Goal: Task Accomplishment & Management: Complete application form

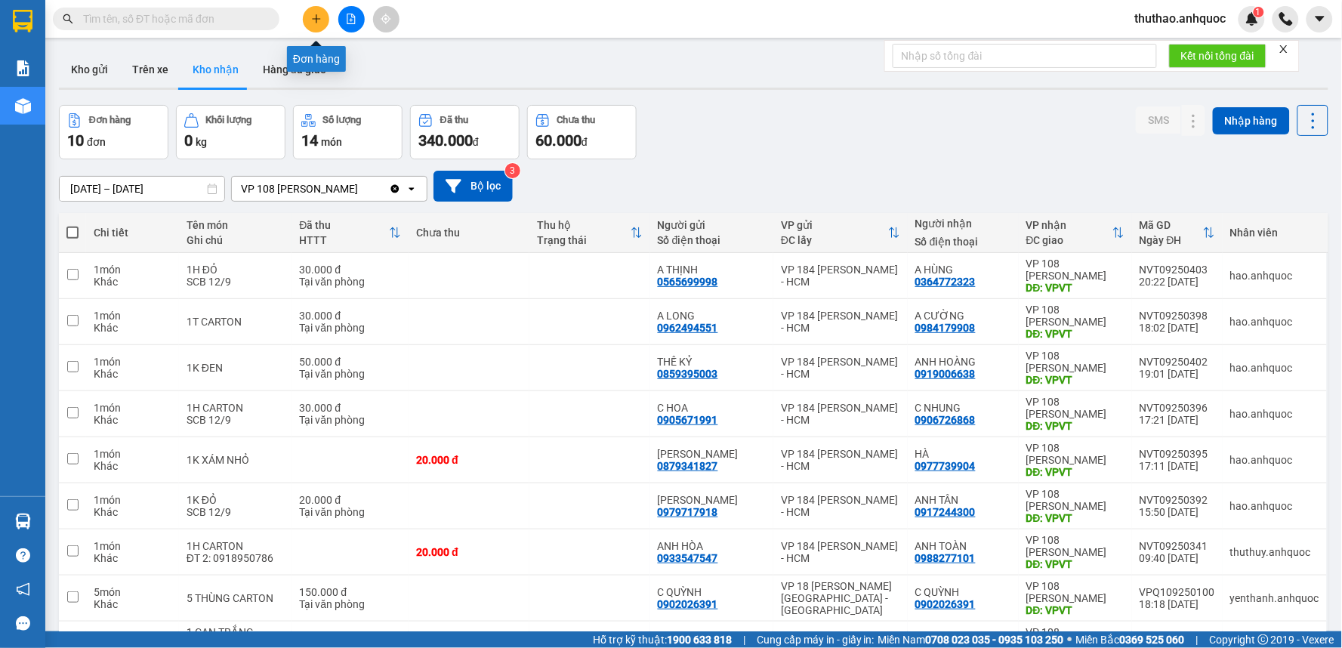
click at [320, 20] on icon "plus" at bounding box center [316, 19] width 11 height 11
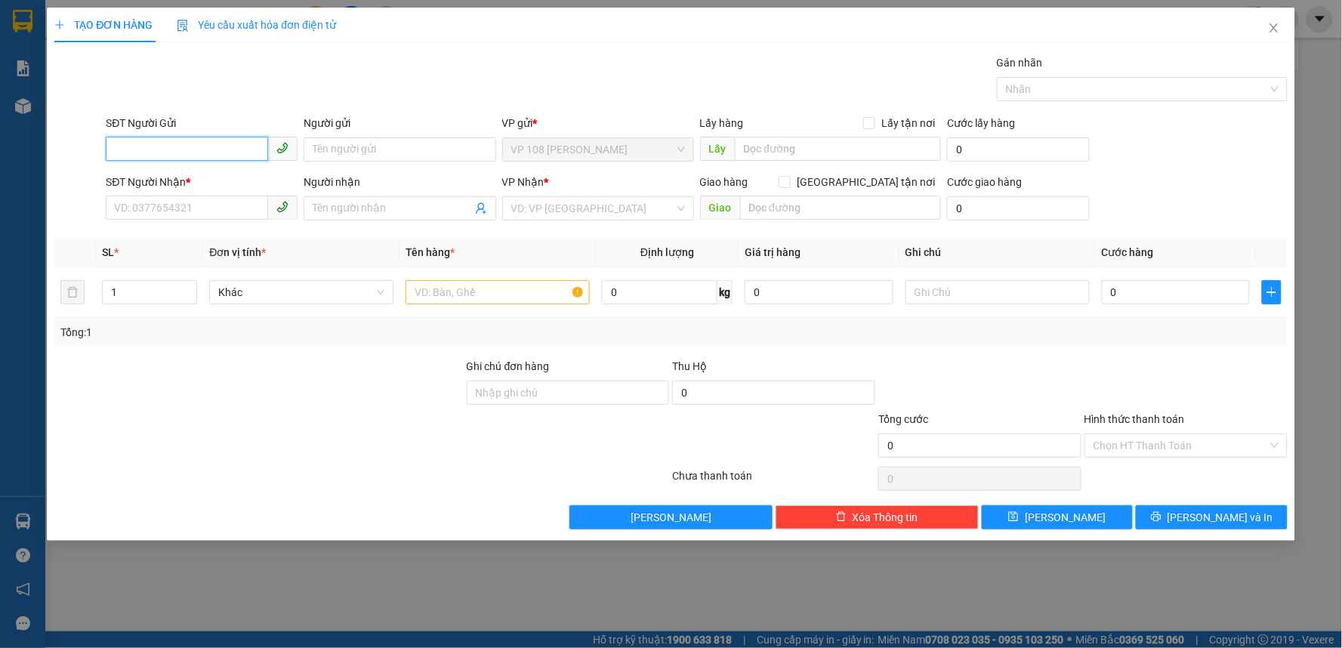
click at [183, 153] on input "SĐT Người Gửi" at bounding box center [187, 149] width 162 height 24
type input "0988202120"
drag, startPoint x: 201, startPoint y: 149, endPoint x: 0, endPoint y: 123, distance: 202.5
click at [0, 123] on div "TẠO ĐƠN HÀNG Yêu cầu xuất hóa đơn điện tử Transit Pickup Surcharge Ids Transit …" at bounding box center [671, 324] width 1342 height 648
click at [183, 211] on input "SĐT Người Nhận *" at bounding box center [187, 208] width 162 height 24
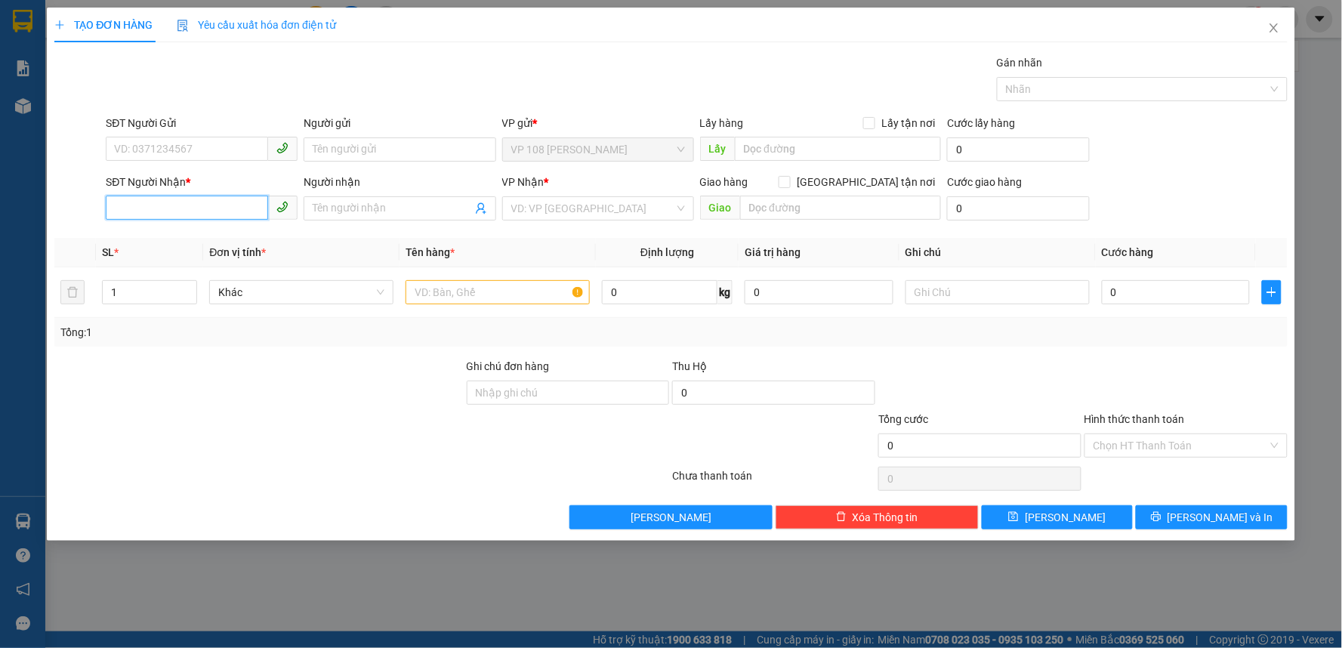
paste input "0988202120"
type input "0988202120"
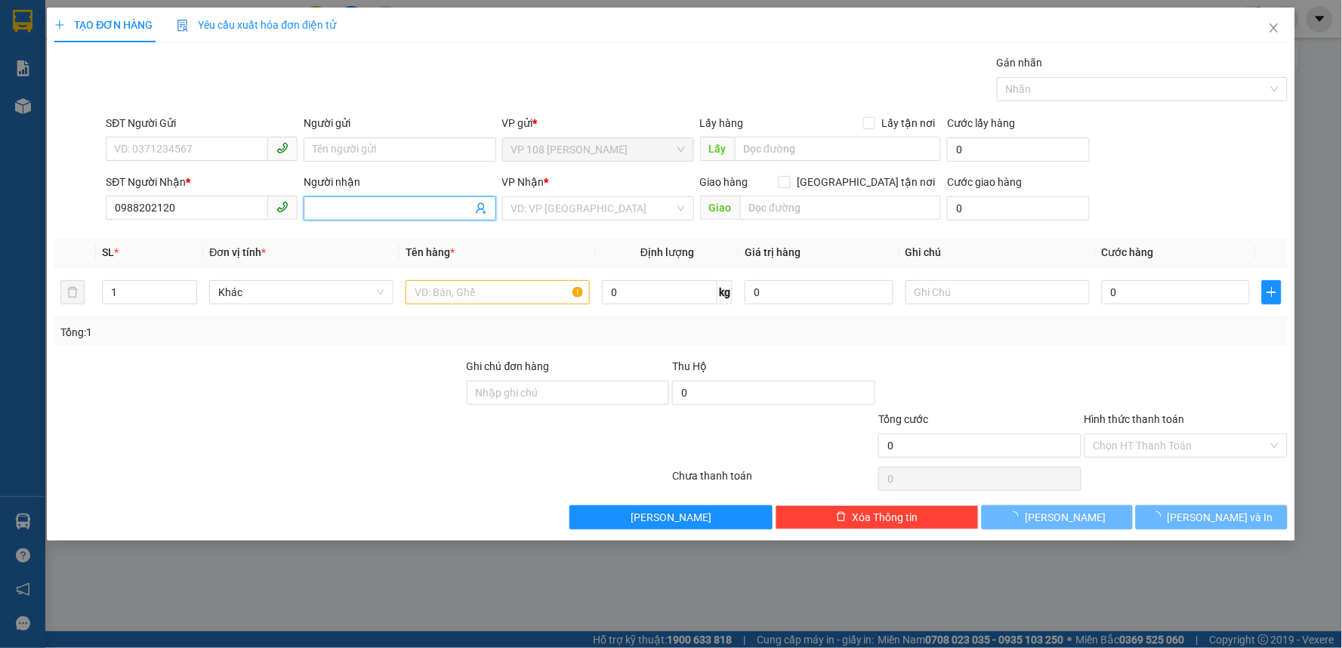
click at [334, 214] on input "Người nhận" at bounding box center [392, 208] width 159 height 17
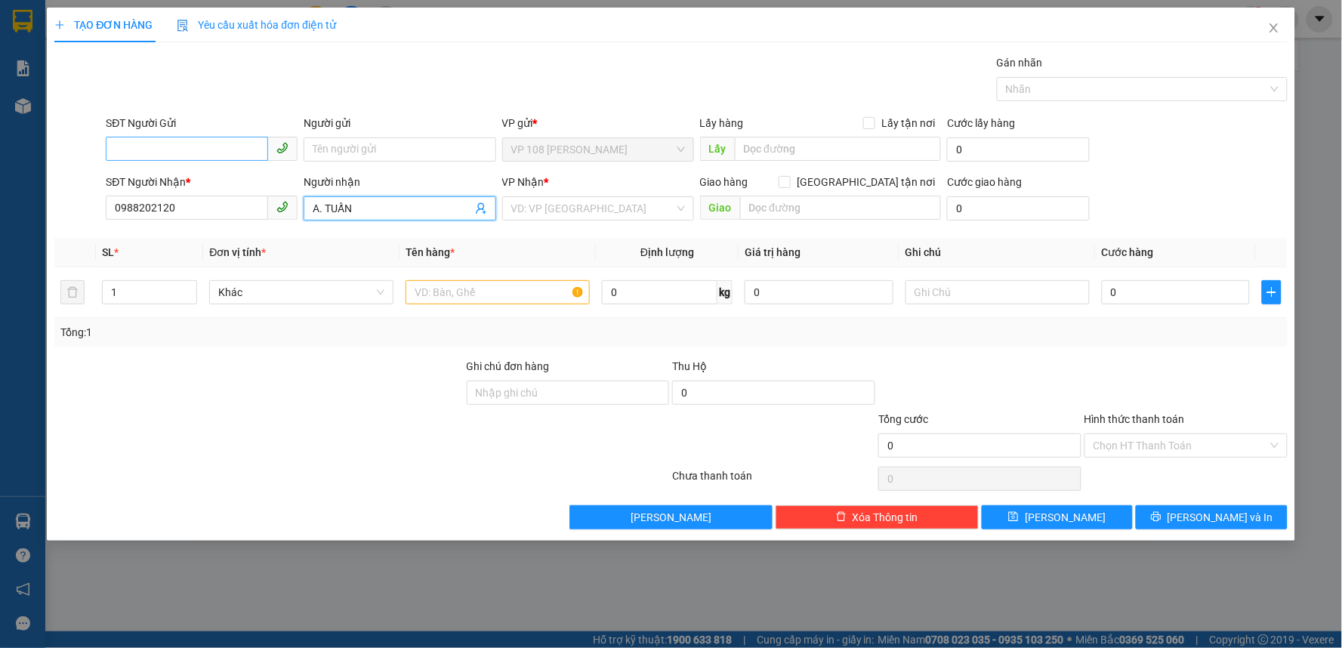
type input "A. TUẤN"
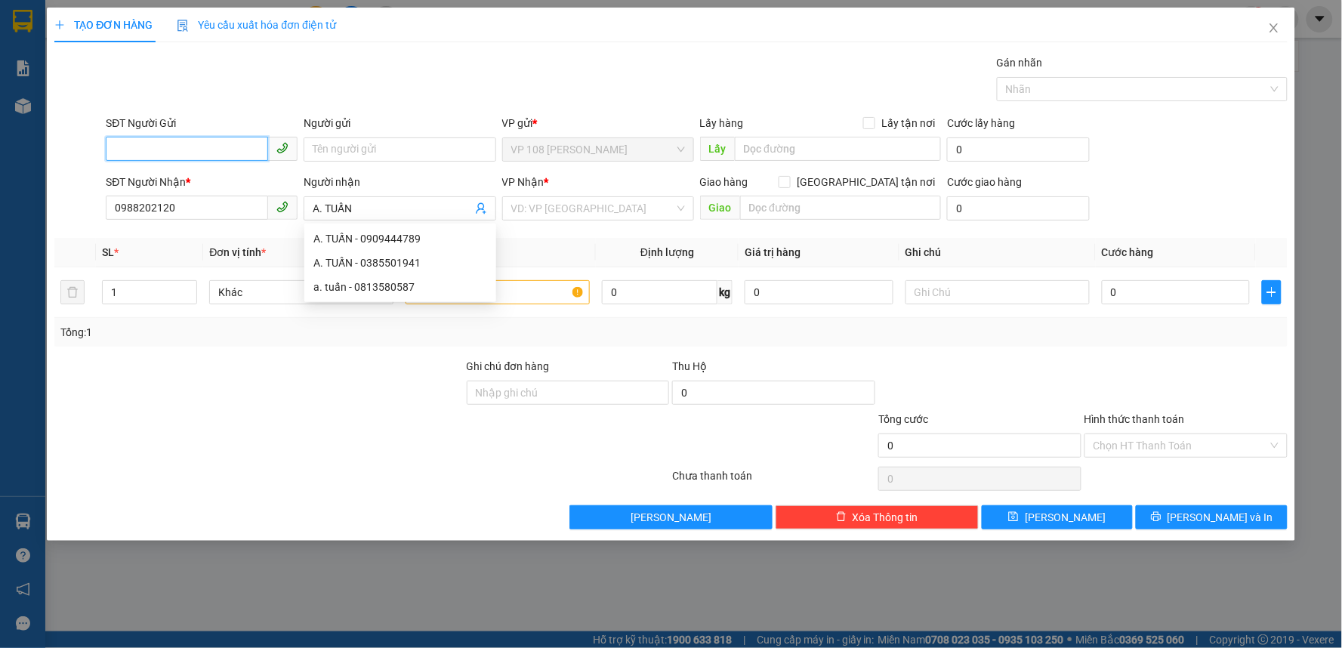
click at [159, 147] on input "SĐT Người Gửi" at bounding box center [187, 149] width 162 height 24
type input "0983021214"
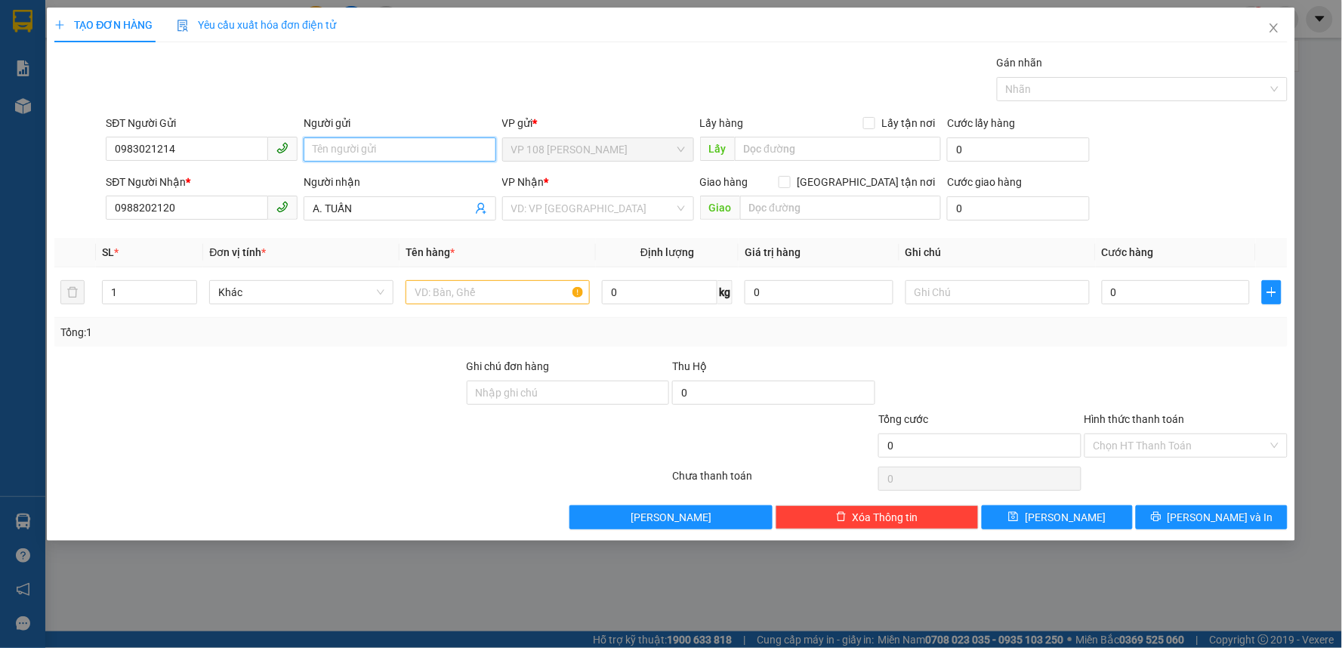
click at [377, 153] on input "Người gửi" at bounding box center [399, 149] width 192 height 24
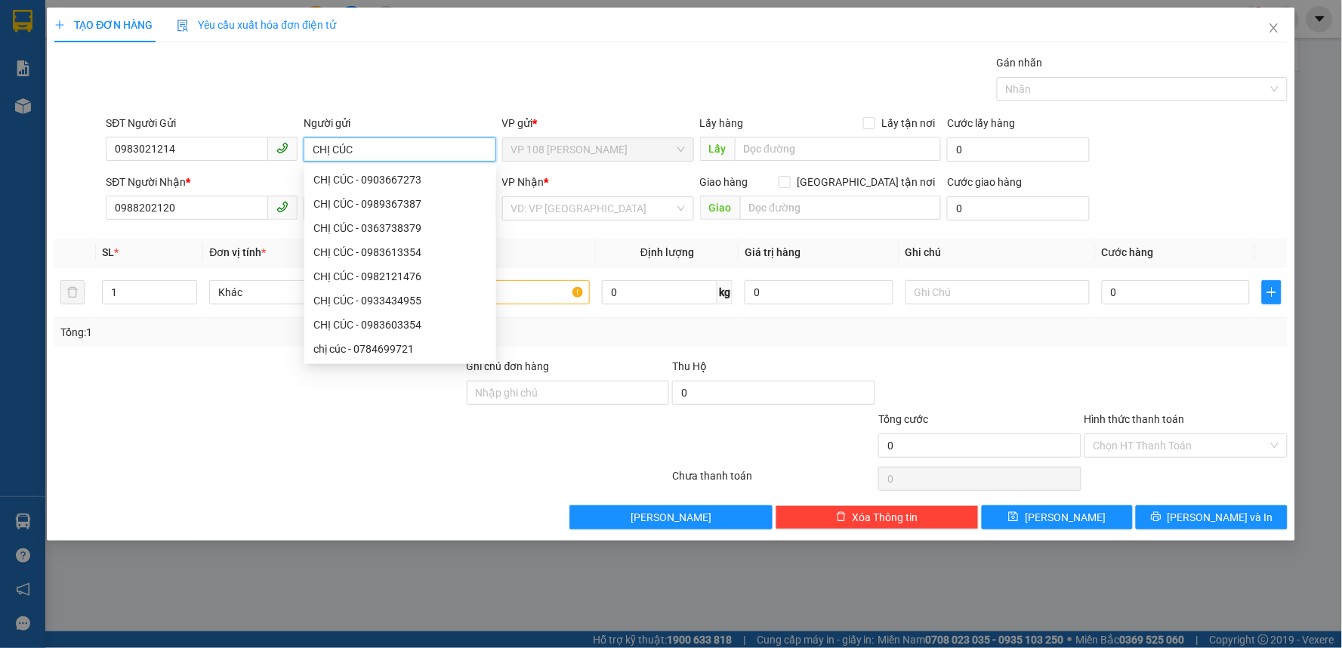
type input "CHỊ CÚC"
drag, startPoint x: 975, startPoint y: 367, endPoint x: 923, endPoint y: 333, distance: 62.2
click at [963, 367] on div at bounding box center [980, 384] width 206 height 53
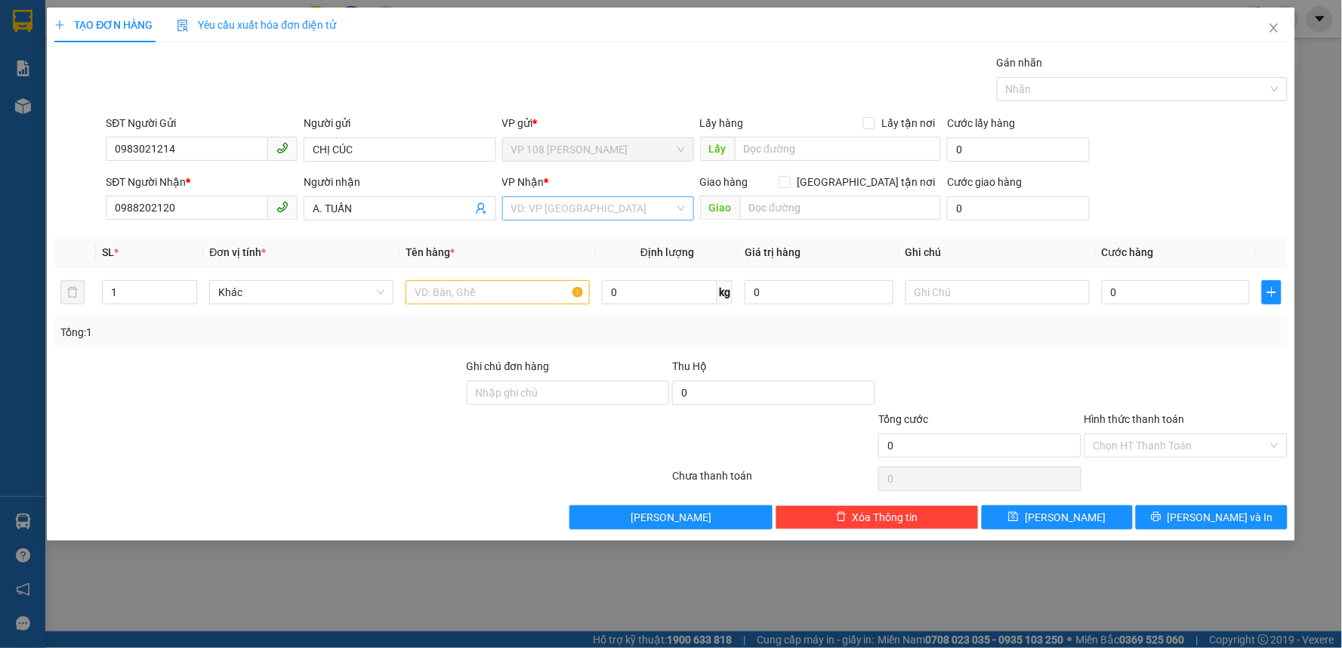
click at [574, 212] on input "search" at bounding box center [592, 208] width 163 height 23
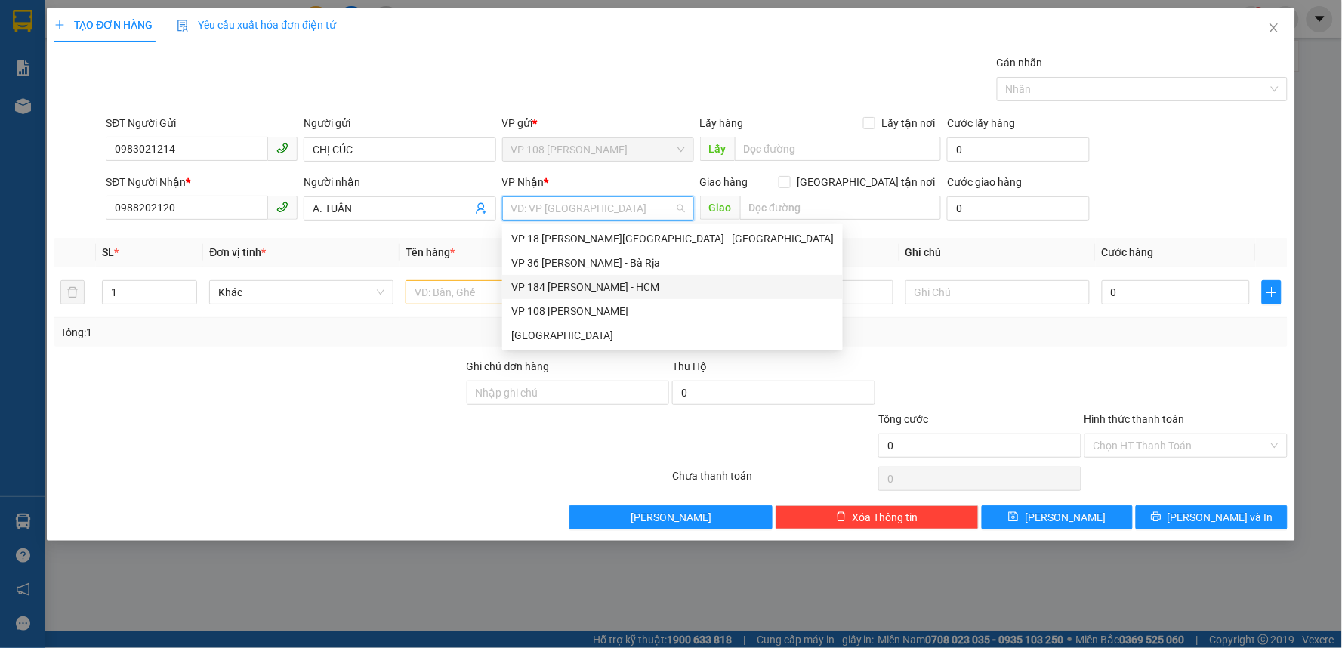
click at [589, 285] on div "VP 184 [PERSON_NAME] - HCM" at bounding box center [672, 287] width 322 height 17
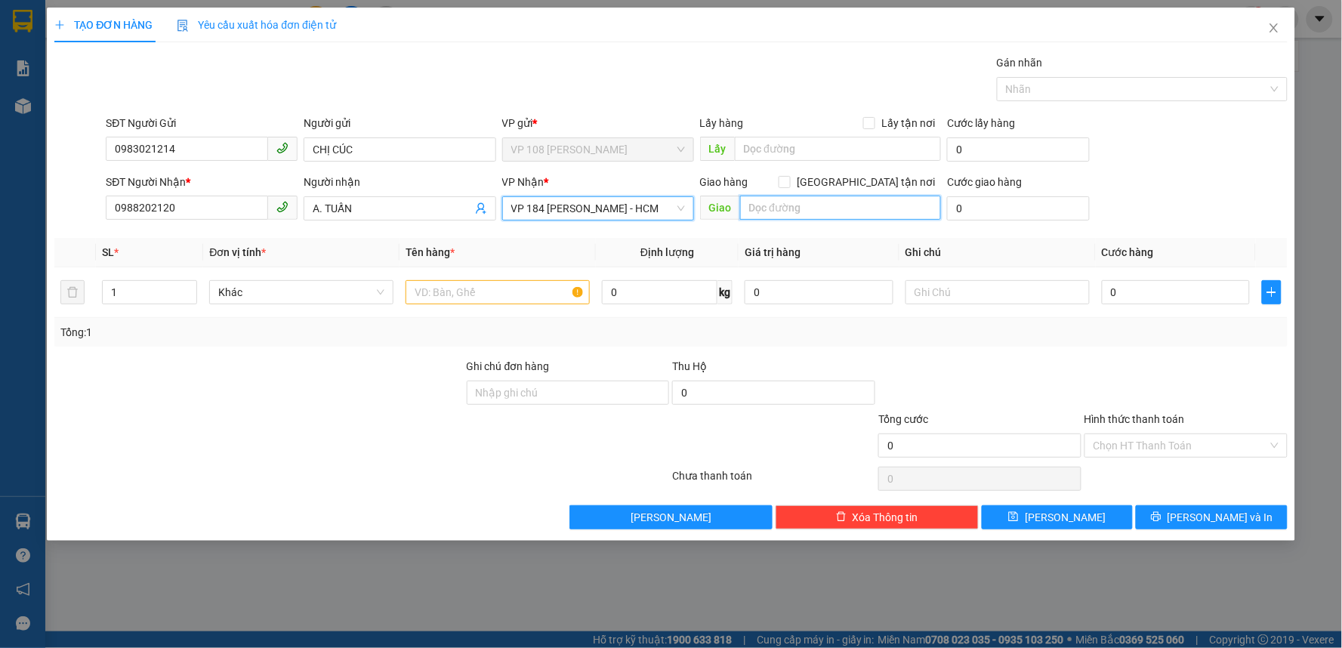
click at [852, 209] on input "text" at bounding box center [841, 208] width 202 height 24
type input "VPNVT"
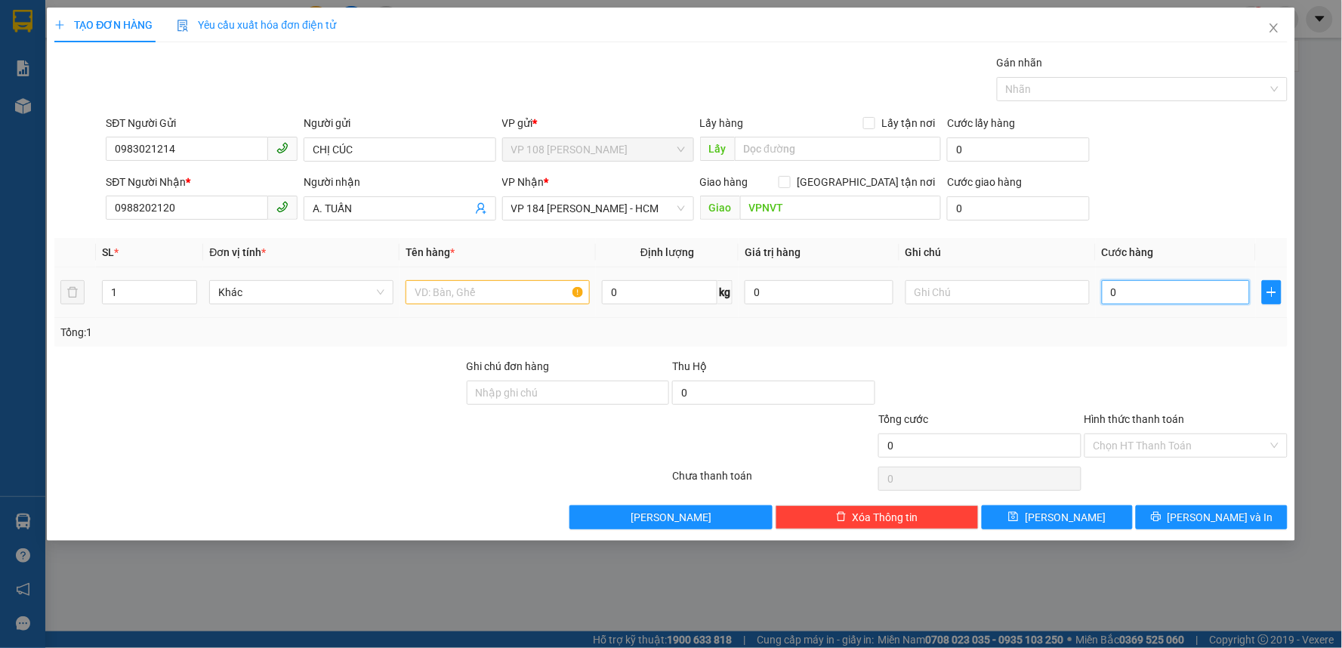
click at [1140, 295] on input "0" at bounding box center [1175, 292] width 149 height 24
click at [449, 293] on input "text" at bounding box center [497, 292] width 184 height 24
type input "1 TÚI NILONG TRẮNG"
click at [1141, 292] on input "0" at bounding box center [1175, 292] width 149 height 24
type input "4"
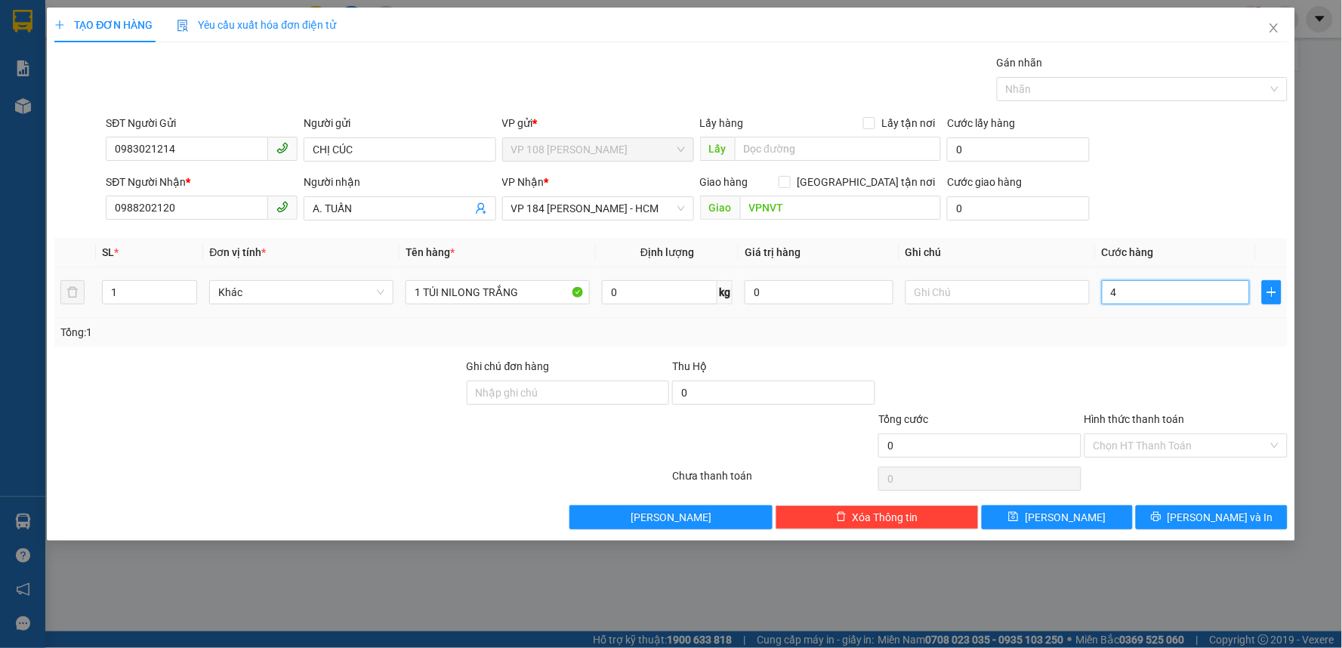
type input "4"
type input "40"
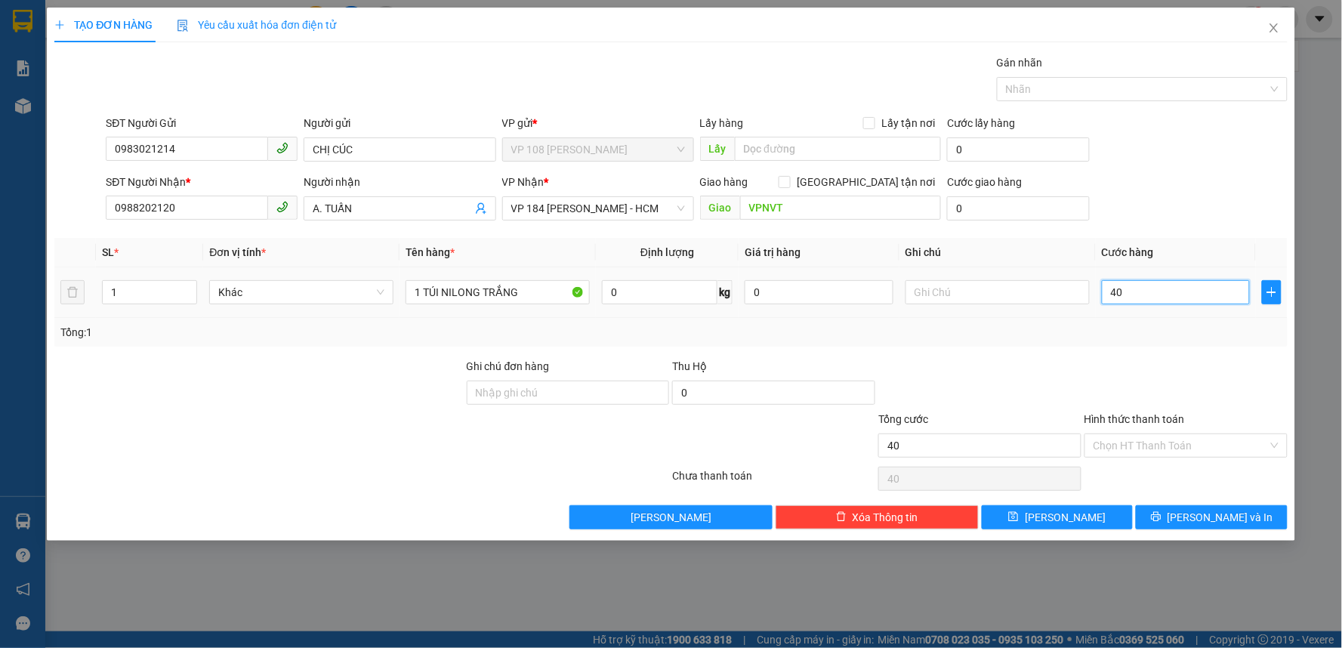
type input "400"
type input "4.000"
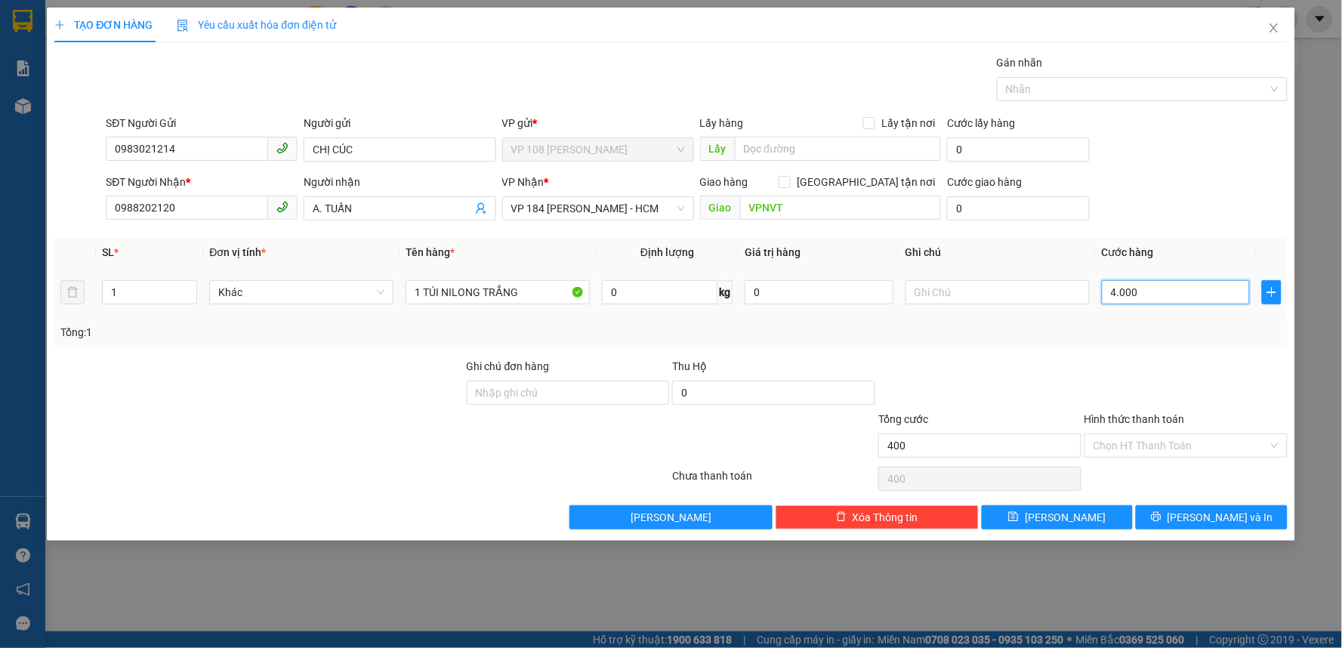
type input "4.000"
type input "40.000"
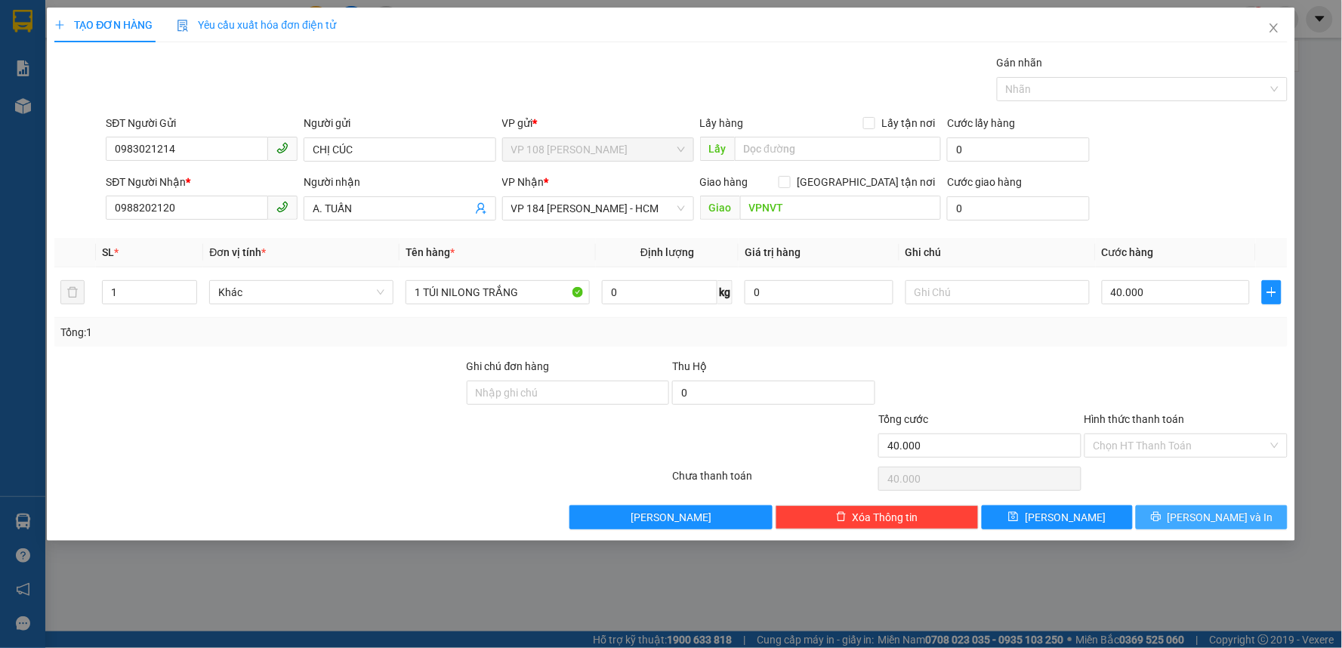
click at [1212, 519] on span "[PERSON_NAME] và In" at bounding box center [1220, 517] width 106 height 17
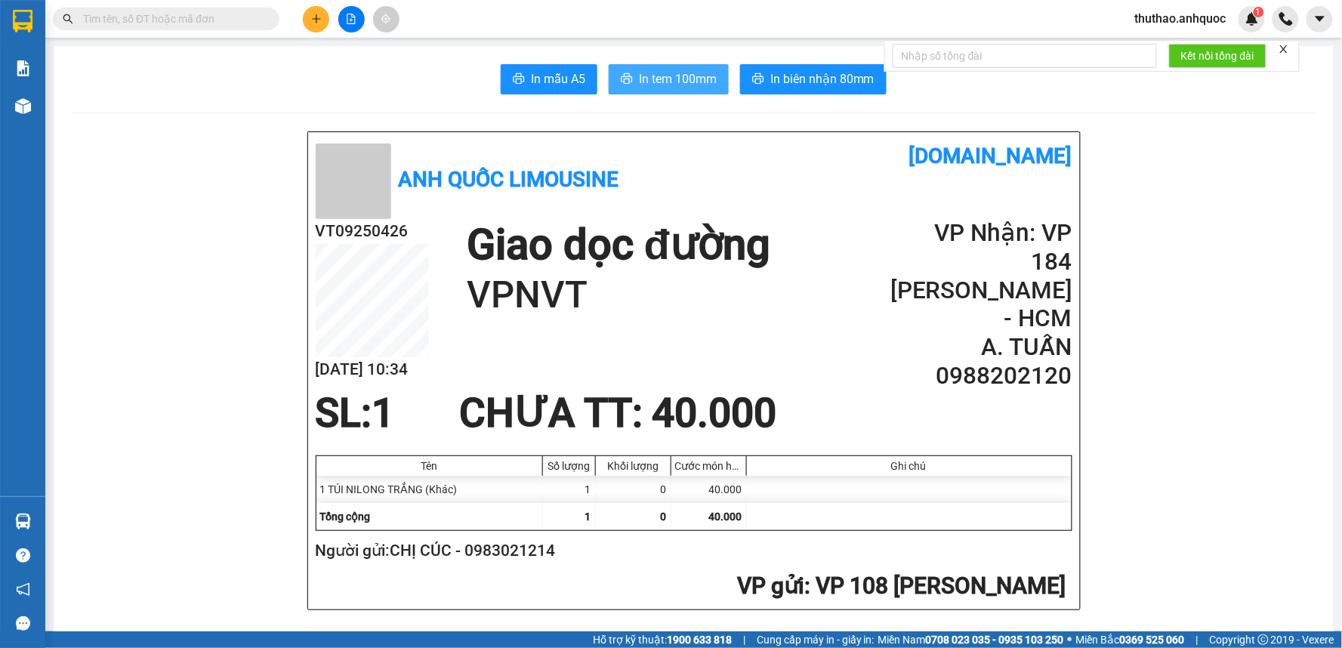
click at [674, 74] on span "In tem 100mm" at bounding box center [678, 78] width 78 height 19
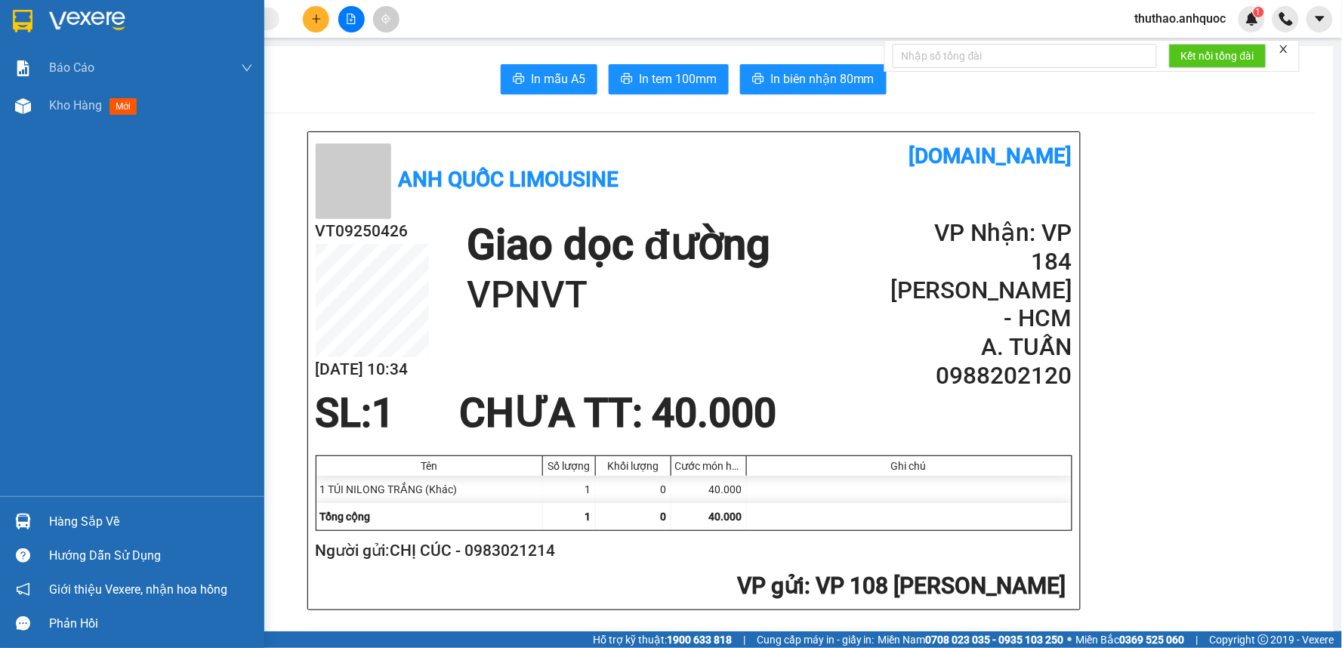
drag, startPoint x: 76, startPoint y: 98, endPoint x: 400, endPoint y: 633, distance: 625.0
click at [76, 96] on div "Kho hàng mới" at bounding box center [96, 105] width 94 height 19
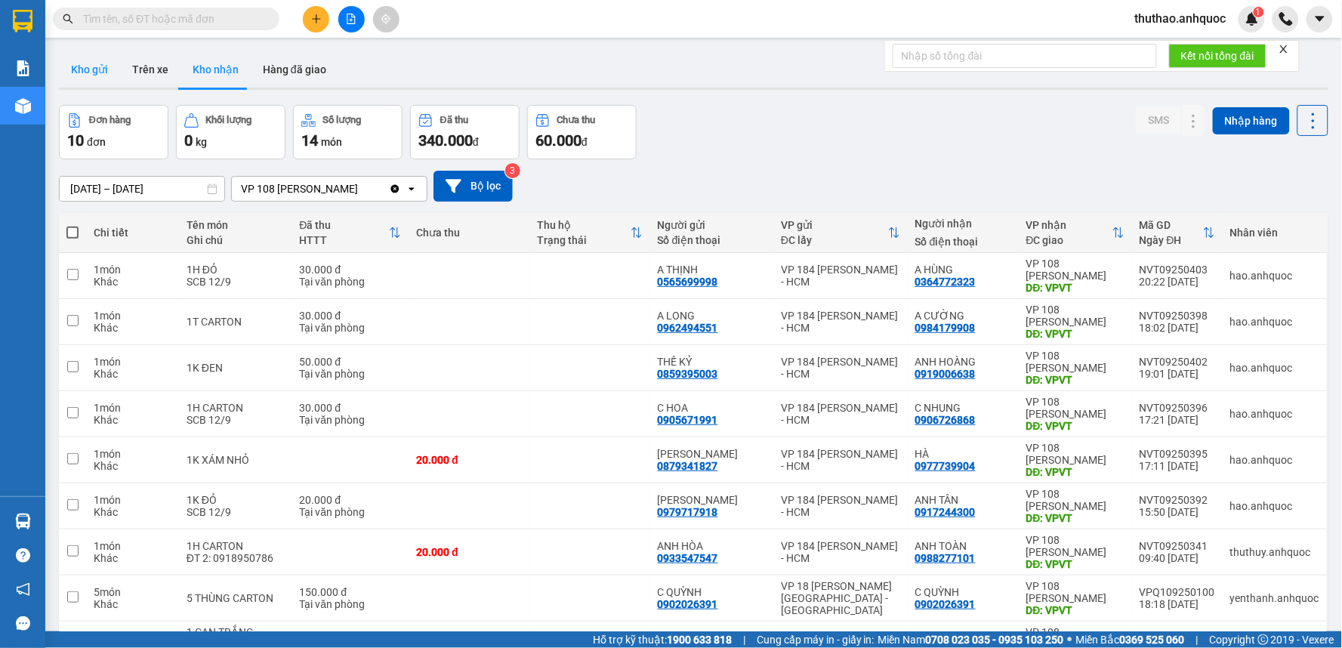
click at [91, 69] on button "Kho gửi" at bounding box center [89, 69] width 61 height 36
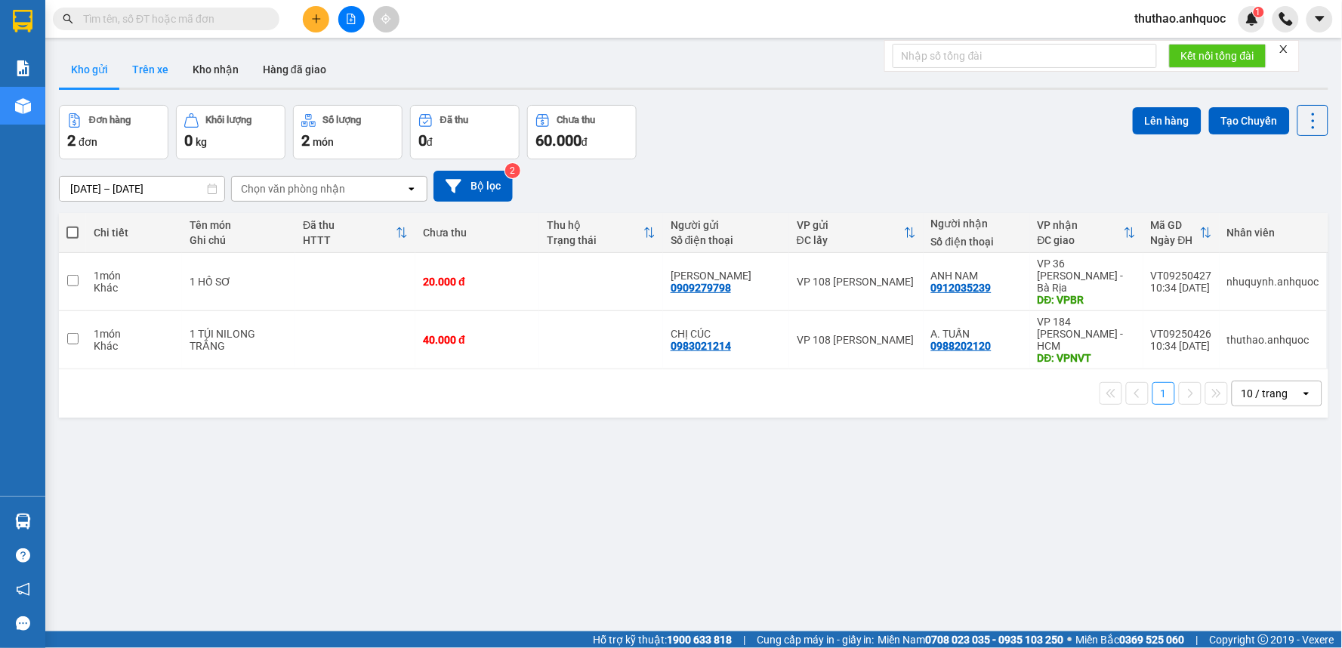
click at [149, 64] on button "Trên xe" at bounding box center [150, 69] width 60 height 36
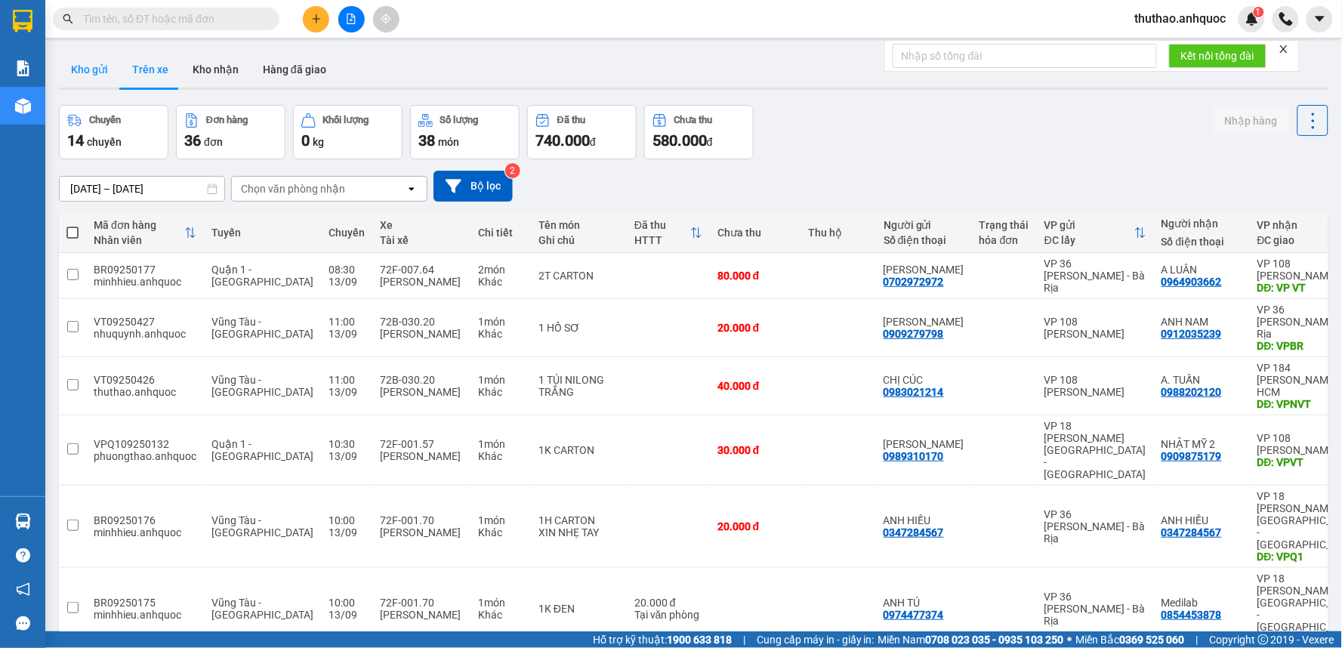
click at [94, 69] on button "Kho gửi" at bounding box center [89, 69] width 61 height 36
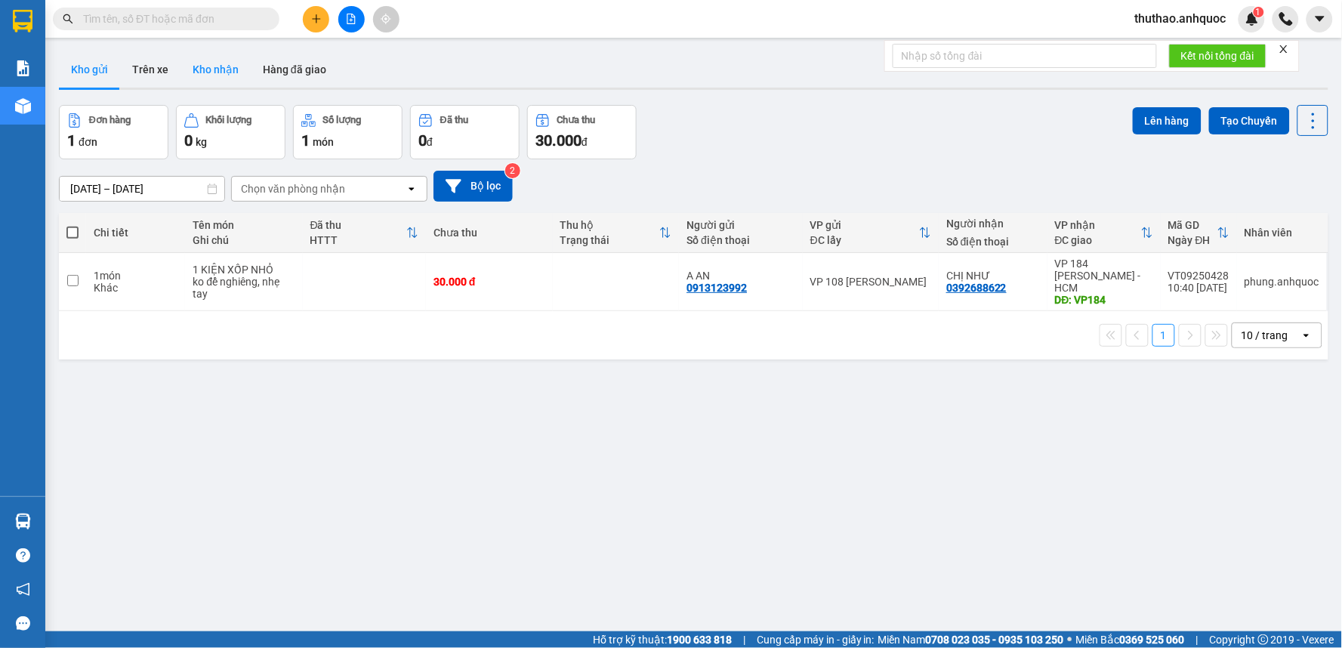
click at [208, 69] on button "Kho nhận" at bounding box center [215, 69] width 70 height 36
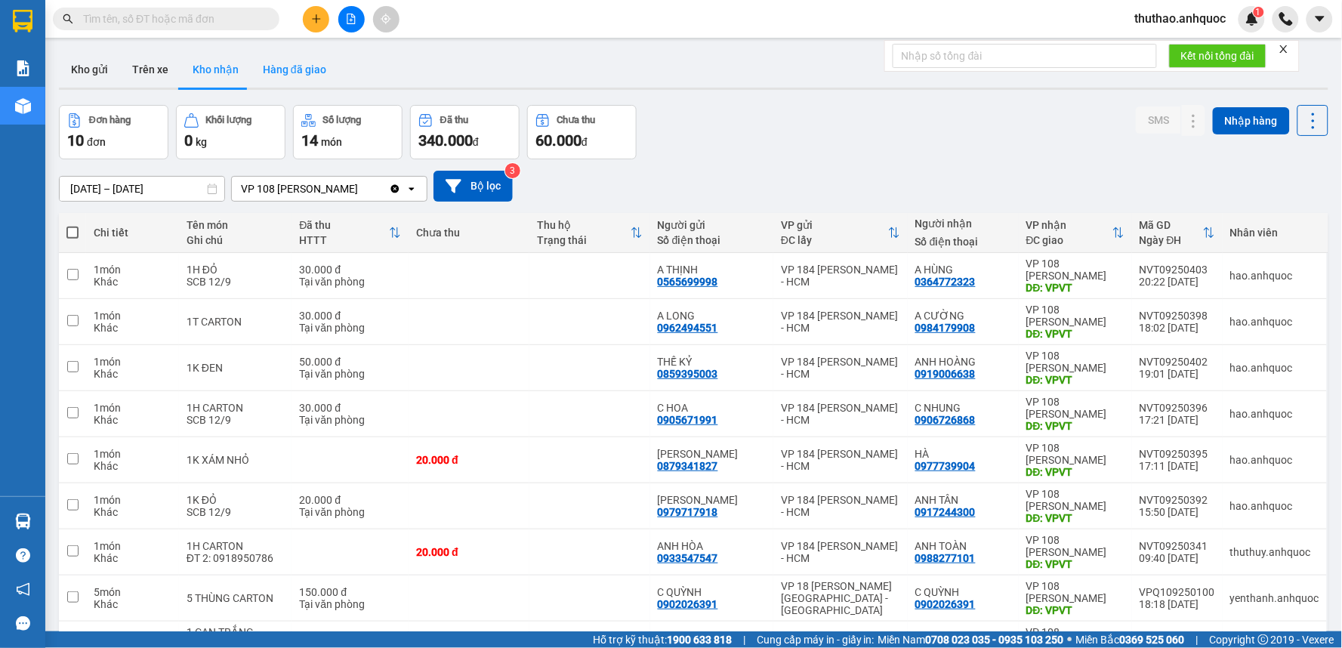
click at [300, 64] on button "Hàng đã giao" at bounding box center [295, 69] width 88 height 36
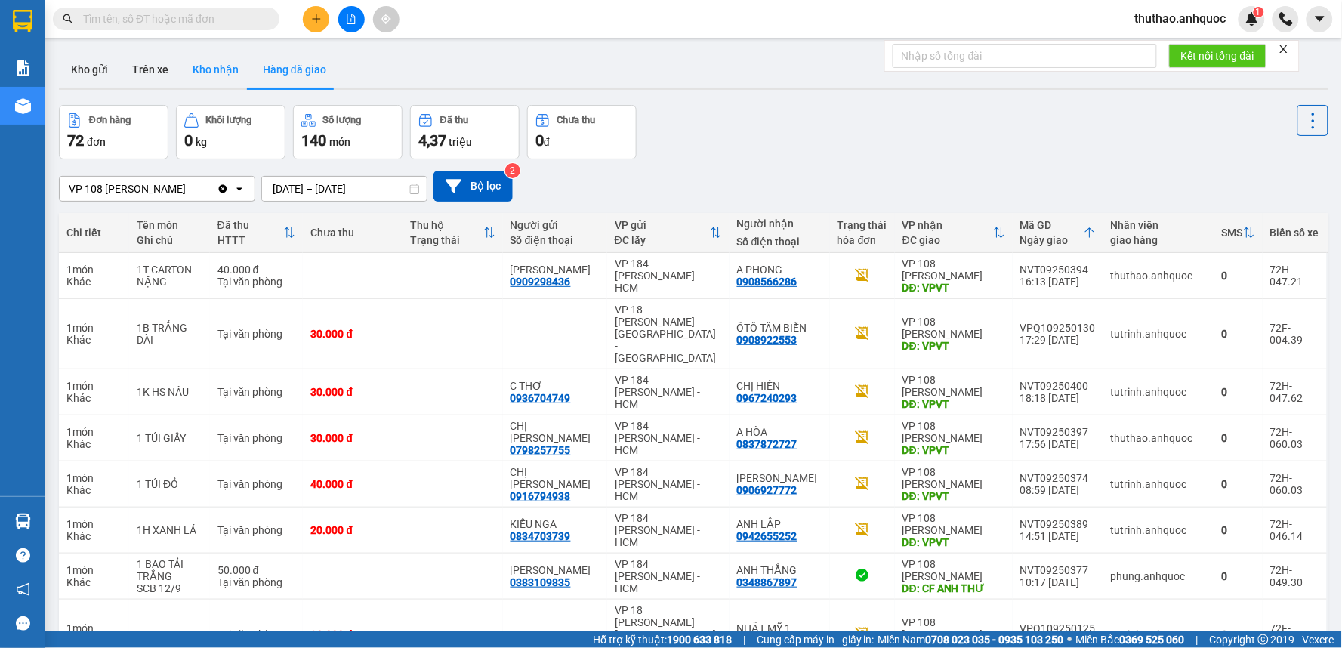
click at [217, 73] on button "Kho nhận" at bounding box center [215, 69] width 70 height 36
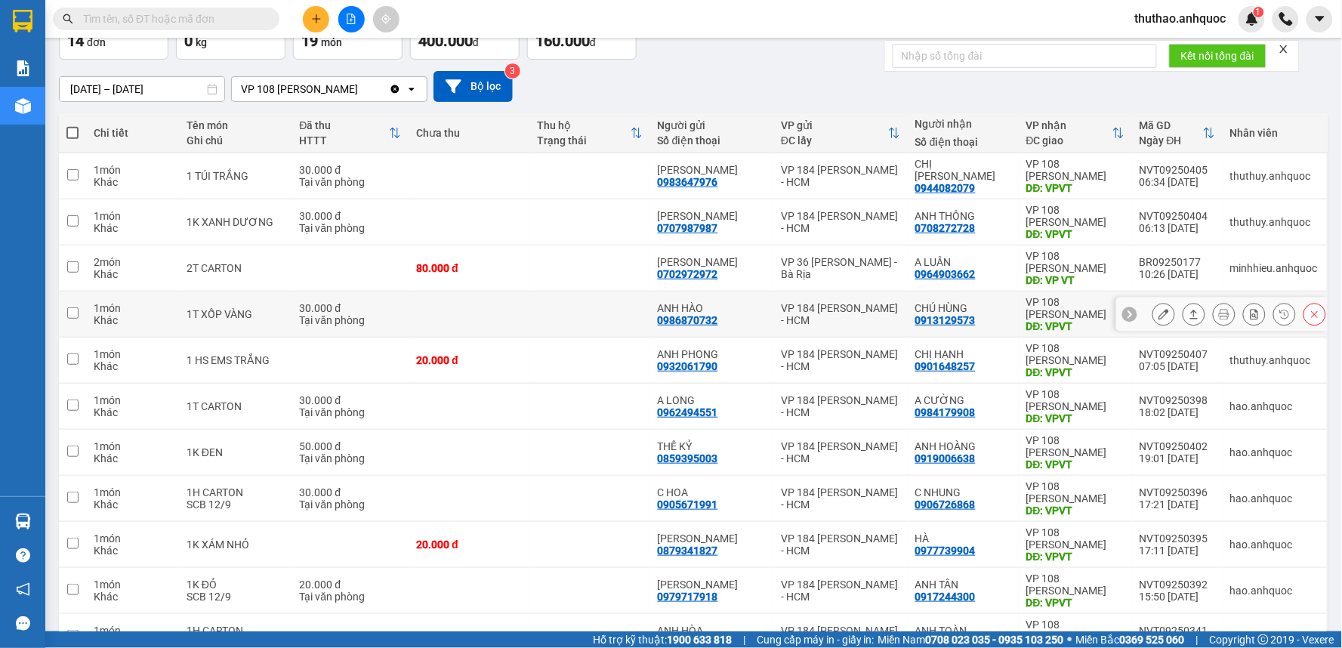
scroll to position [84, 0]
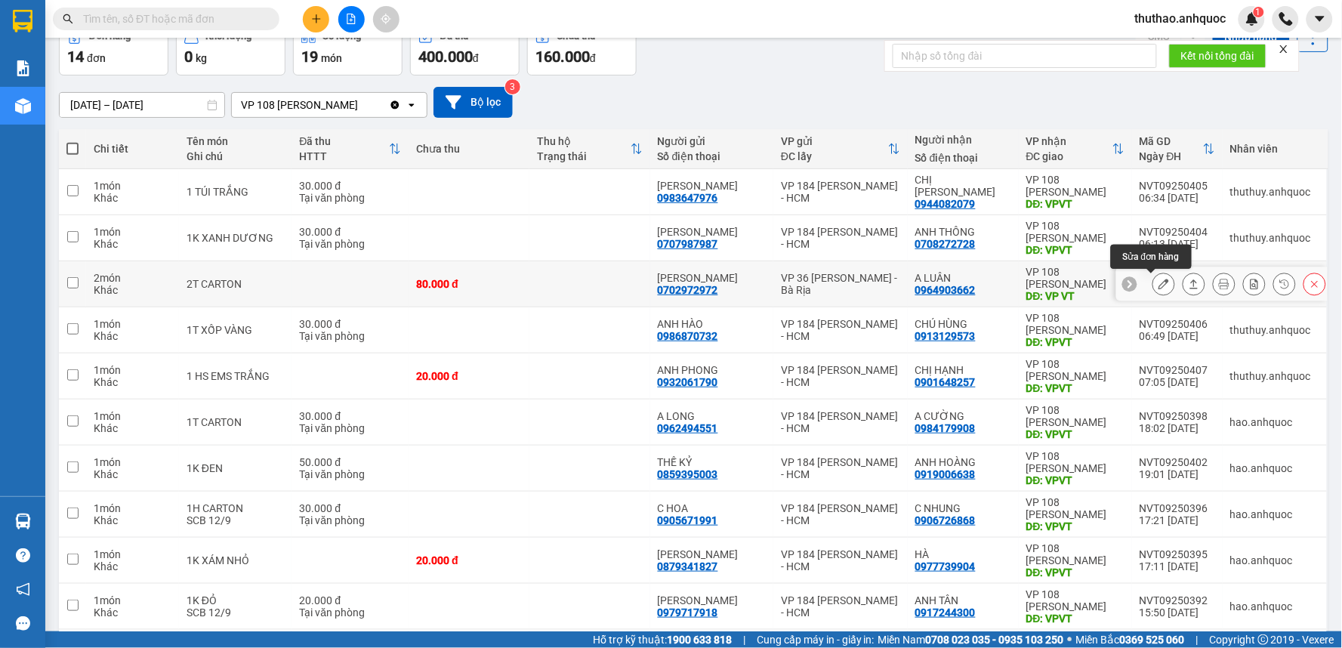
click at [1158, 283] on icon at bounding box center [1163, 284] width 11 height 11
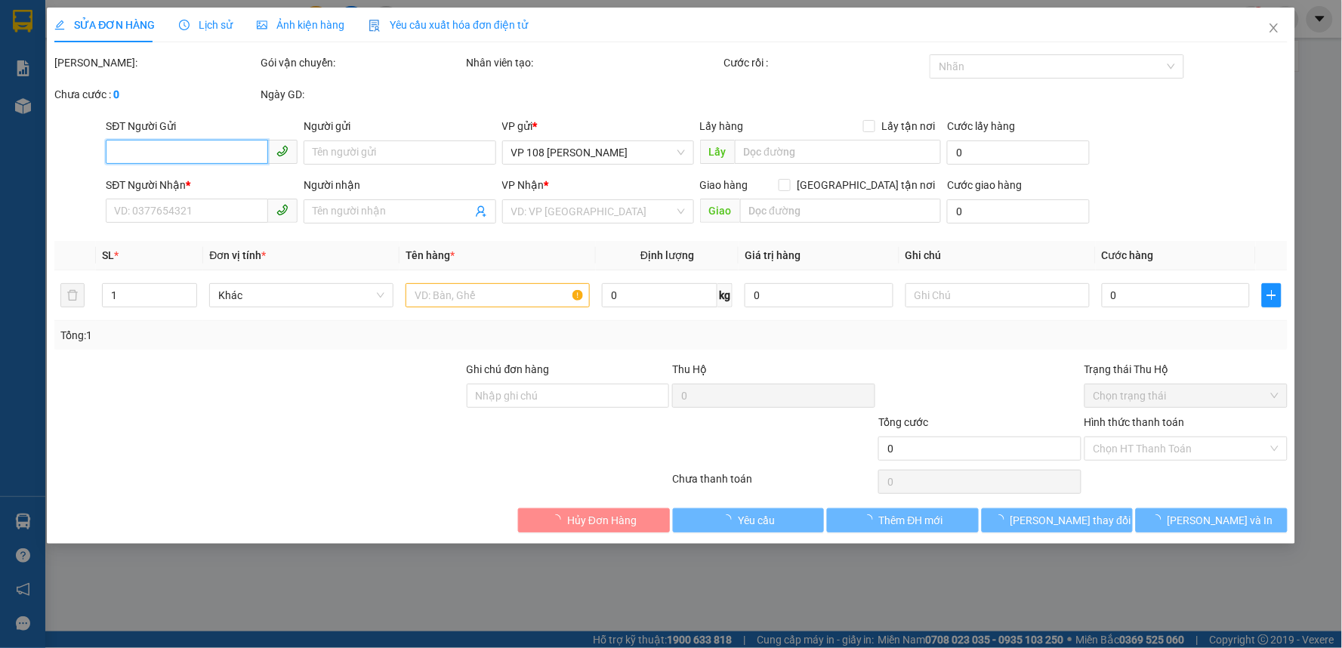
type input "0702972972"
type input "ANH MINH"
type input "0964903662"
type input "A LUÂN"
type input "VP VT"
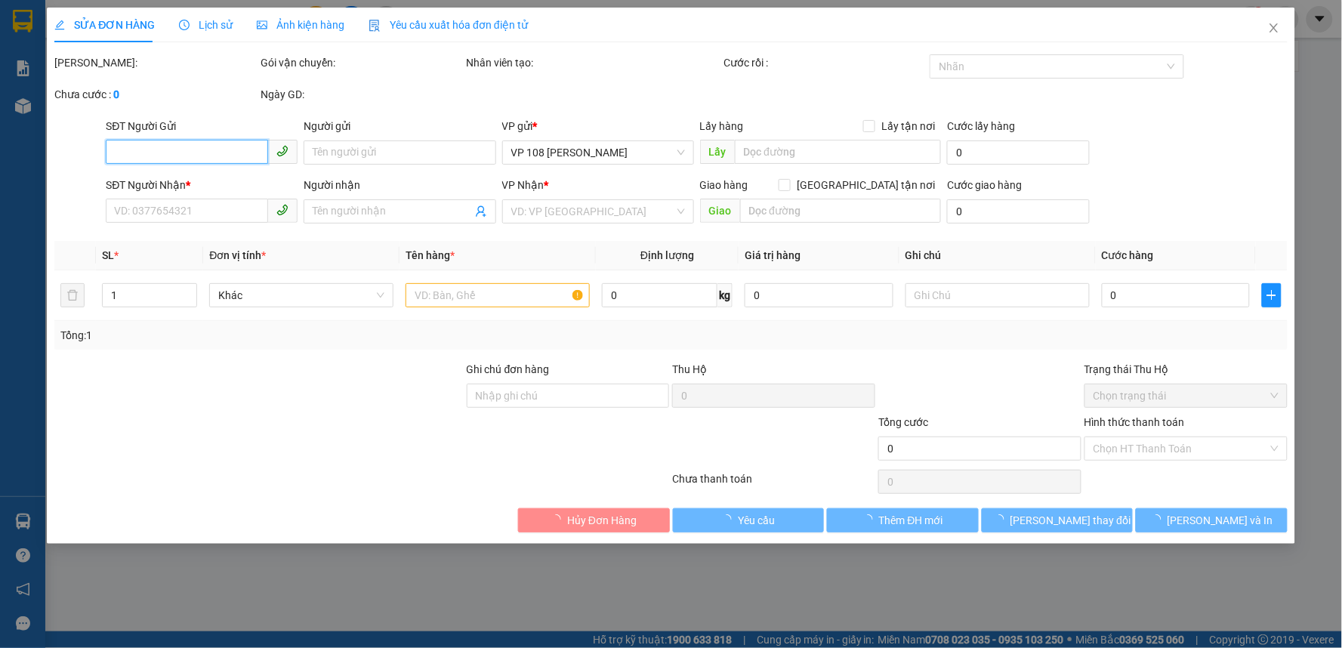
type input "80.000"
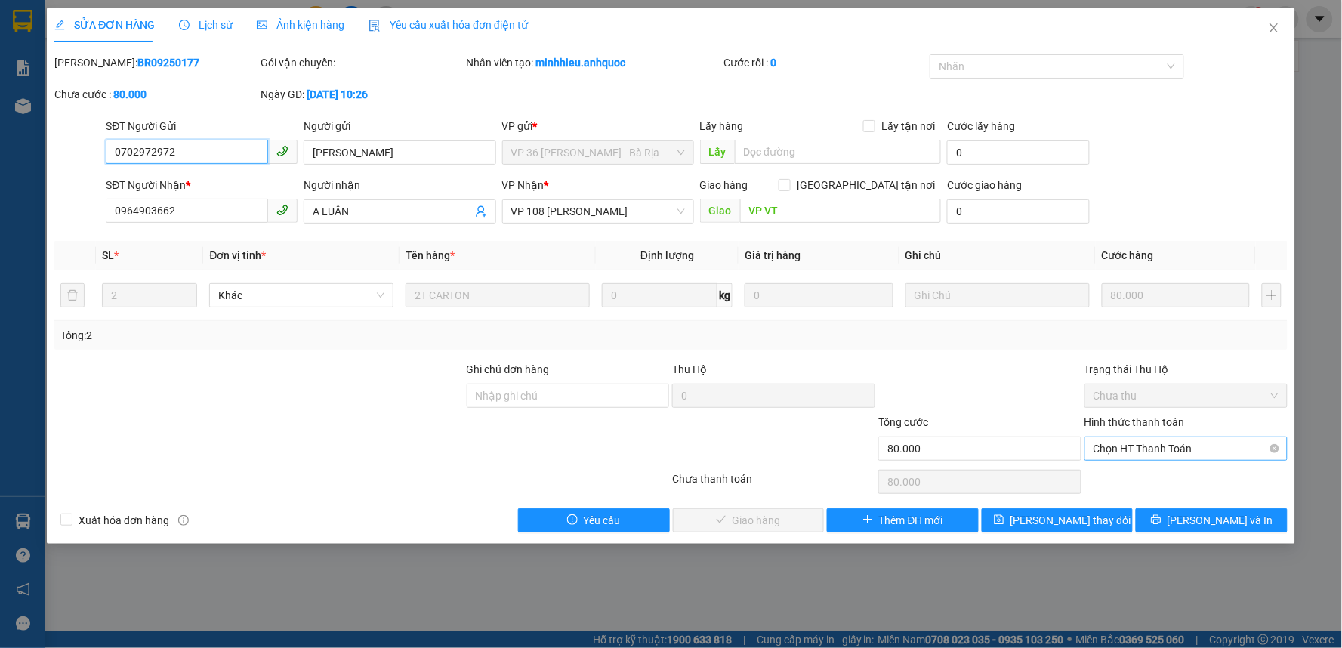
click at [1145, 448] on span "Chọn HT Thanh Toán" at bounding box center [1185, 448] width 185 height 23
click at [1143, 477] on div "Tại văn phòng" at bounding box center [1186, 478] width 185 height 17
type input "0"
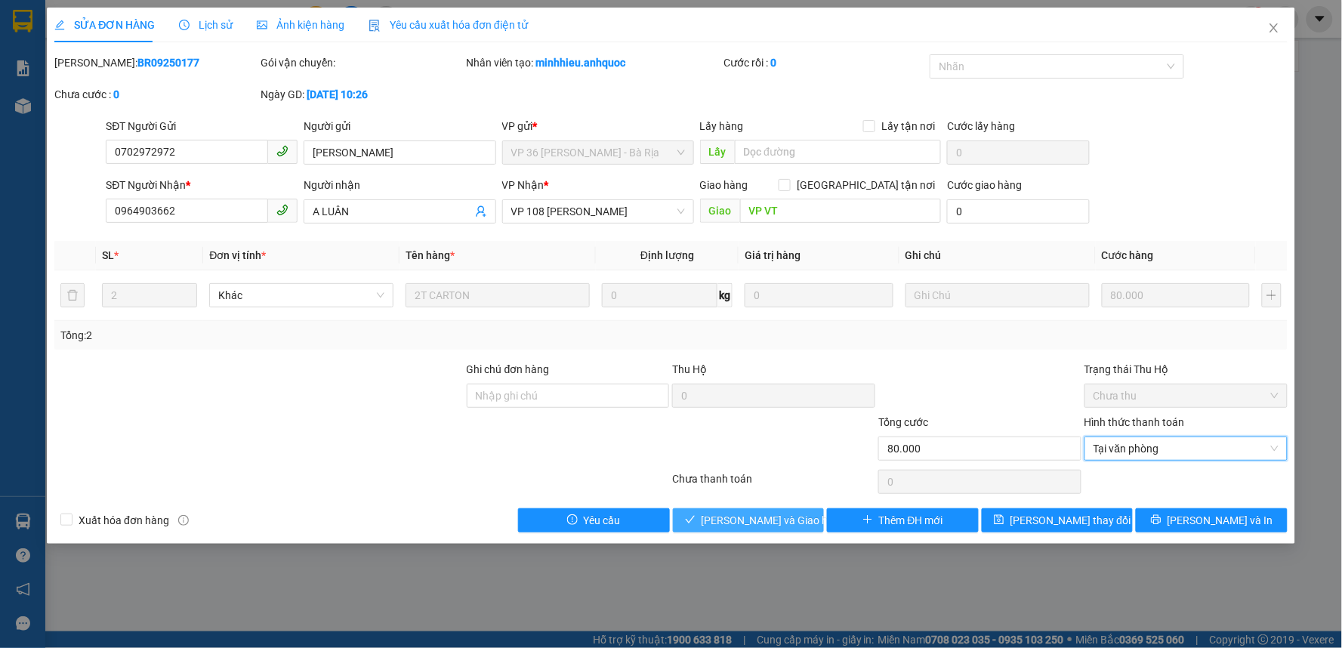
click at [759, 510] on button "Lưu và Giao hàng" at bounding box center [749, 520] width 152 height 24
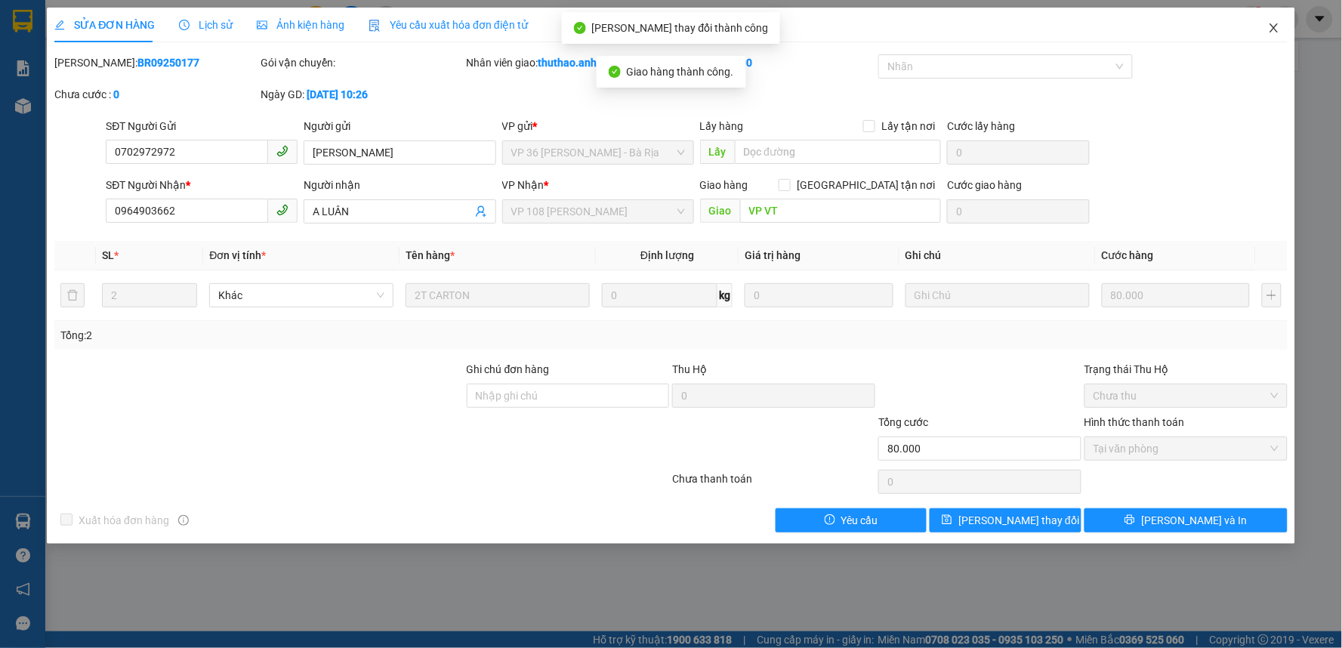
click at [1267, 21] on span "Close" at bounding box center [1273, 29] width 42 height 42
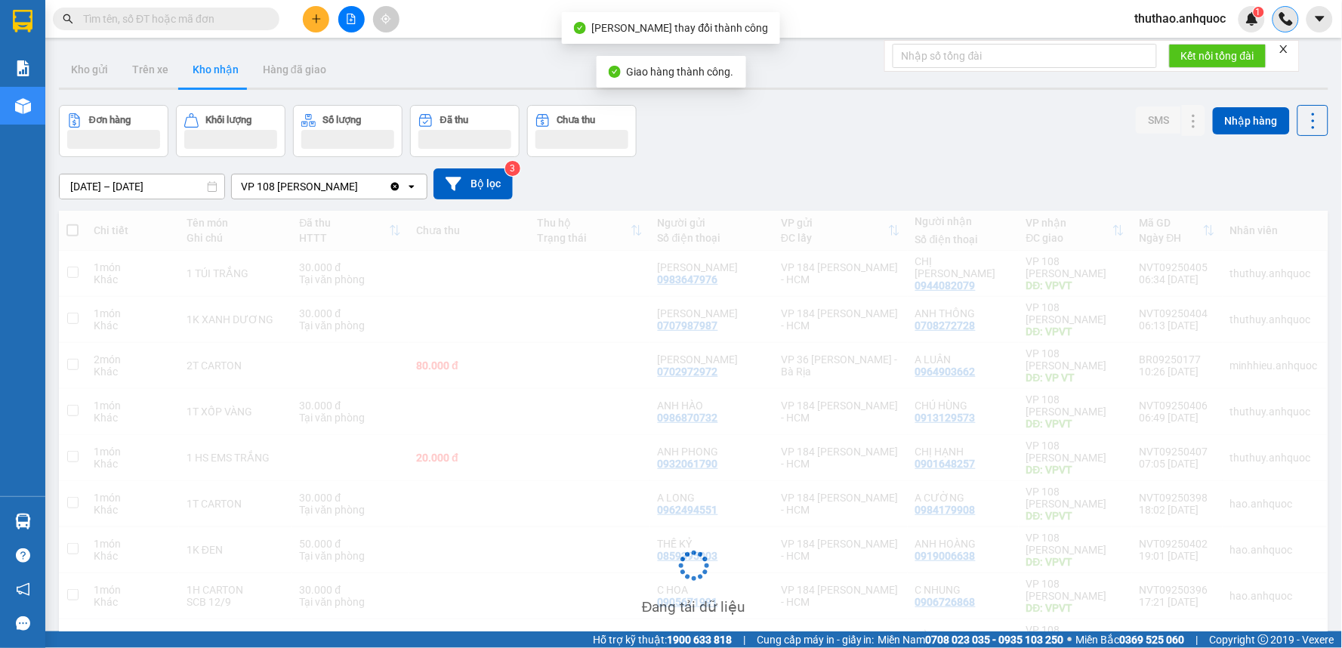
click at [1277, 28] on div at bounding box center [1285, 19] width 26 height 26
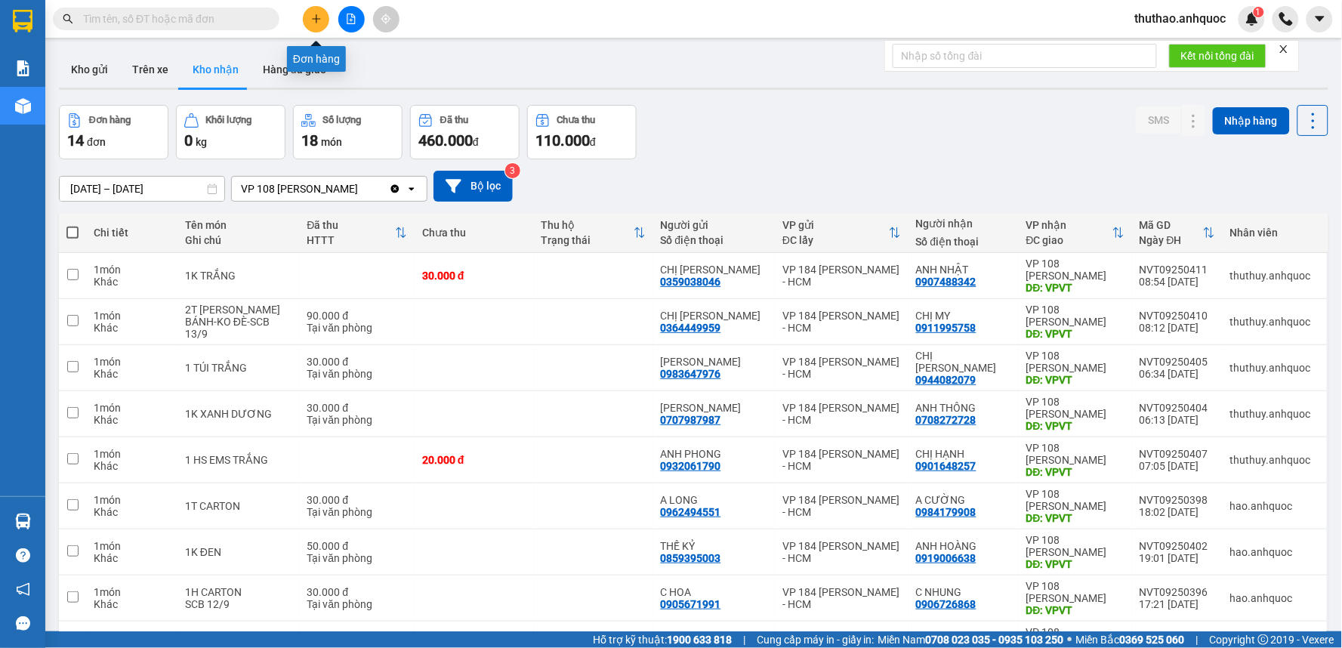
click at [313, 18] on icon "plus" at bounding box center [316, 18] width 8 height 1
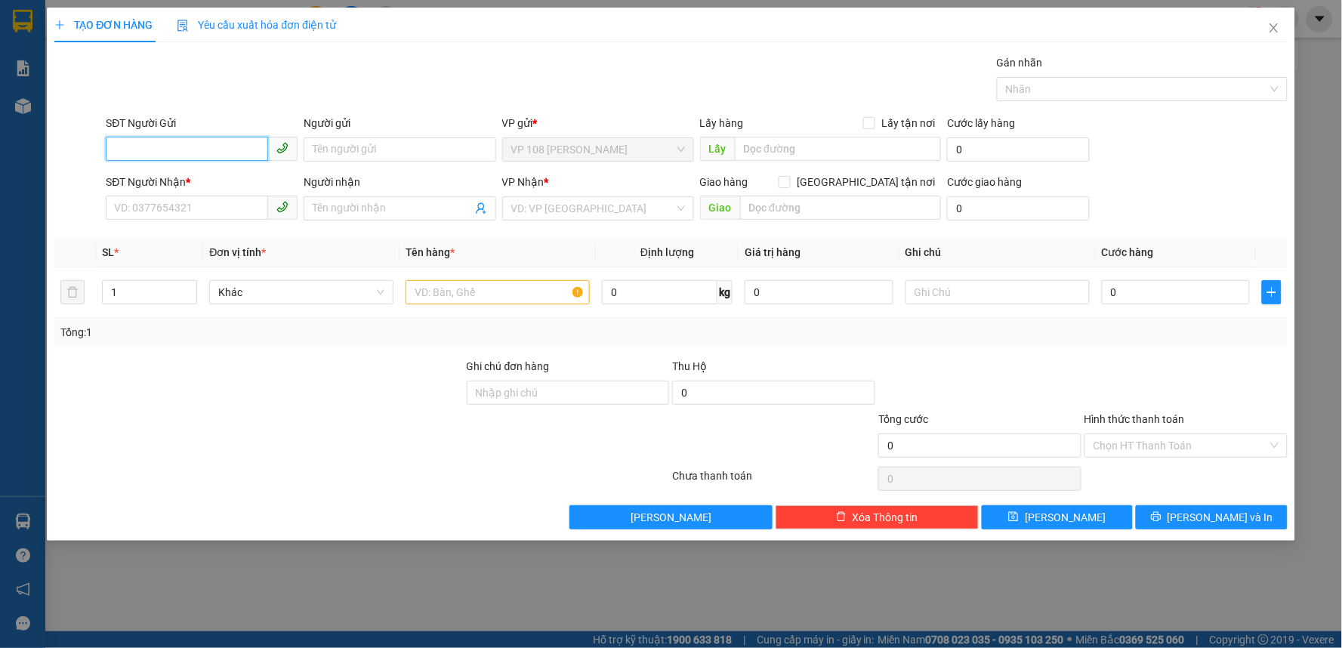
click at [201, 152] on input "SĐT Người Gửi" at bounding box center [187, 149] width 162 height 24
type input "0933003442"
click at [213, 172] on div "0933003442 - CHÚ TÂM" at bounding box center [202, 179] width 174 height 17
type input "CHÚ TÂM"
type input "0905139868"
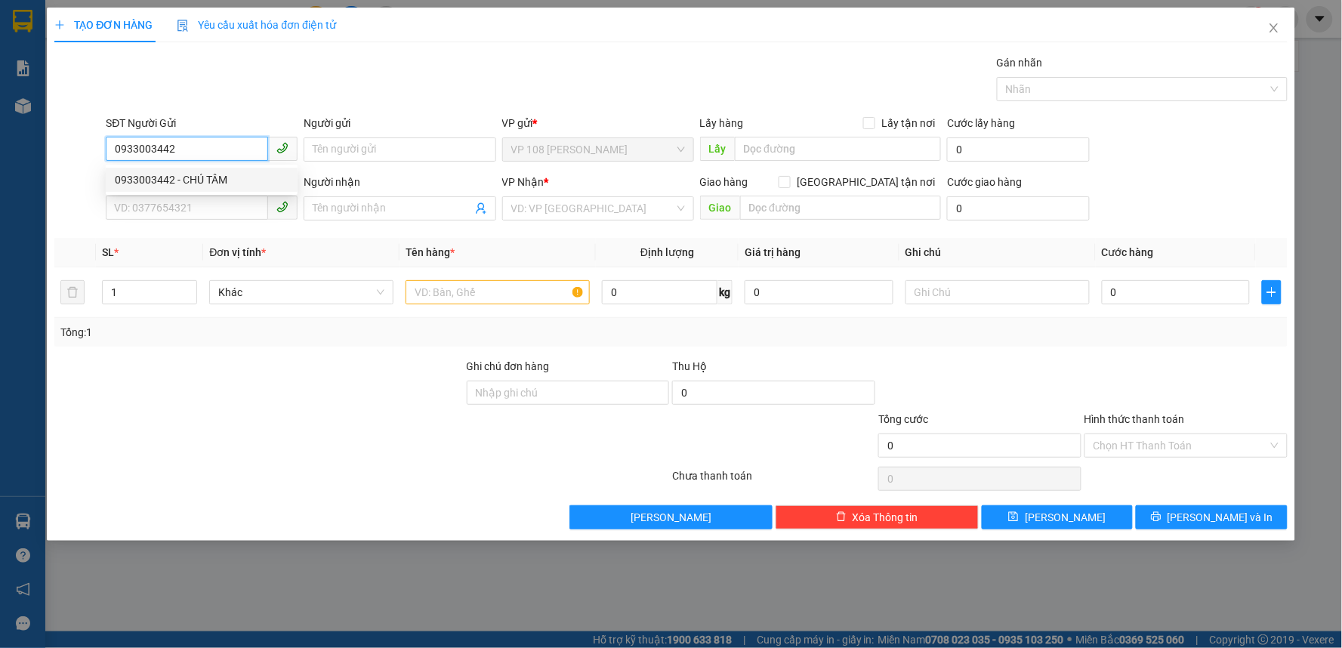
type input "A TÂN"
type input "VPNVT"
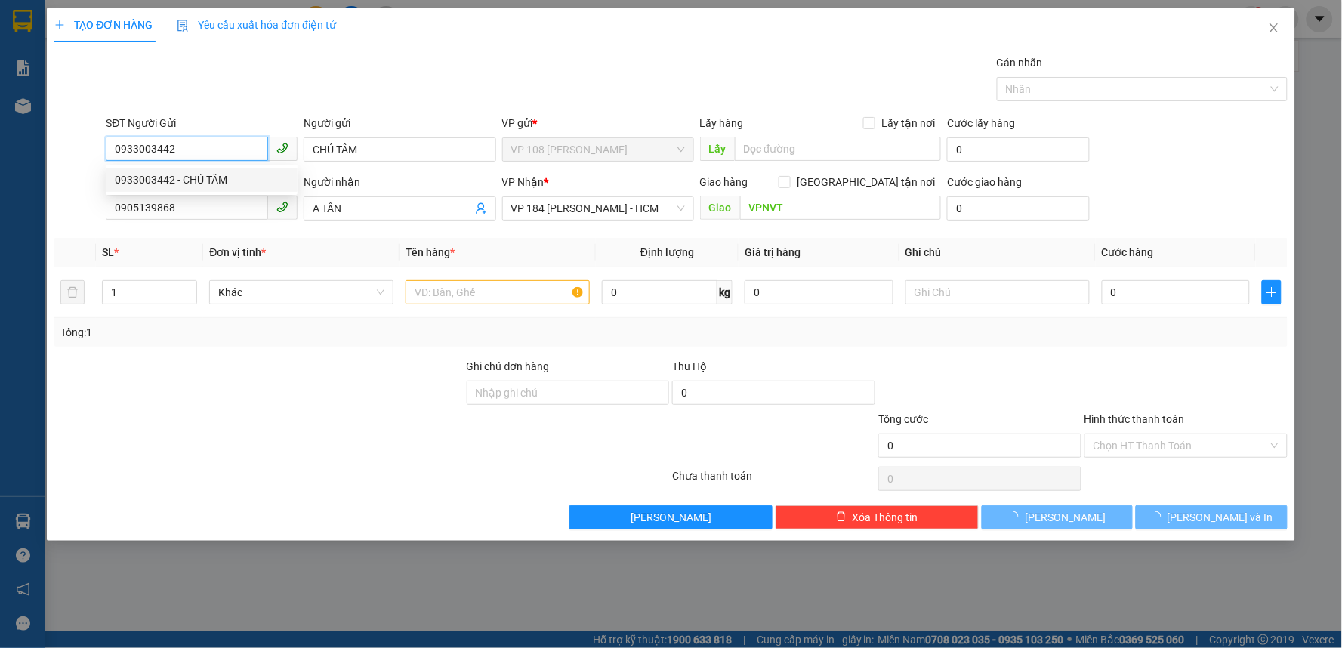
type input "20.000"
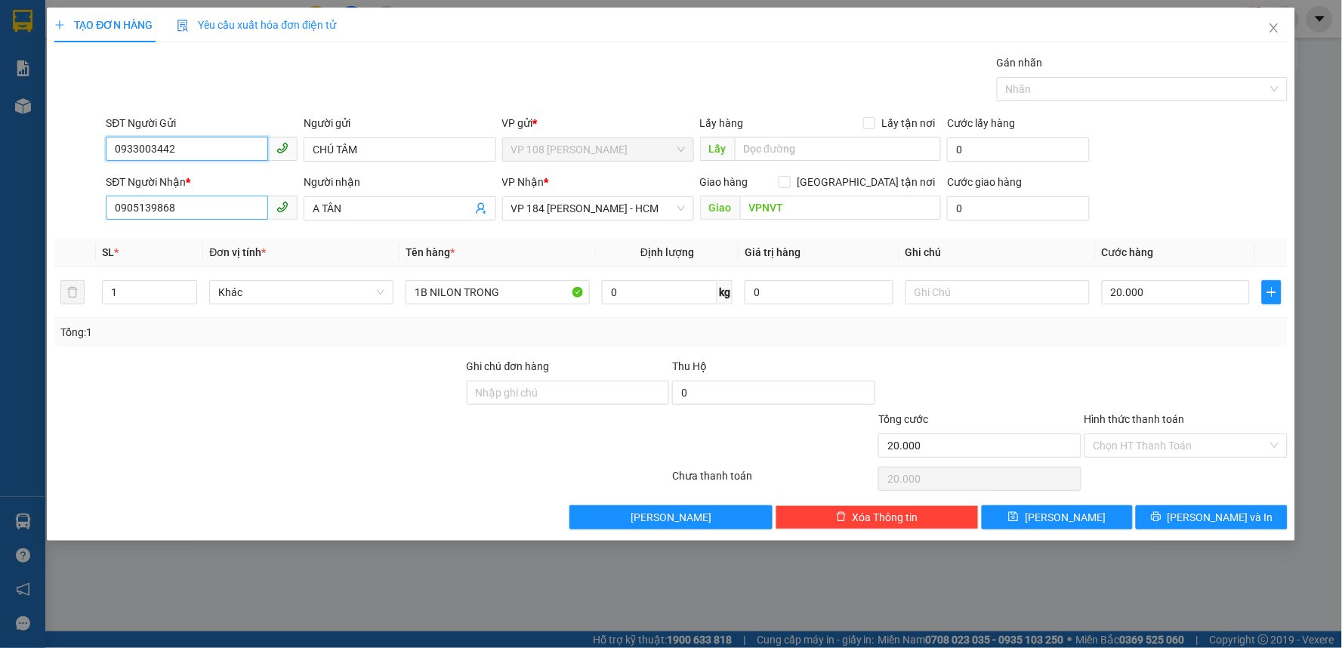
type input "0933003442"
click at [199, 211] on input "0905139868" at bounding box center [187, 208] width 162 height 24
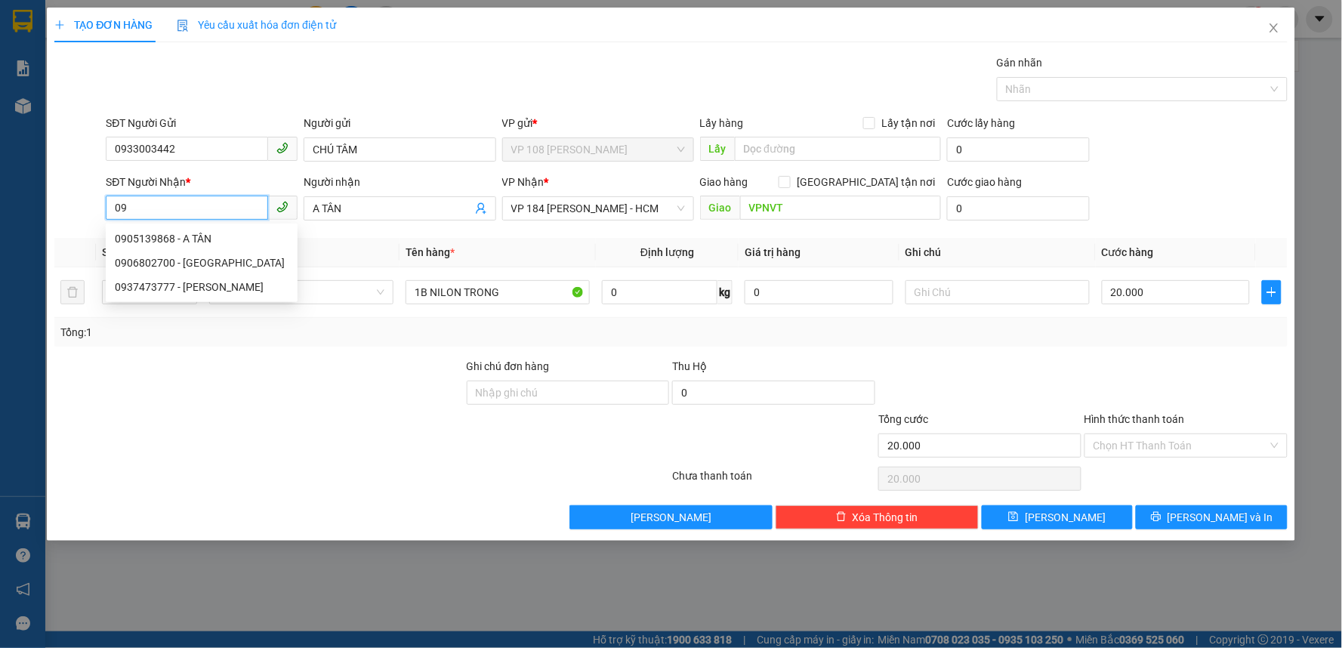
type input "0"
click at [207, 204] on input "SĐT Người Nhận *" at bounding box center [187, 208] width 162 height 24
type input "0906802700"
click at [210, 235] on div "0906802700 - CÁT TIÊN" at bounding box center [202, 238] width 174 height 17
type input "[PERSON_NAME]"
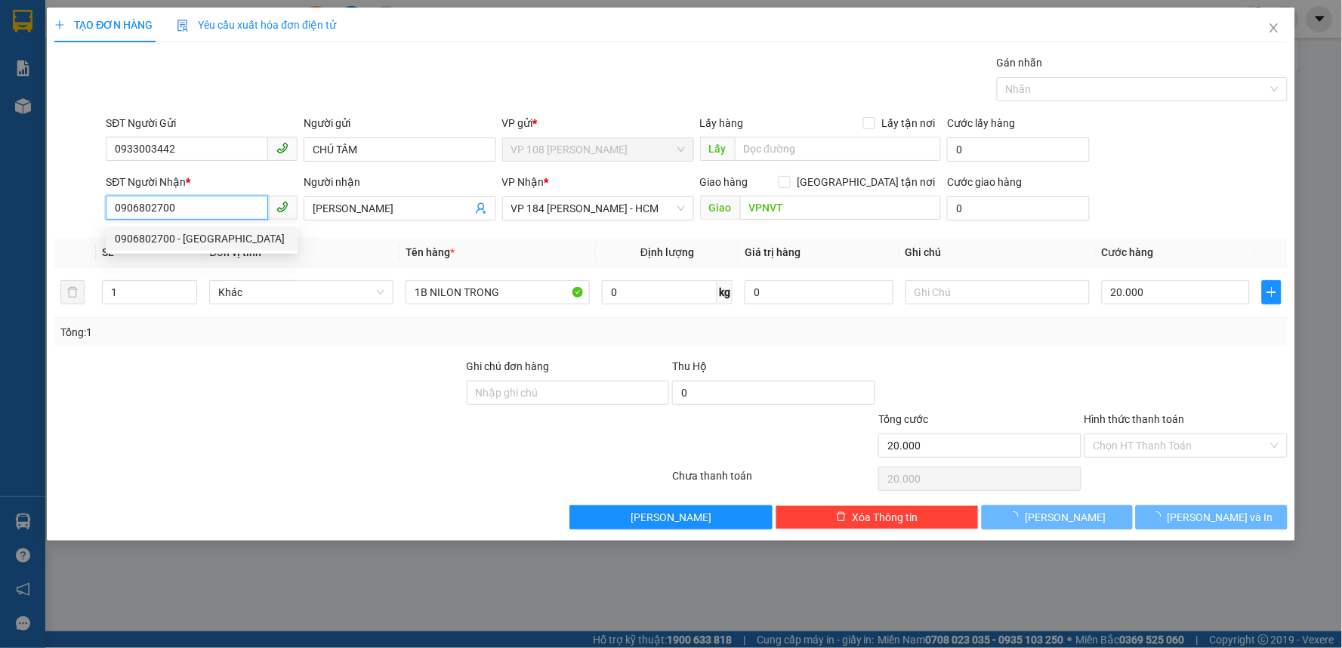
type input "40.000"
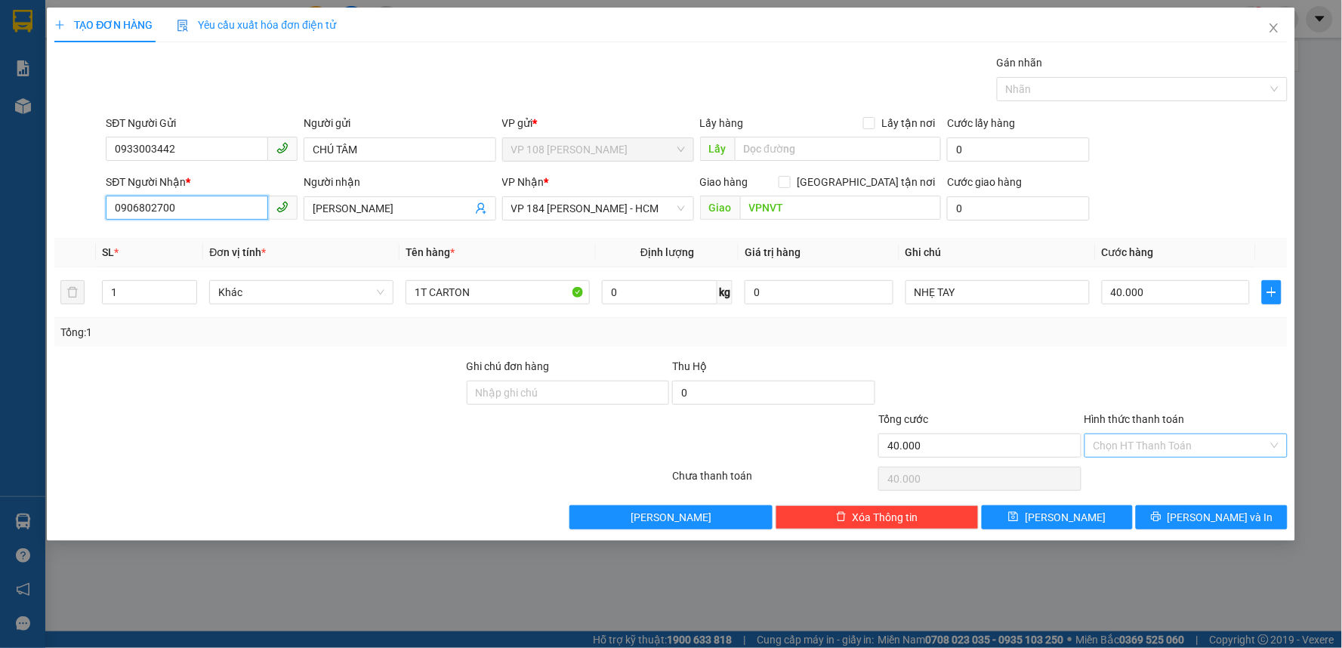
type input "0906802700"
click at [1158, 440] on input "Hình thức thanh toán" at bounding box center [1180, 445] width 174 height 23
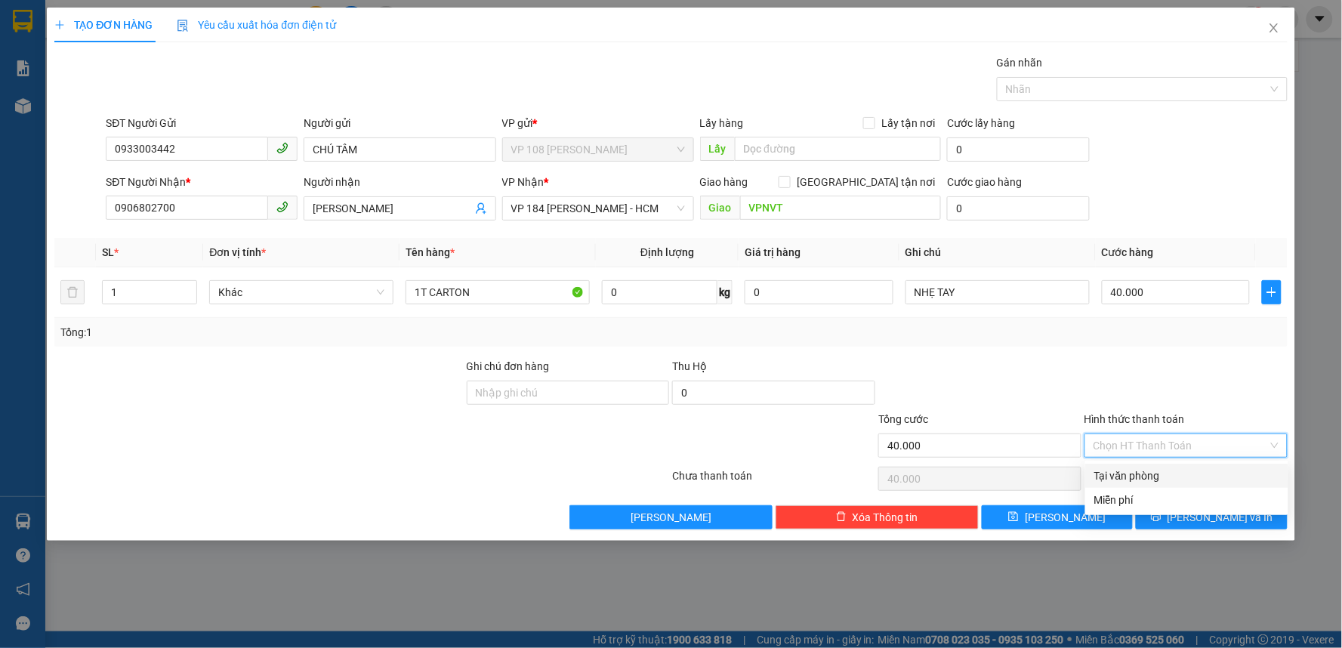
click at [1146, 473] on div "Tại văn phòng" at bounding box center [1186, 475] width 185 height 17
type input "0"
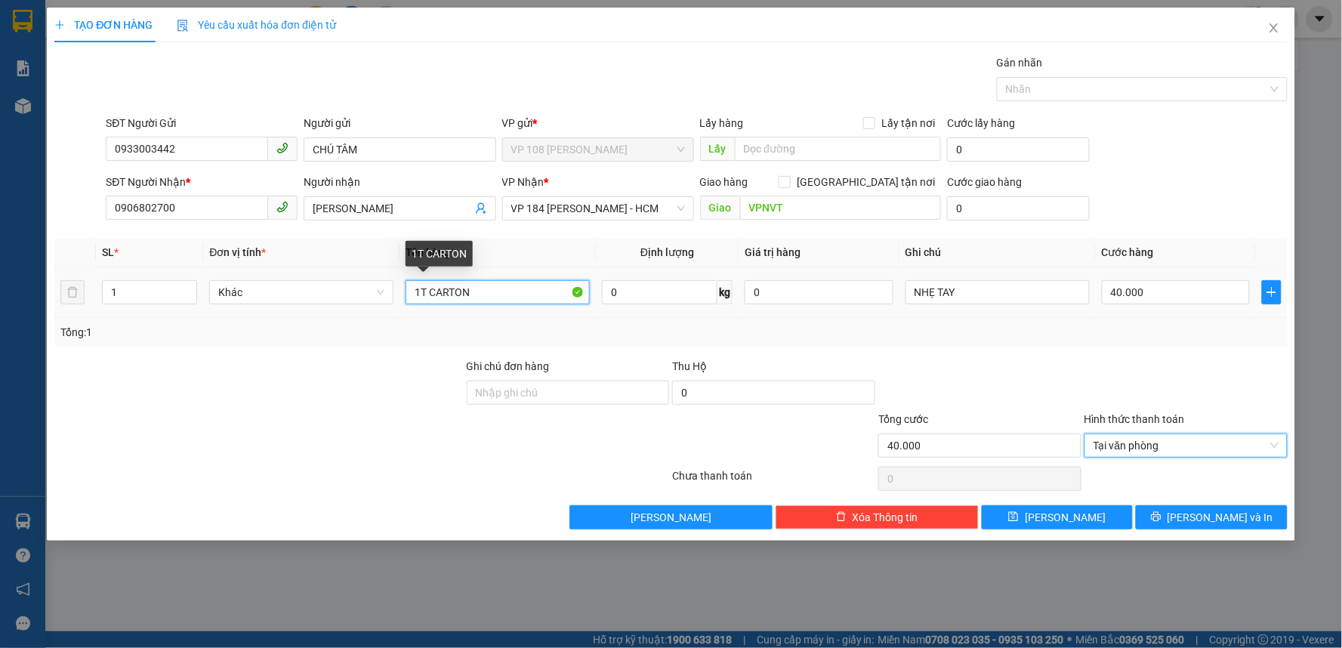
click at [491, 290] on input "1T CARTON" at bounding box center [497, 292] width 184 height 24
drag, startPoint x: 389, startPoint y: 393, endPoint x: 507, endPoint y: 282, distance: 162.9
click at [385, 393] on div at bounding box center [259, 384] width 412 height 53
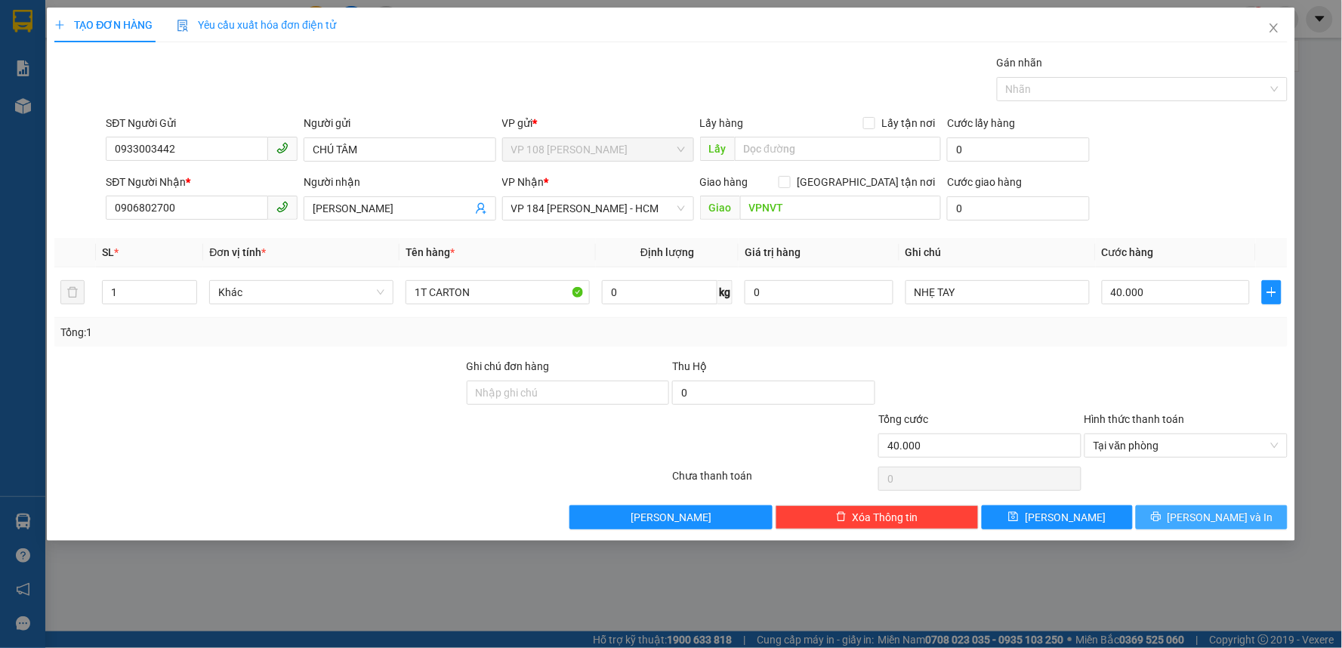
click at [1229, 517] on span "[PERSON_NAME] và In" at bounding box center [1220, 517] width 106 height 17
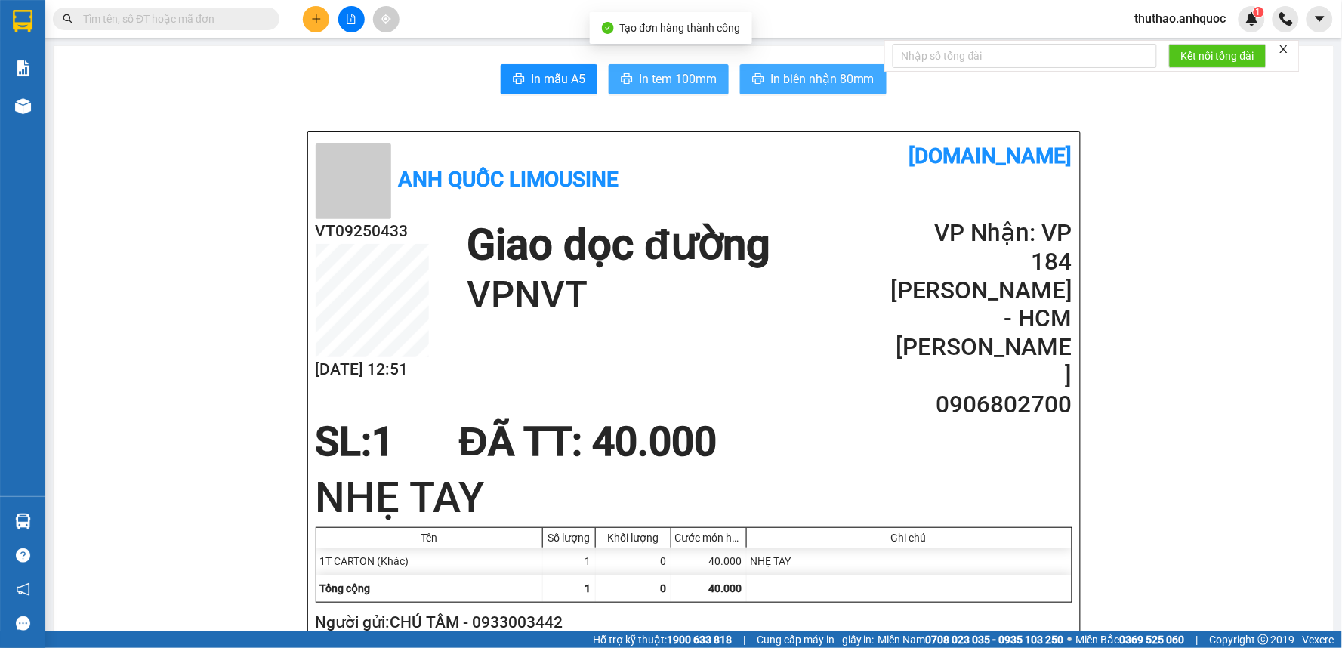
click at [796, 85] on span "In biên nhận 80mm" at bounding box center [822, 78] width 104 height 19
click at [652, 71] on span "In tem 100mm" at bounding box center [678, 78] width 78 height 19
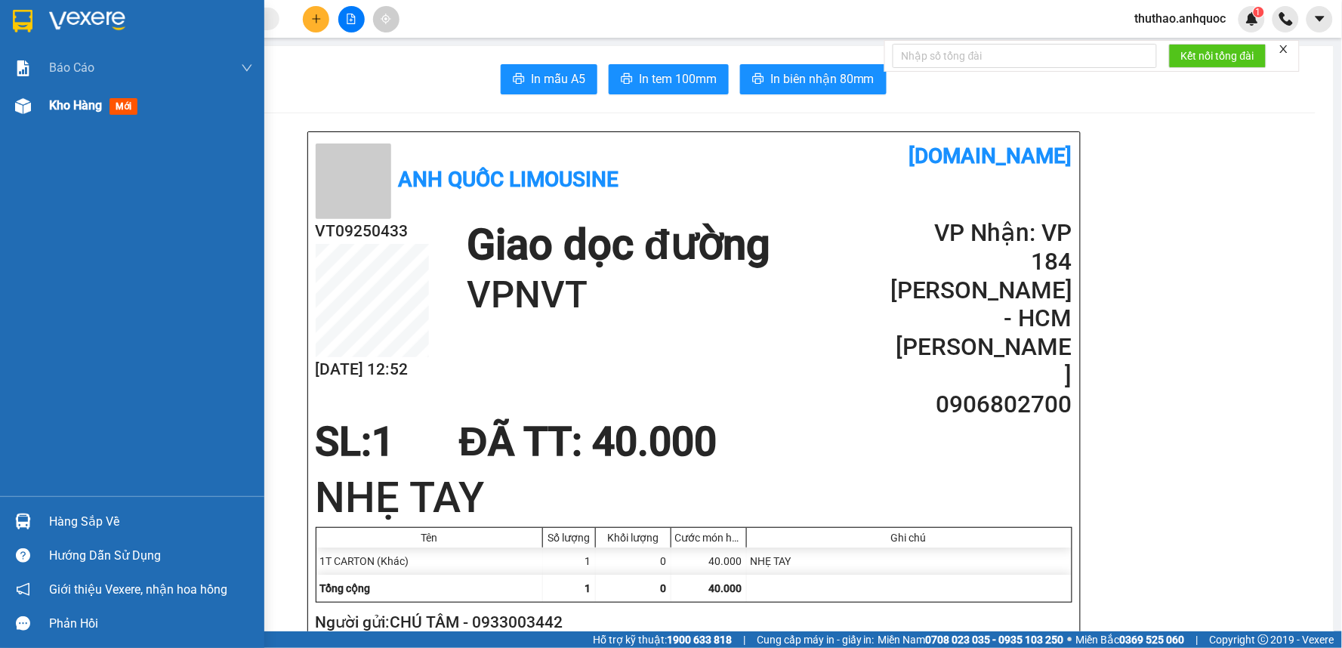
click at [78, 101] on span "Kho hàng" at bounding box center [75, 105] width 53 height 14
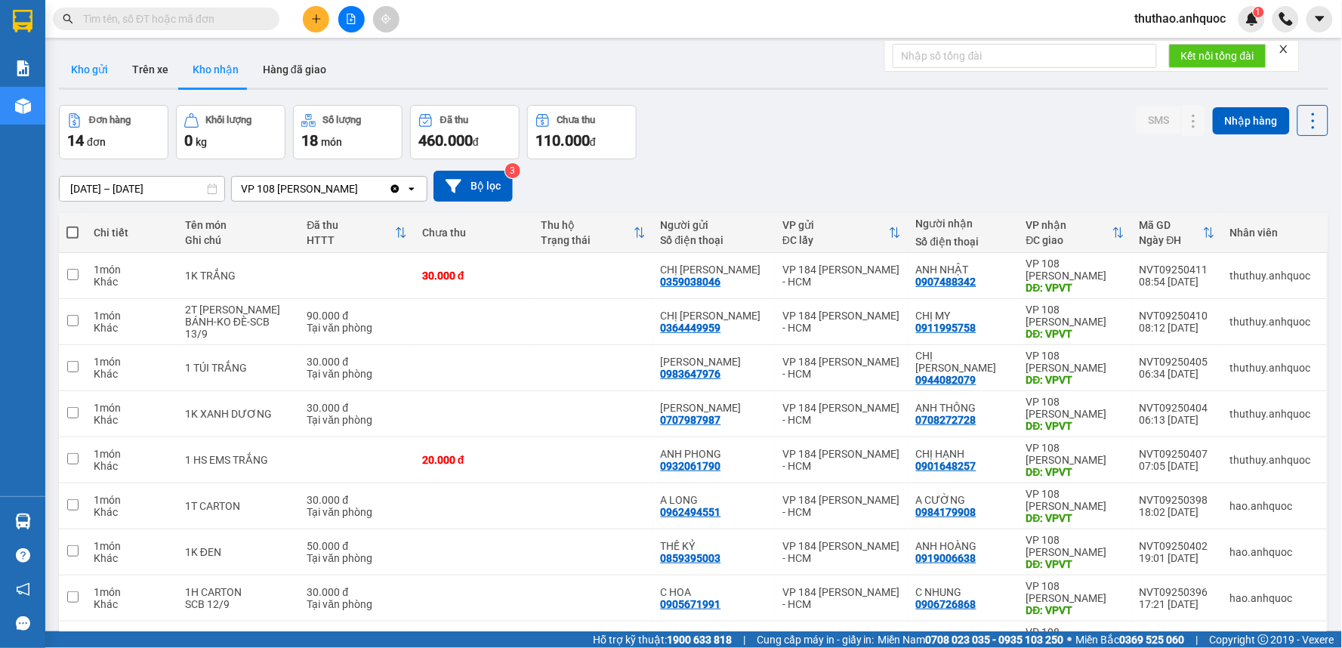
click at [89, 71] on button "Kho gửi" at bounding box center [89, 69] width 61 height 36
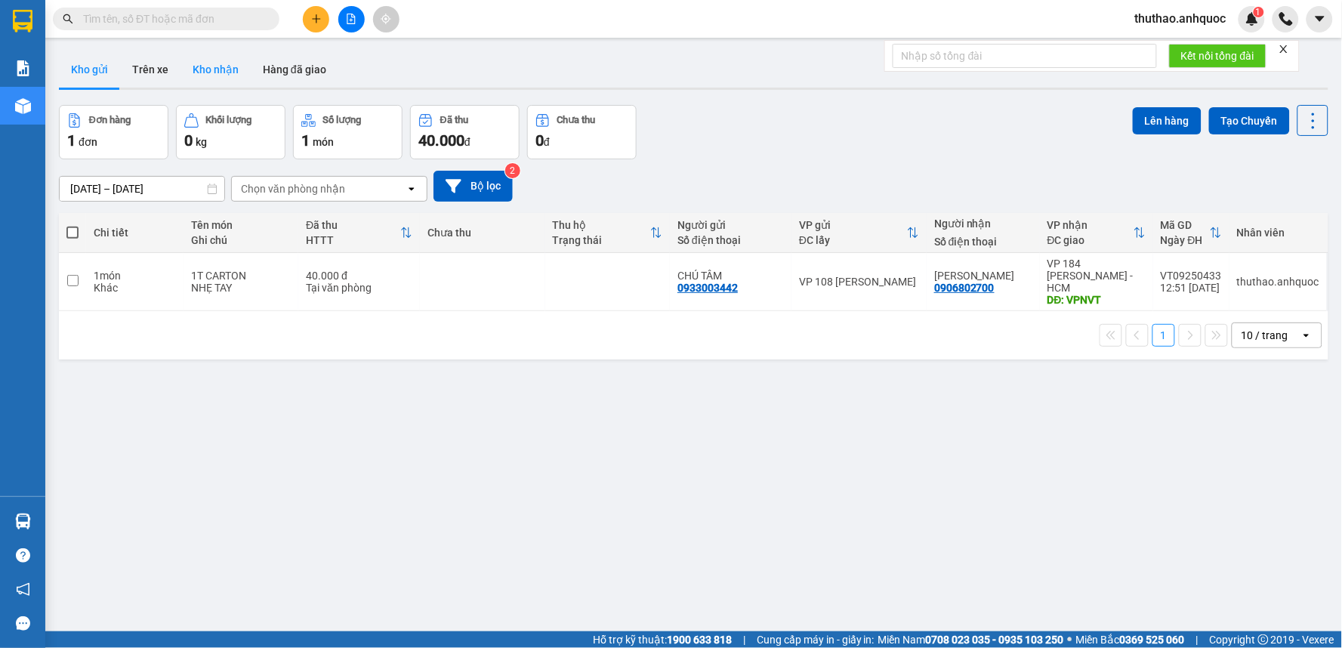
click at [221, 66] on button "Kho nhận" at bounding box center [215, 69] width 70 height 36
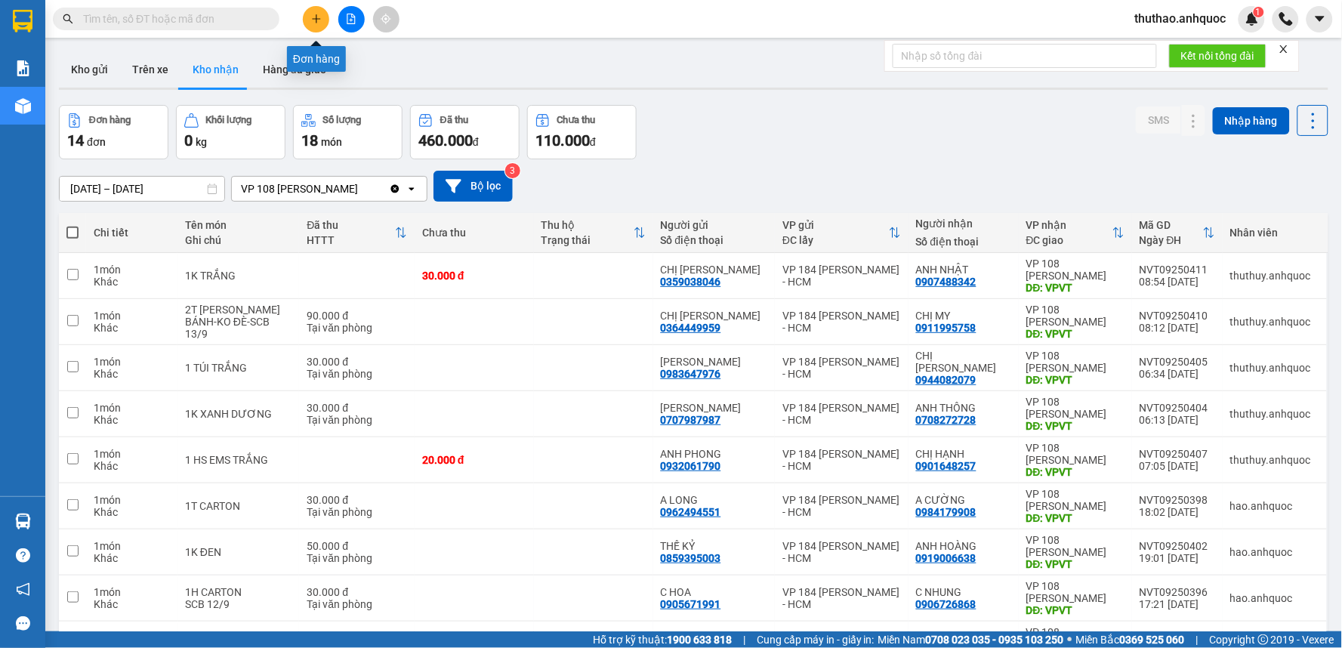
click at [313, 16] on icon "plus" at bounding box center [316, 19] width 11 height 11
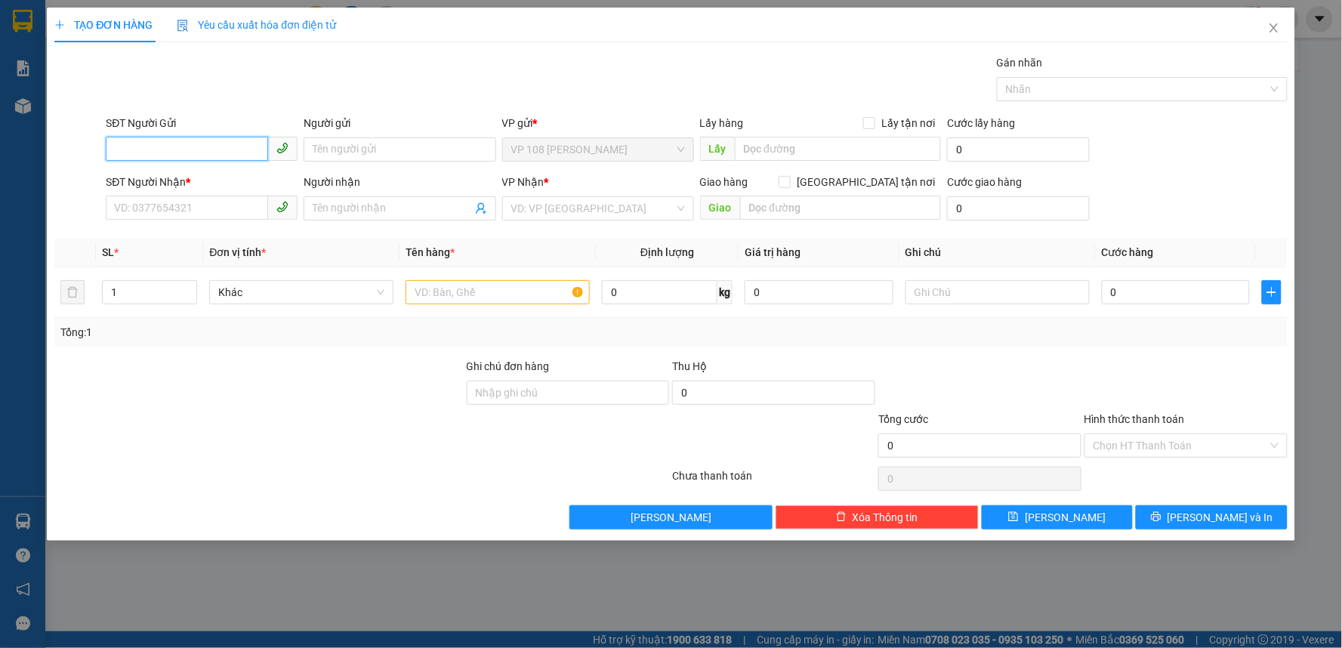
click at [163, 145] on input "SĐT Người Gửi" at bounding box center [187, 149] width 162 height 24
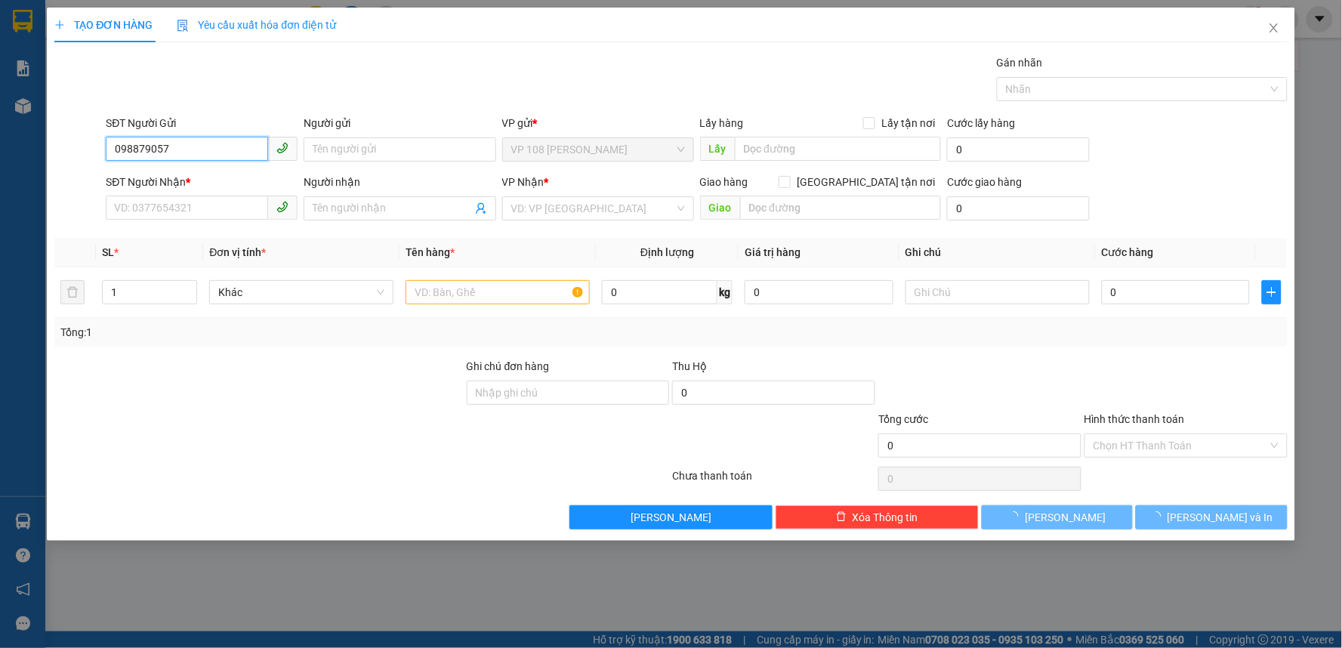
type input "0988790579"
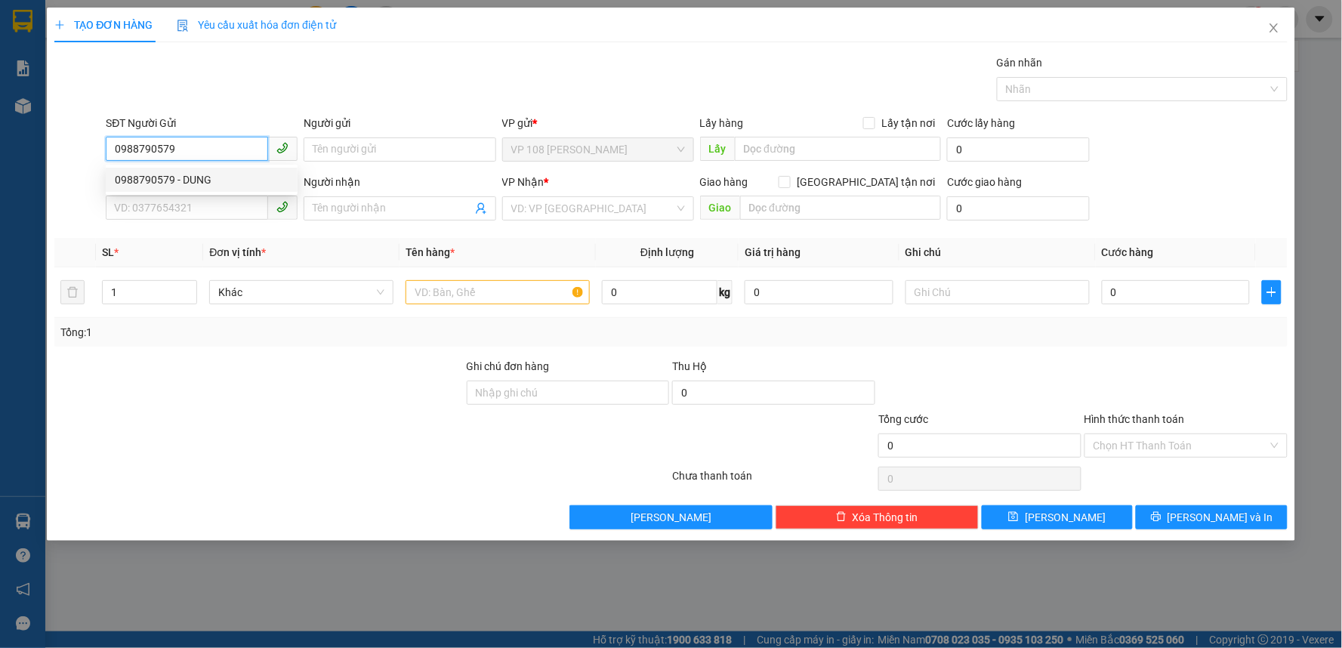
click at [201, 181] on div "0988790579 - DUNG" at bounding box center [202, 179] width 174 height 17
type input "DUNG"
type input "0933957846"
type input "C HƯƠNG"
type input "VPSG"
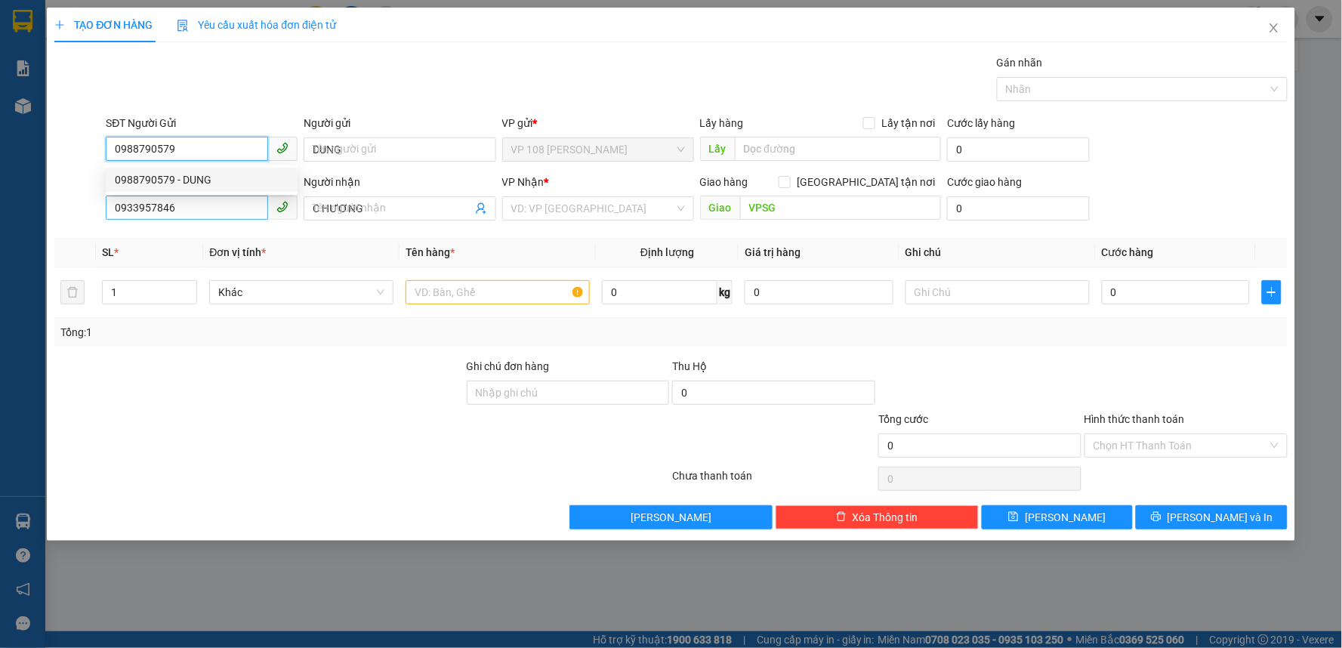
type input "20.000"
type input "0988790579"
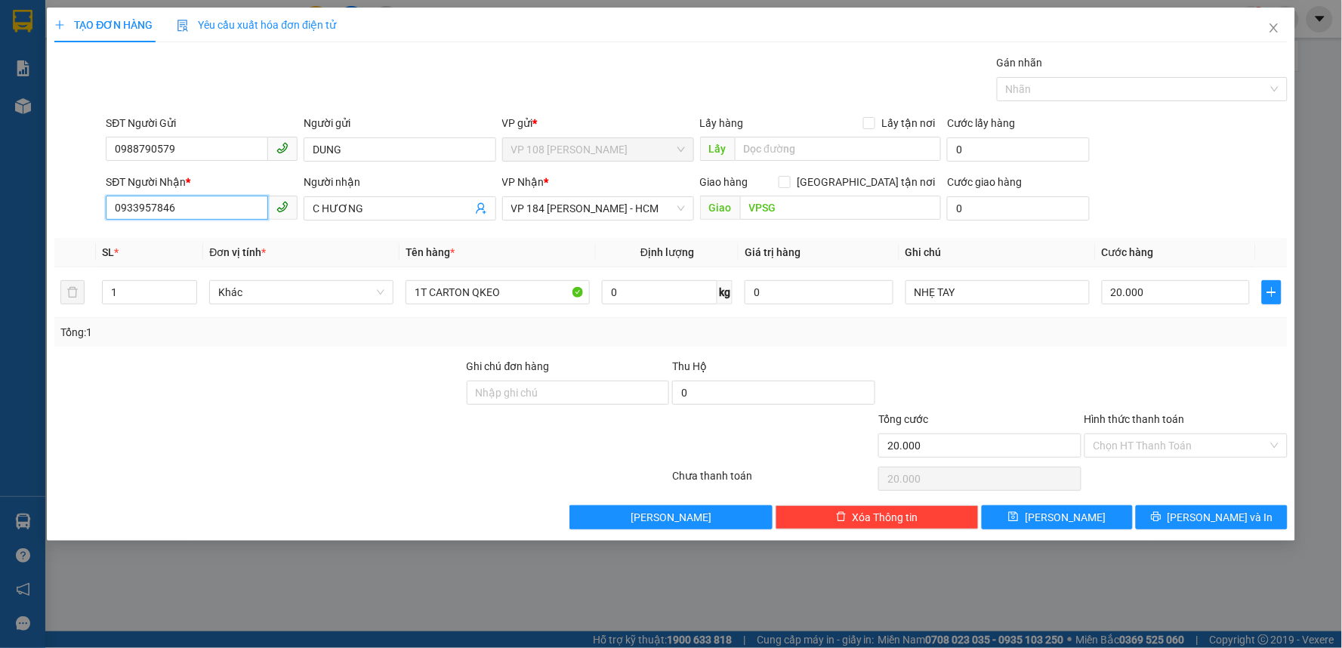
click at [205, 207] on input "0933957846" at bounding box center [187, 208] width 162 height 24
drag, startPoint x: 318, startPoint y: 231, endPoint x: 327, endPoint y: 231, distance: 9.1
click at [322, 231] on div "Transit Pickup Surcharge Ids Transit Deliver Surcharge Ids Transit Deliver Surc…" at bounding box center [670, 291] width 1233 height 475
click at [334, 232] on div "Transit Pickup Surcharge Ids Transit Deliver Surcharge Ids Transit Deliver Surc…" at bounding box center [670, 291] width 1233 height 475
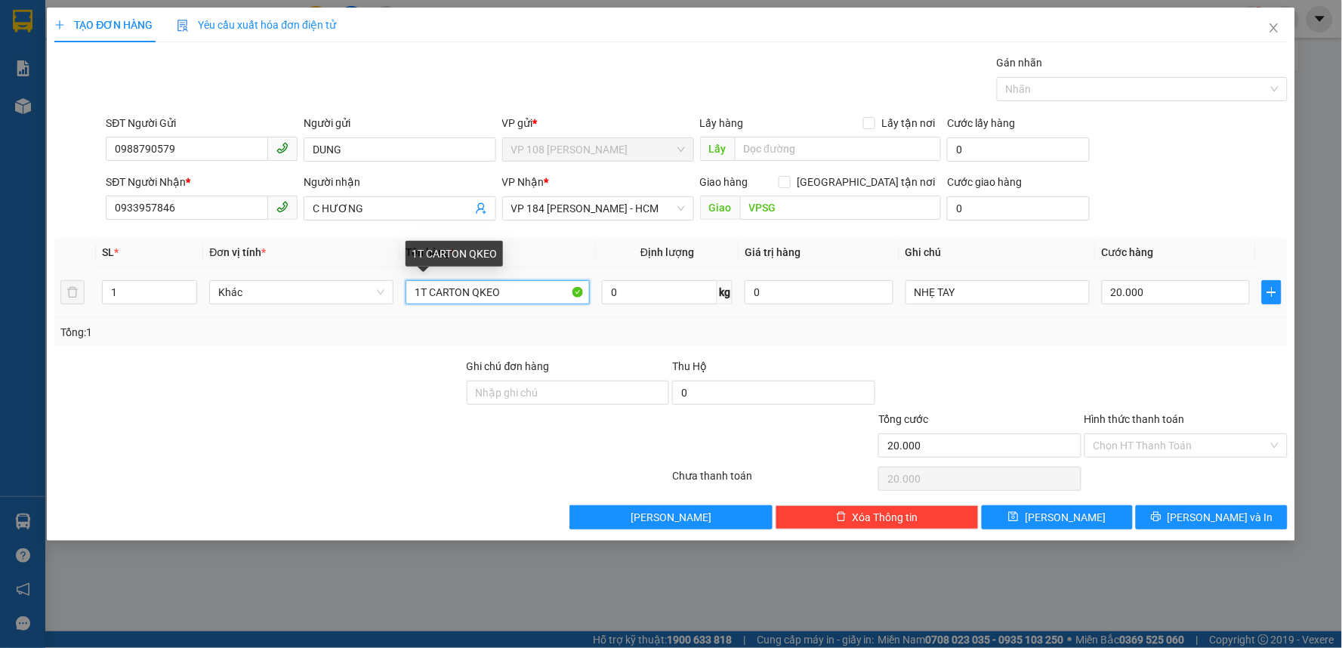
click at [517, 292] on input "1T CARTON QKEO" at bounding box center [497, 292] width 184 height 24
type input "1 TÚI ĐỎ"
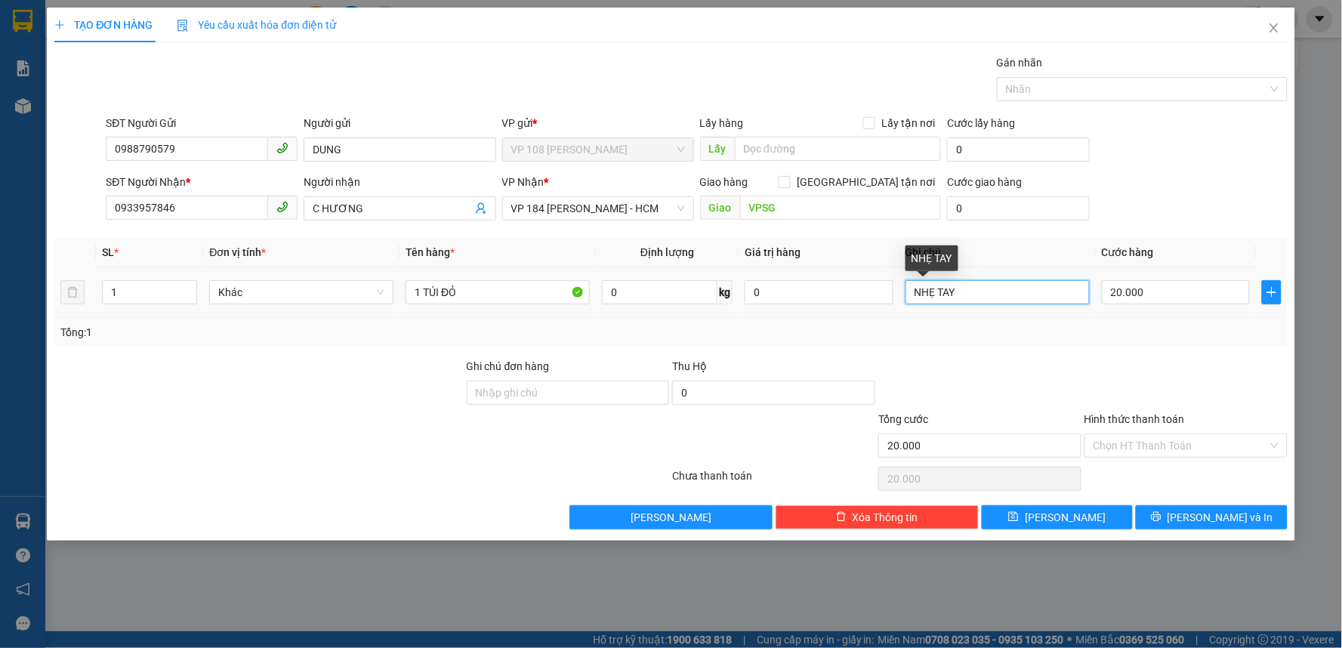
click at [995, 289] on input "NHẸ TAY" at bounding box center [997, 292] width 184 height 24
click at [1182, 294] on input "20.000" at bounding box center [1175, 292] width 149 height 24
type input "4"
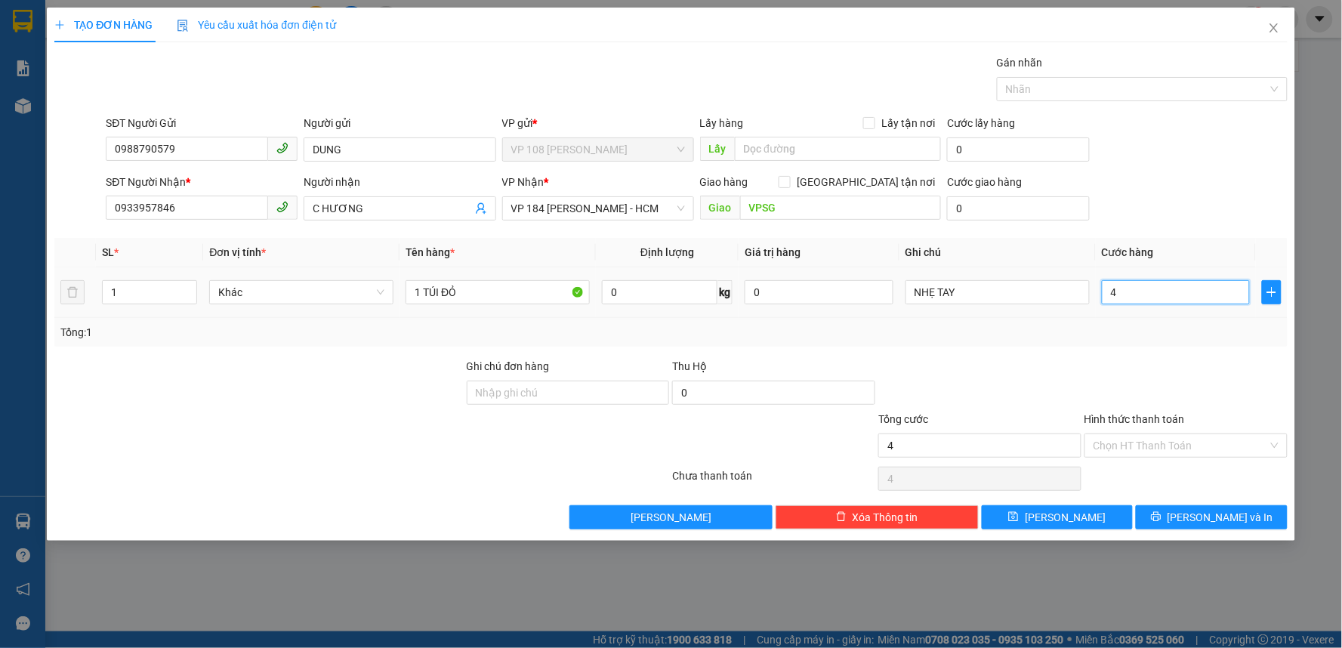
type input "40"
type input "400"
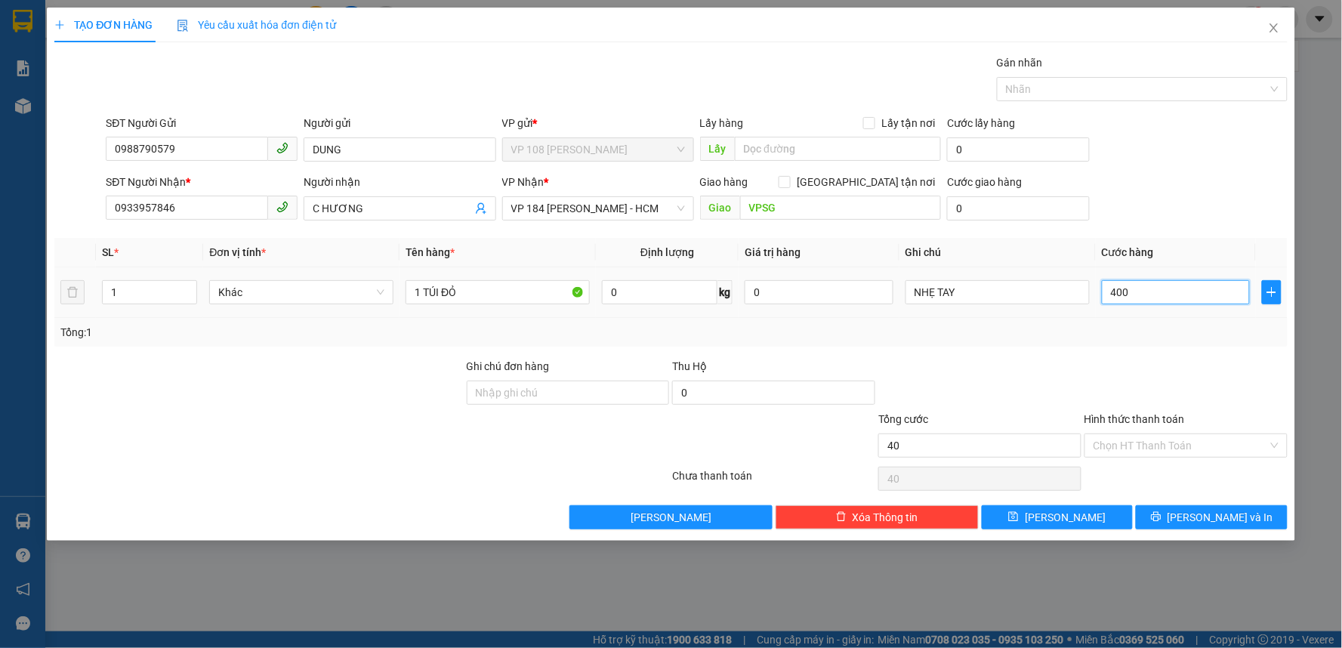
type input "400"
type input "4.000"
type input "40.000"
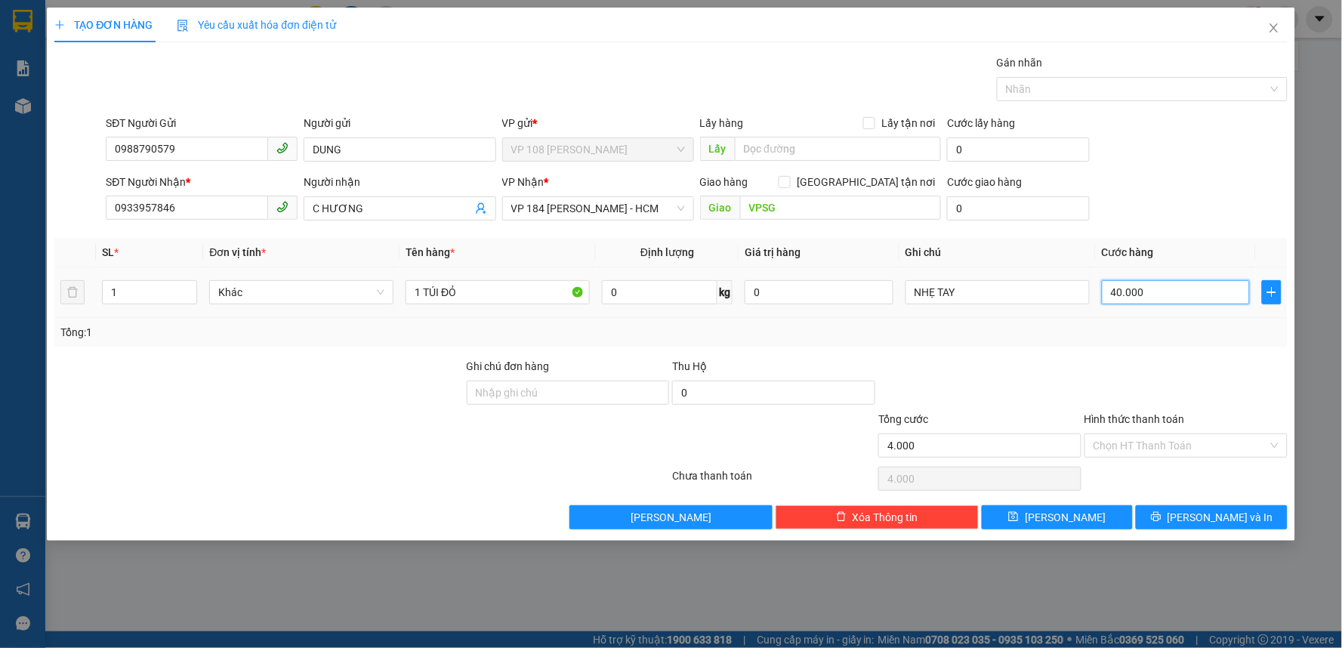
type input "40.000"
click at [1152, 438] on input "Hình thức thanh toán" at bounding box center [1180, 445] width 174 height 23
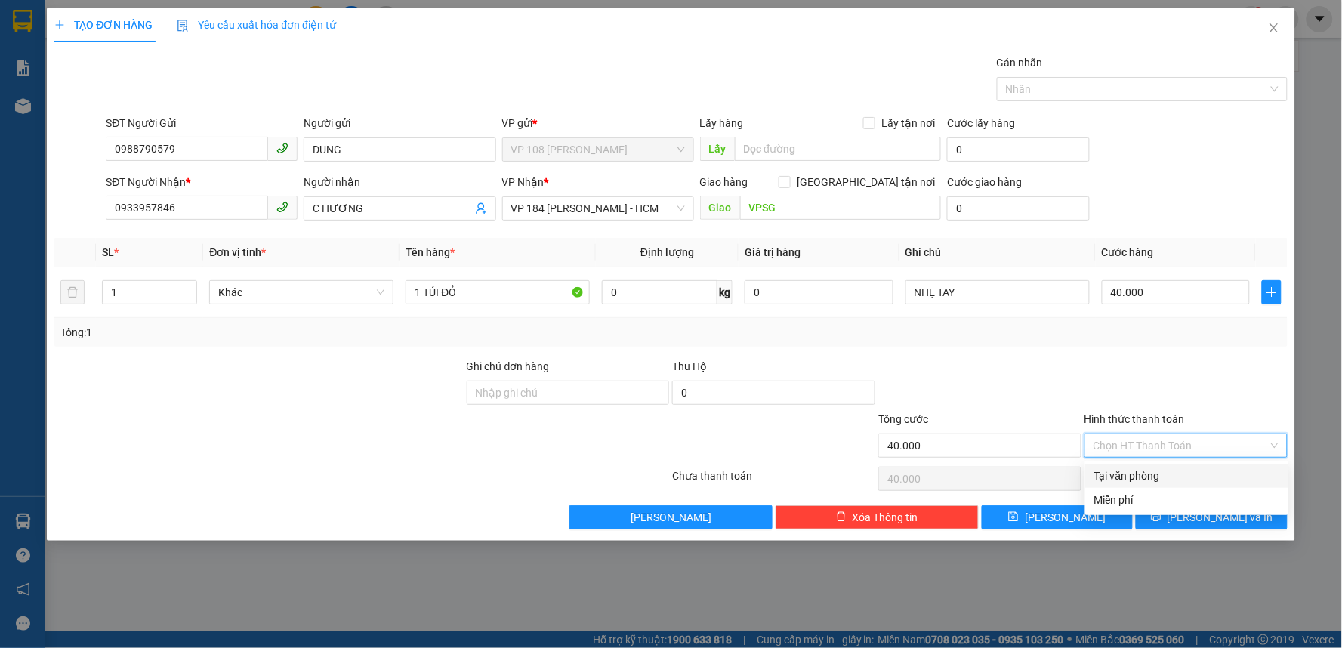
click at [1155, 474] on div "Tại văn phòng" at bounding box center [1186, 475] width 185 height 17
type input "0"
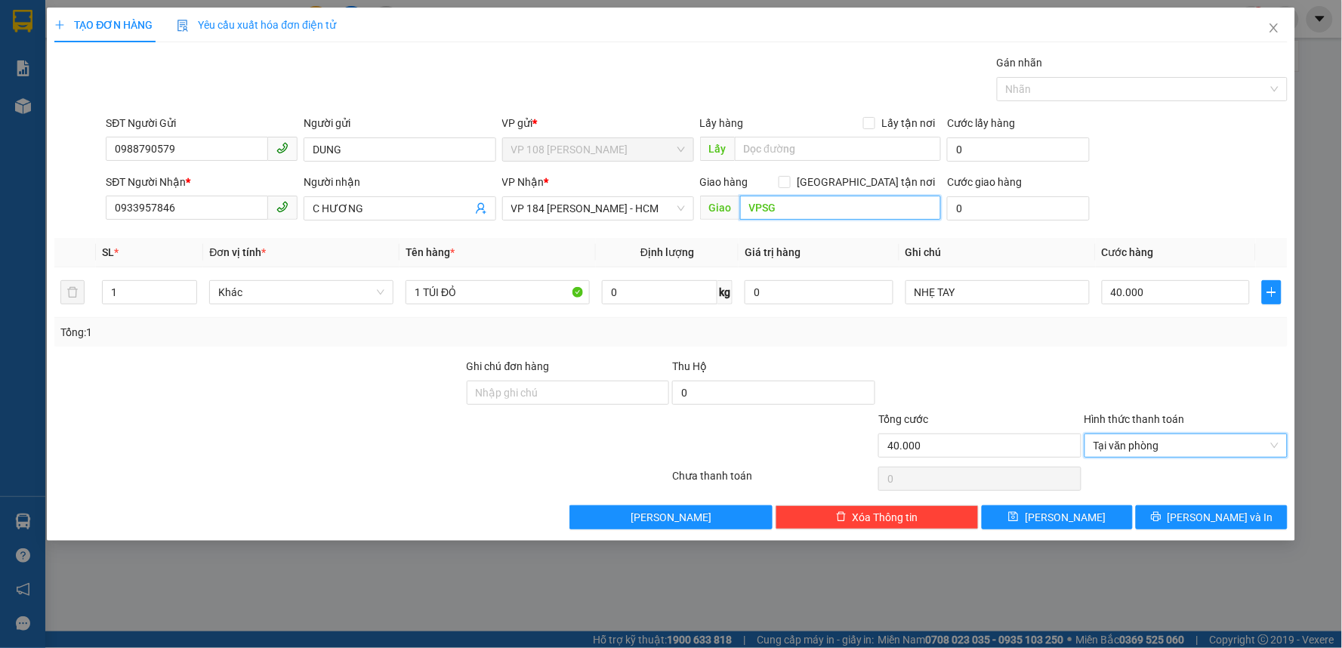
click at [805, 205] on input "VPSG" at bounding box center [841, 208] width 202 height 24
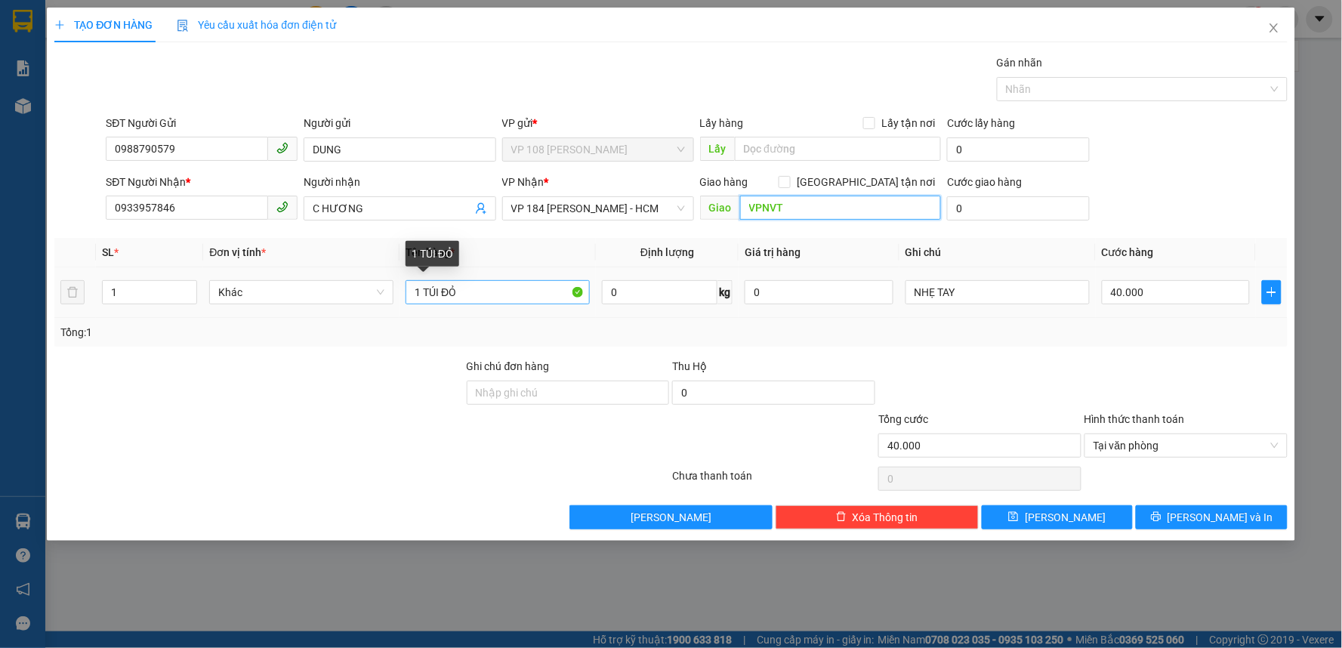
type input "VPNVT"
click at [496, 285] on input "1 TÚI ĐỎ" at bounding box center [497, 292] width 184 height 24
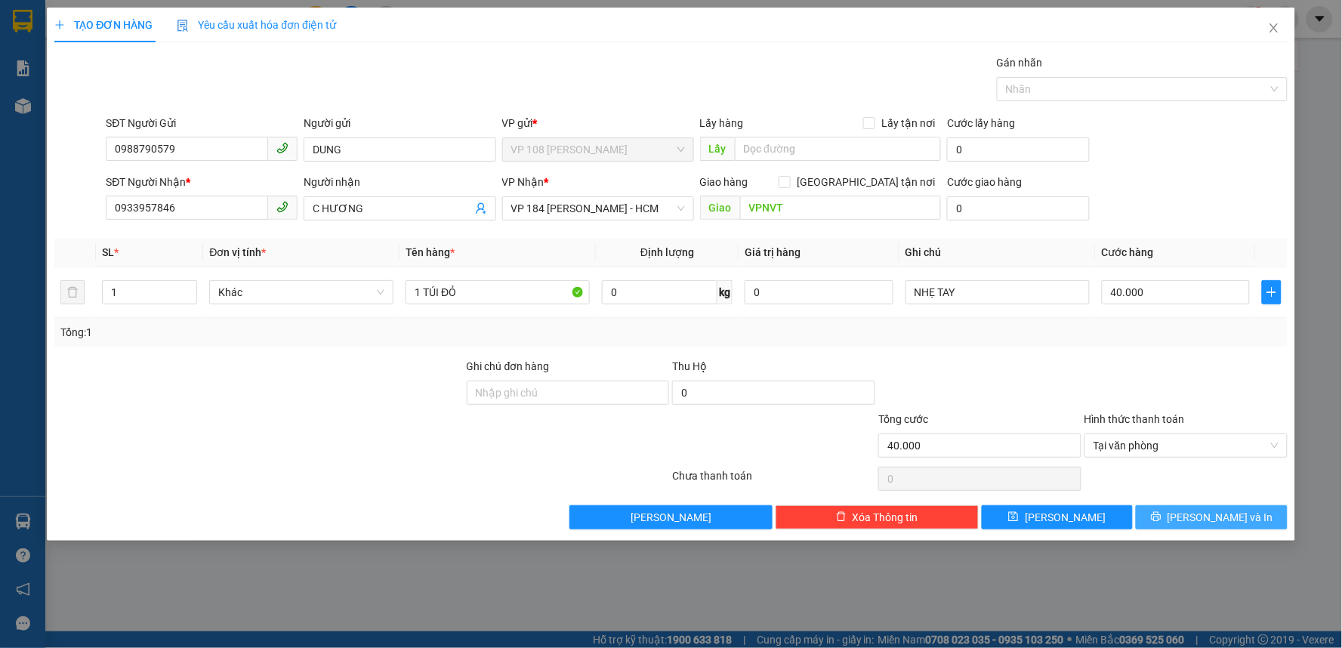
click at [1220, 510] on span "[PERSON_NAME] và In" at bounding box center [1220, 517] width 106 height 17
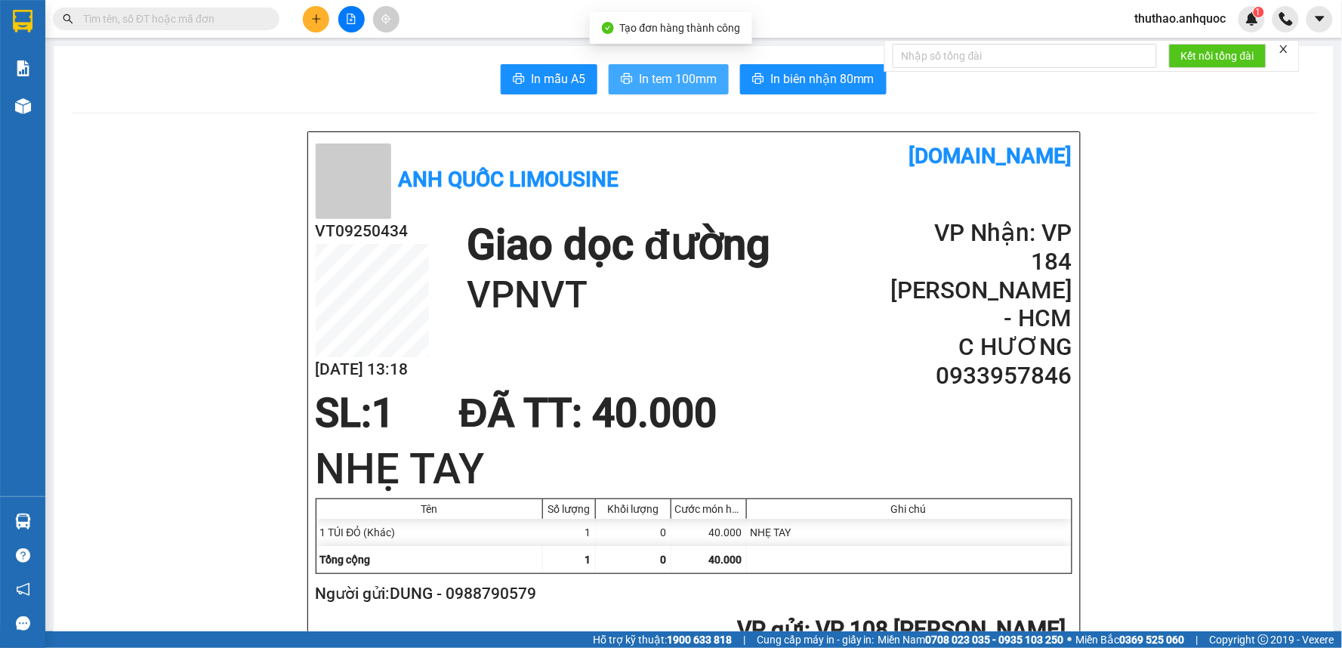
drag, startPoint x: 673, startPoint y: 72, endPoint x: 682, endPoint y: 70, distance: 8.4
click at [673, 71] on span "In tem 100mm" at bounding box center [678, 78] width 78 height 19
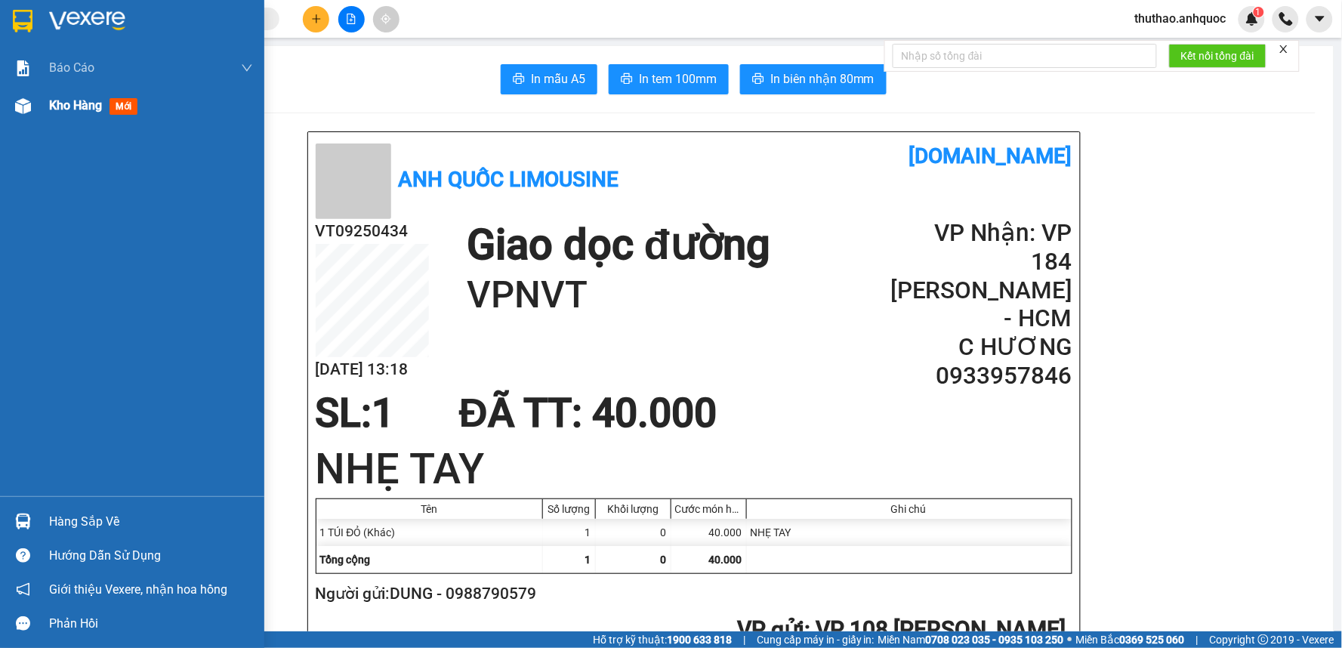
click at [26, 106] on img at bounding box center [23, 106] width 16 height 16
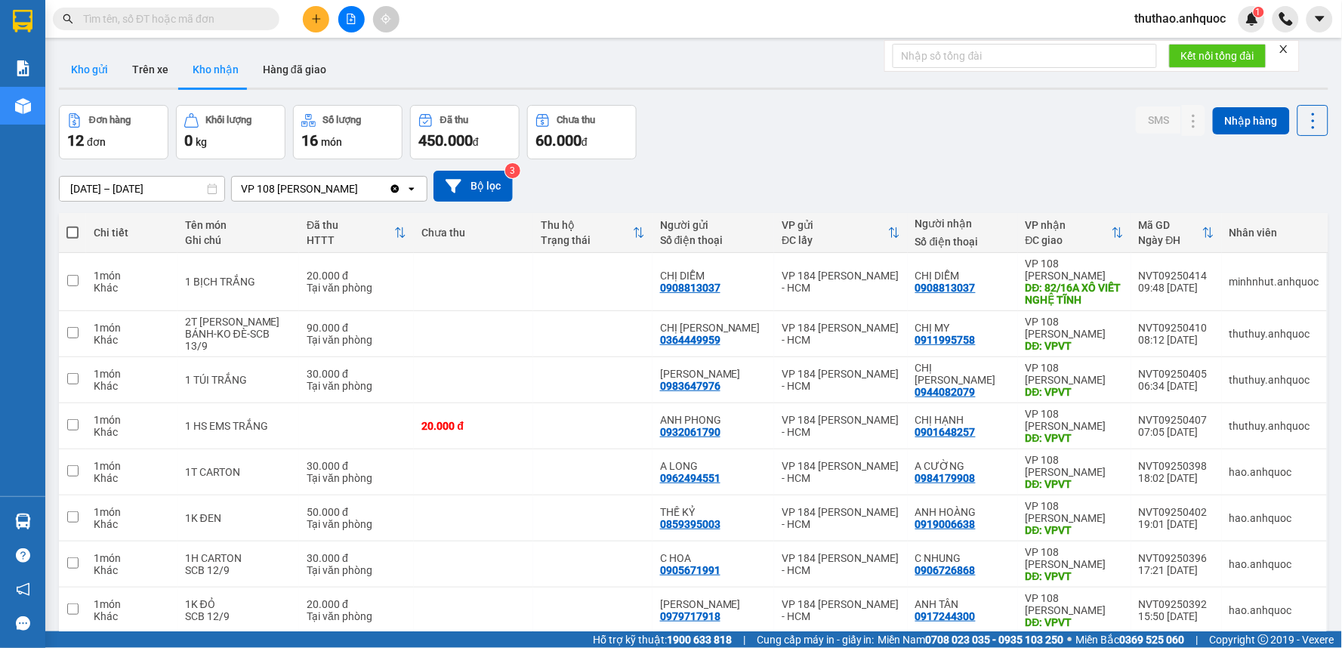
click at [89, 63] on button "Kho gửi" at bounding box center [89, 69] width 61 height 36
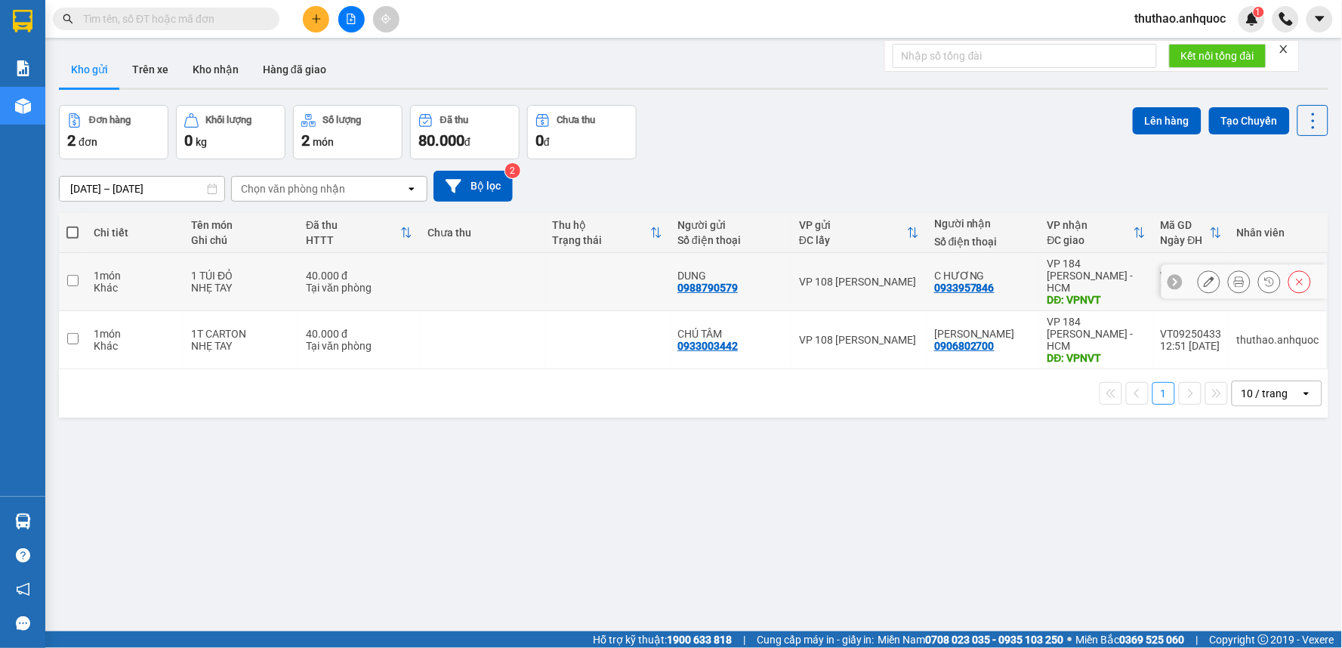
drag, startPoint x: 70, startPoint y: 269, endPoint x: 71, endPoint y: 325, distance: 56.6
click at [70, 275] on input "checkbox" at bounding box center [72, 280] width 11 height 11
checkbox input "true"
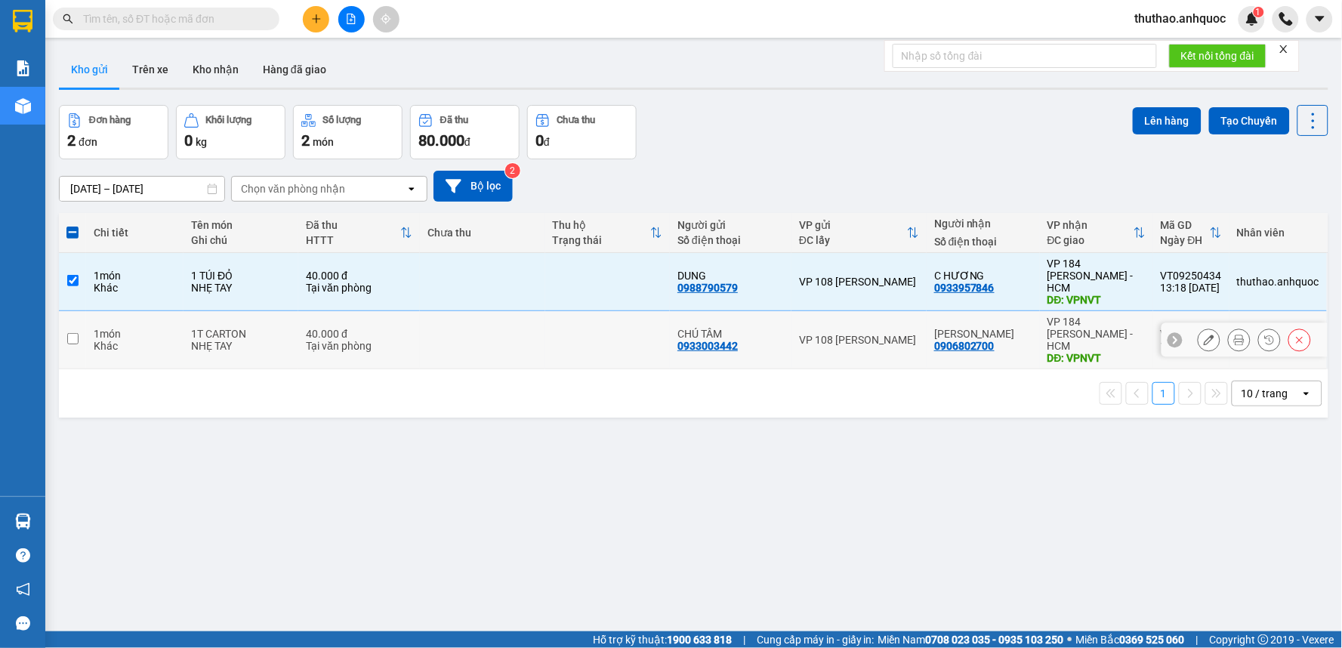
click at [69, 333] on input "checkbox" at bounding box center [72, 338] width 11 height 11
checkbox input "true"
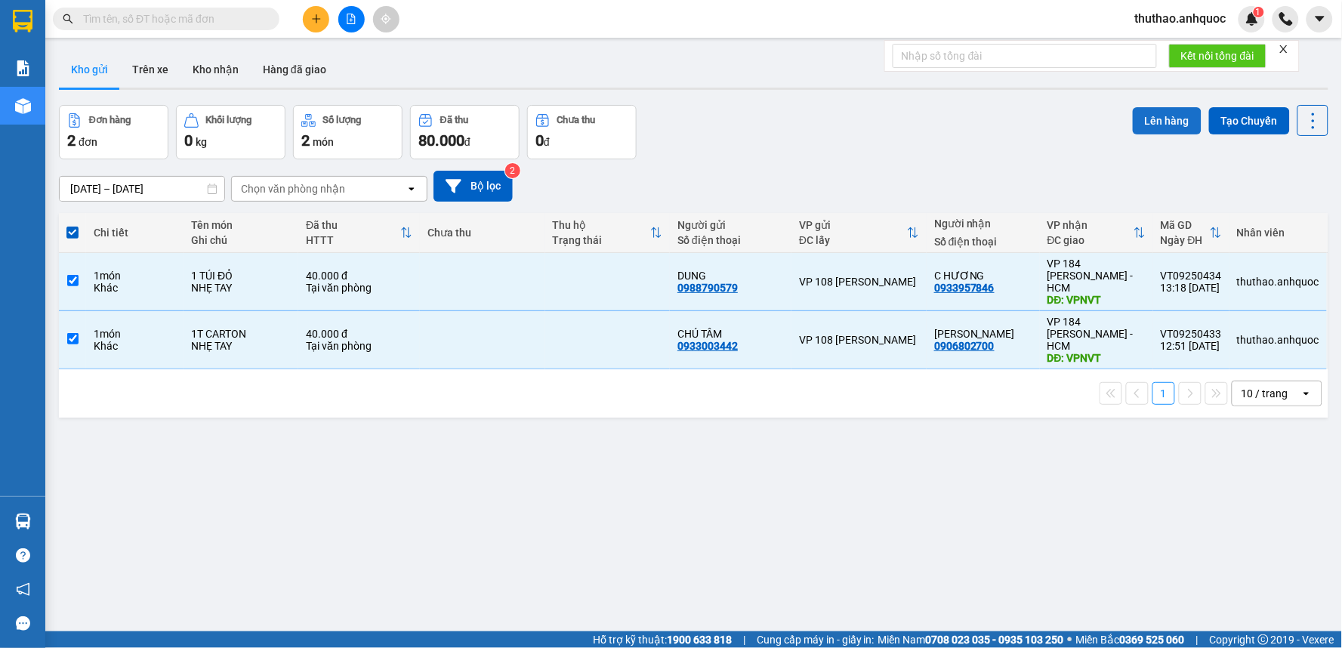
click at [1142, 122] on button "Lên hàng" at bounding box center [1166, 120] width 69 height 27
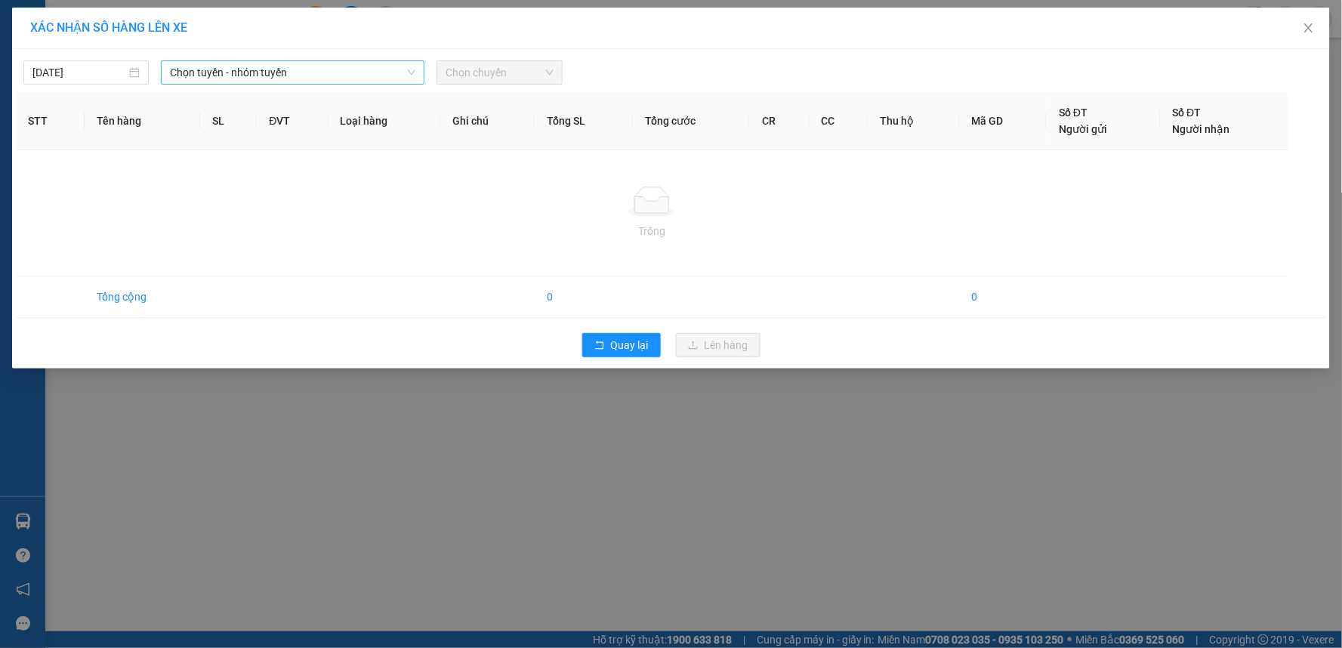
click at [287, 77] on span "Chọn tuyến - nhóm tuyến" at bounding box center [292, 72] width 245 height 23
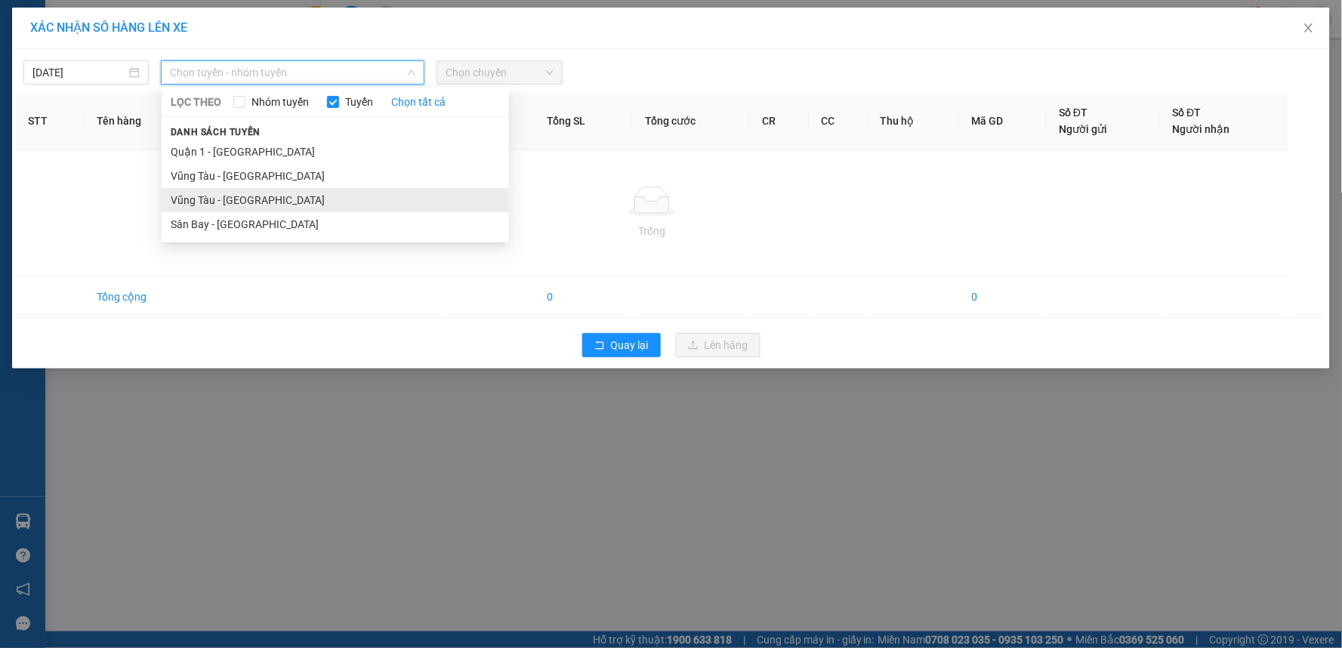
click at [235, 207] on li "Vũng Tàu - [GEOGRAPHIC_DATA]" at bounding box center [335, 200] width 347 height 24
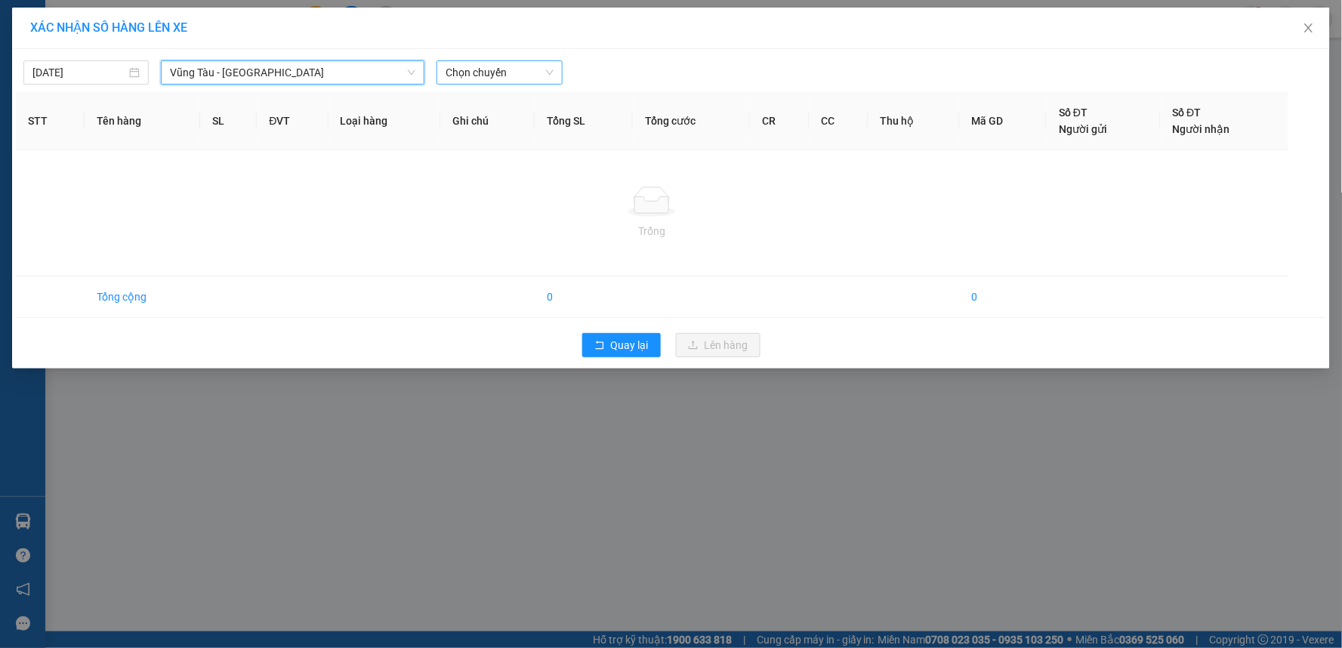
click at [495, 69] on span "Chọn chuyến" at bounding box center [498, 72] width 107 height 23
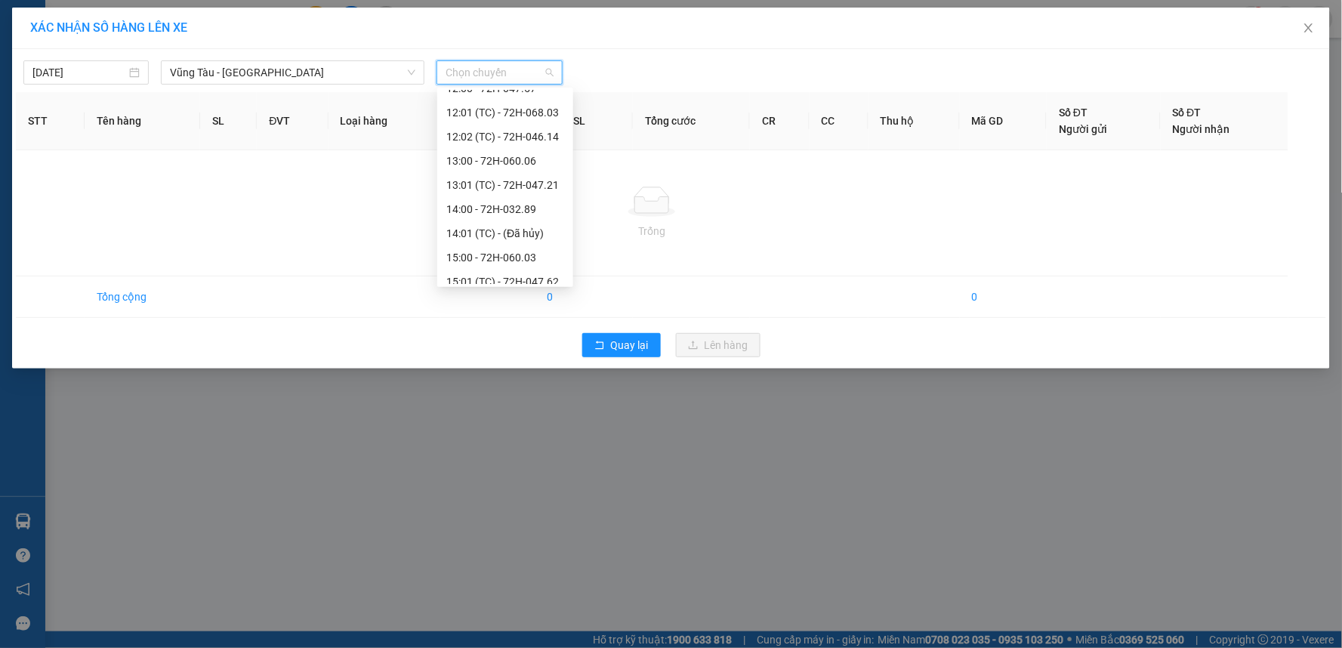
scroll to position [503, 0]
click at [493, 176] on div "14:00 - 72H-032.89" at bounding box center [505, 179] width 118 height 17
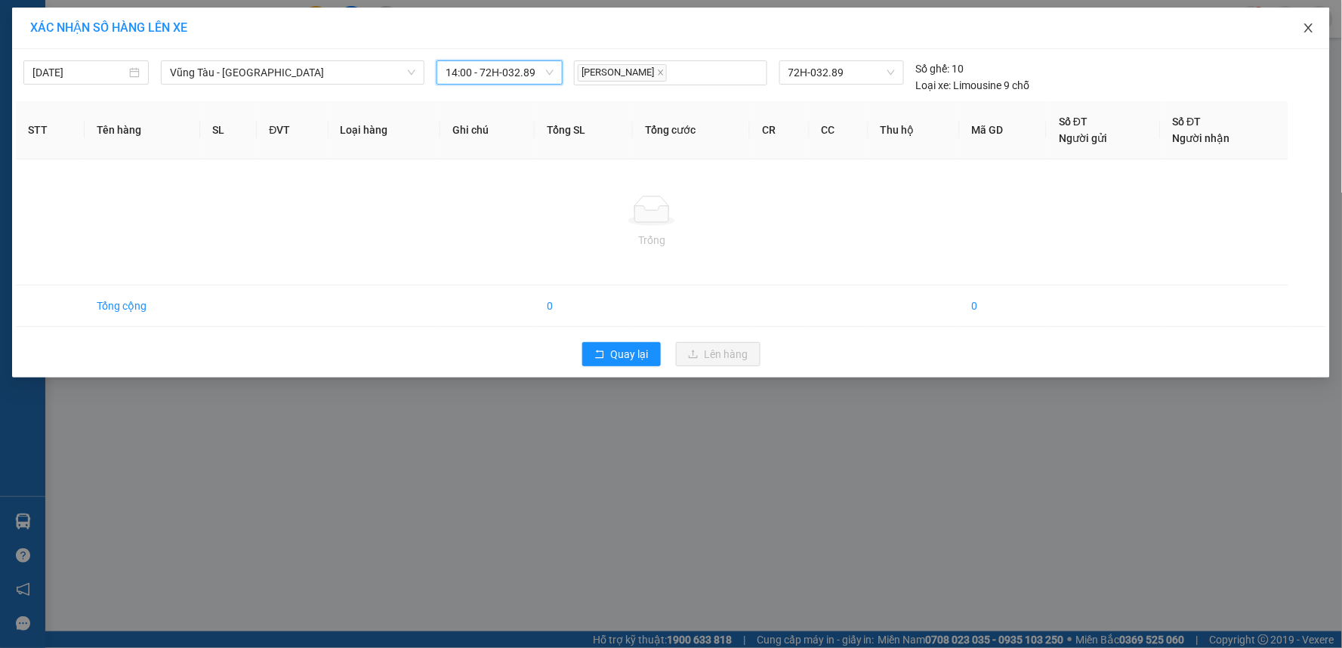
click at [1304, 31] on icon "close" at bounding box center [1308, 28] width 12 height 12
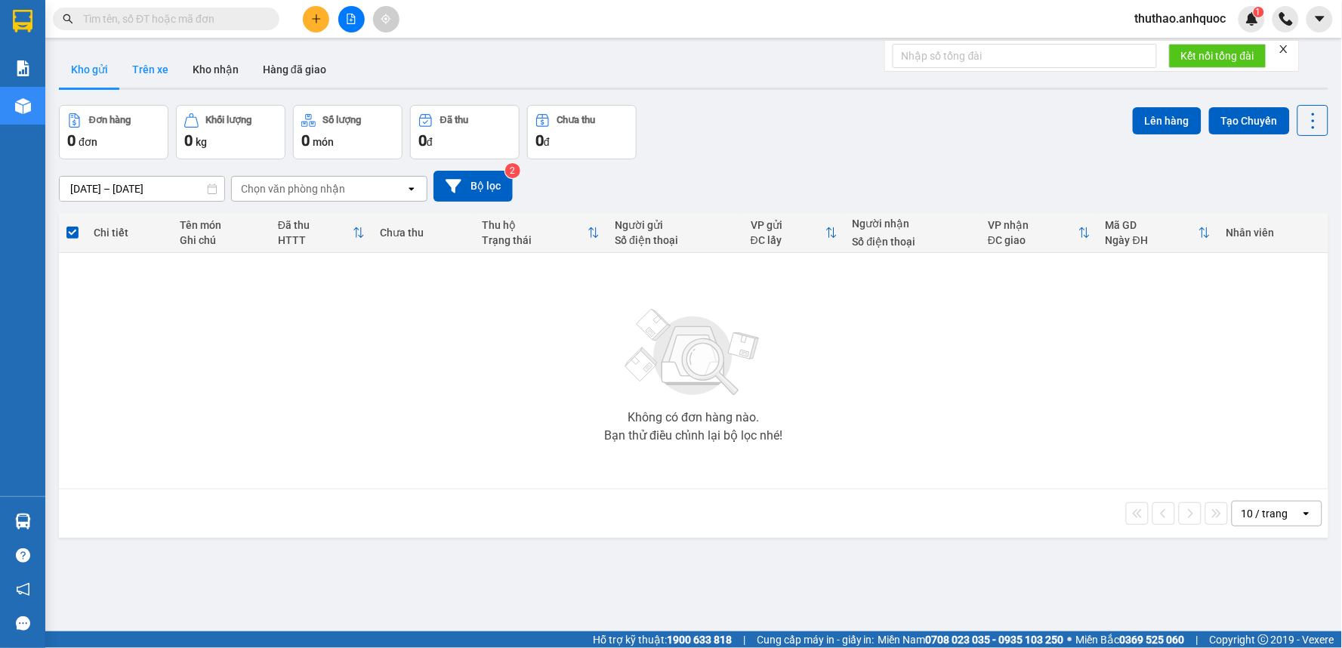
drag, startPoint x: 145, startPoint y: 66, endPoint x: 395, endPoint y: 175, distance: 272.8
click at [145, 65] on button "Trên xe" at bounding box center [150, 69] width 60 height 36
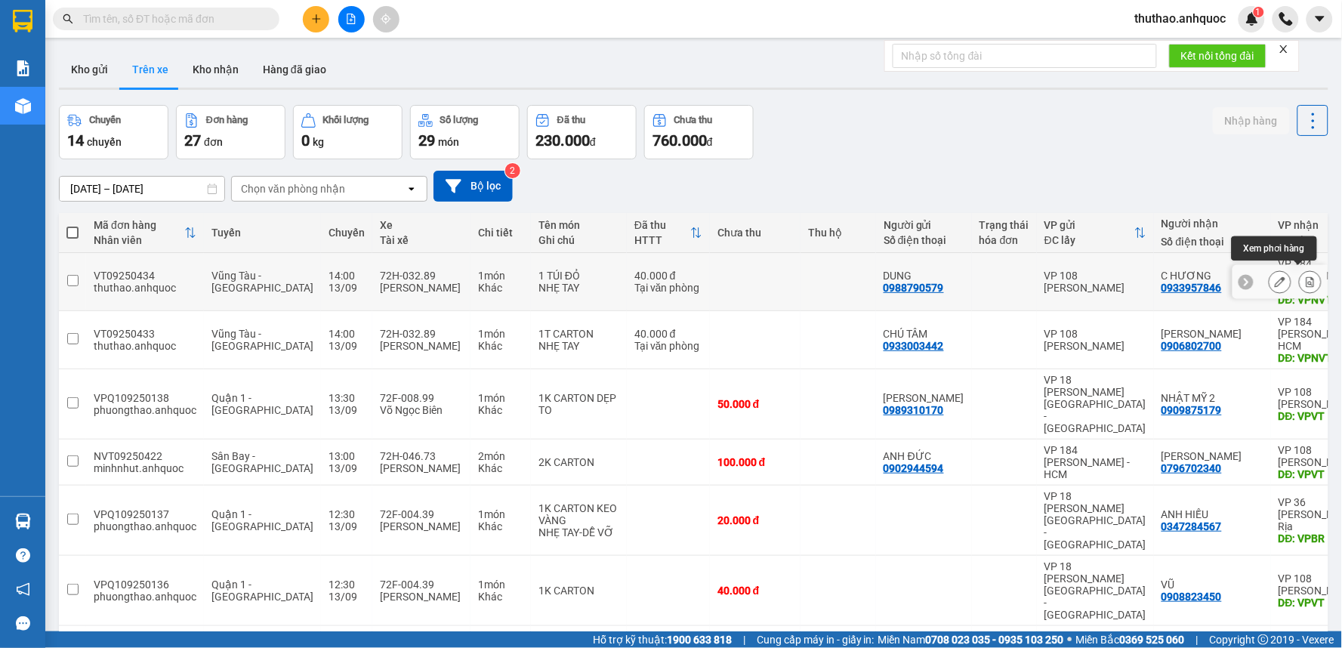
click at [1306, 278] on icon at bounding box center [1310, 281] width 8 height 11
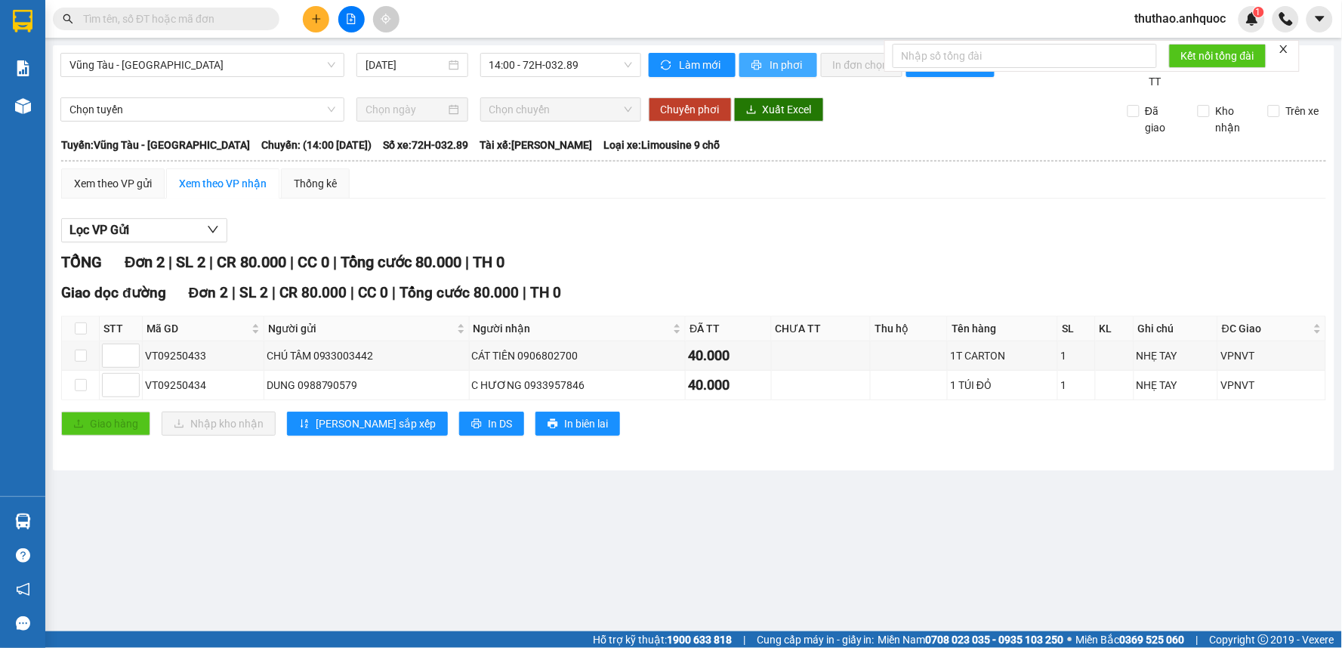
click at [781, 62] on span "In phơi" at bounding box center [787, 65] width 35 height 17
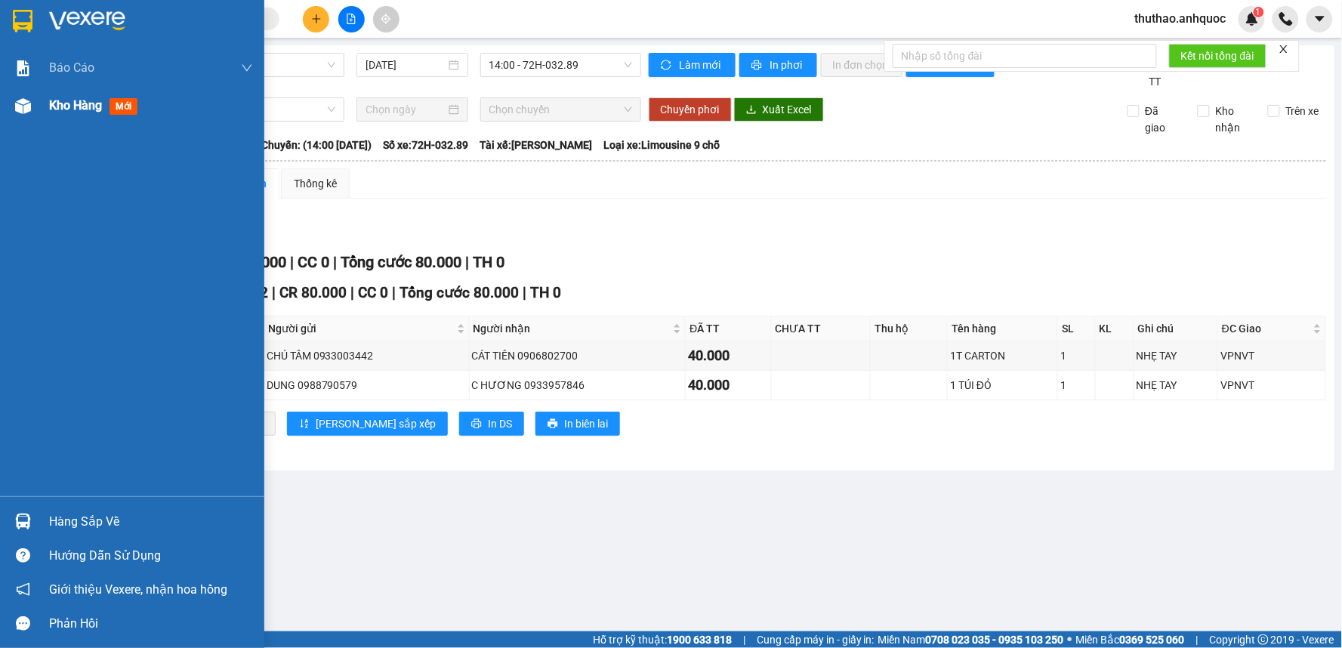
click at [62, 98] on span "Kho hàng" at bounding box center [75, 105] width 53 height 14
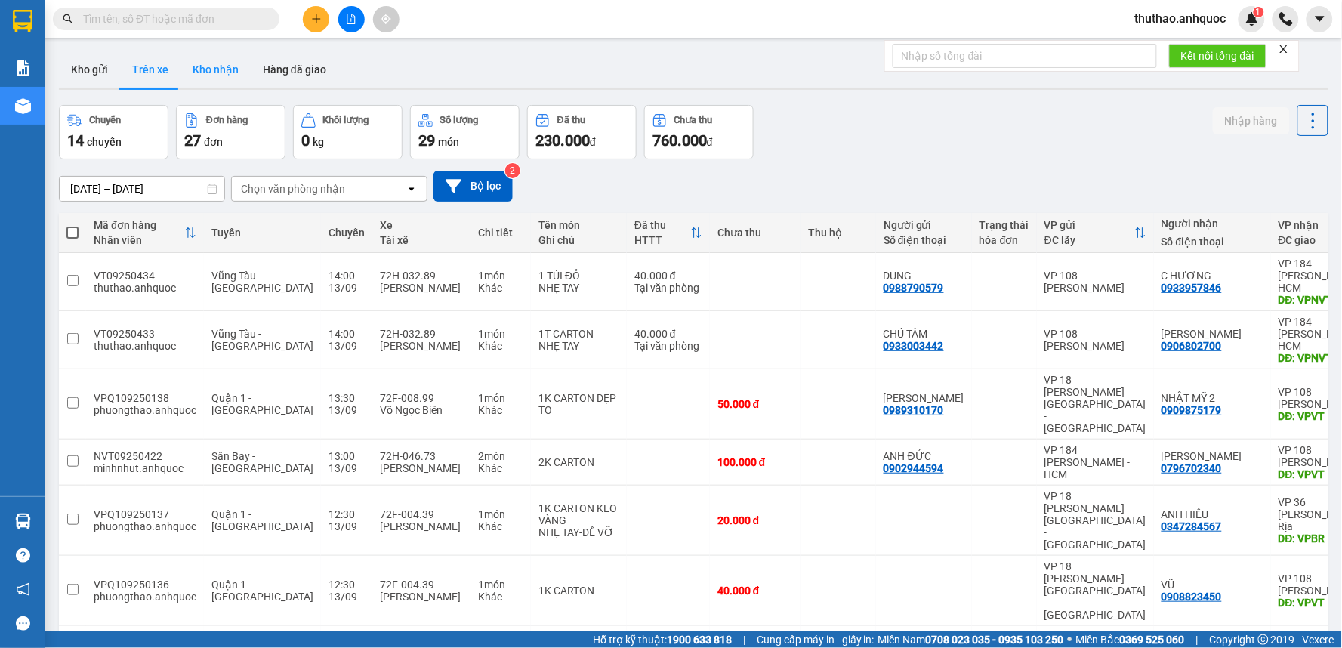
click at [221, 65] on button "Kho nhận" at bounding box center [215, 69] width 70 height 36
type input "20/08/2025 – 13/09/2025"
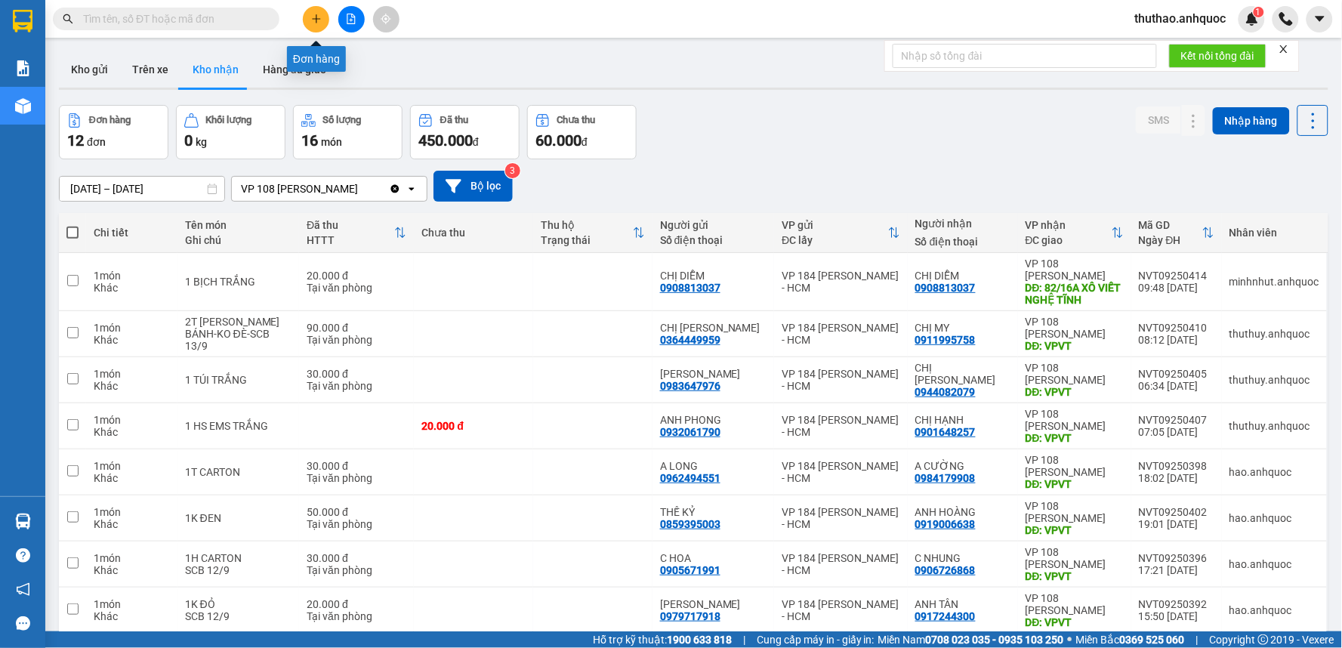
click at [321, 15] on icon "plus" at bounding box center [316, 19] width 11 height 11
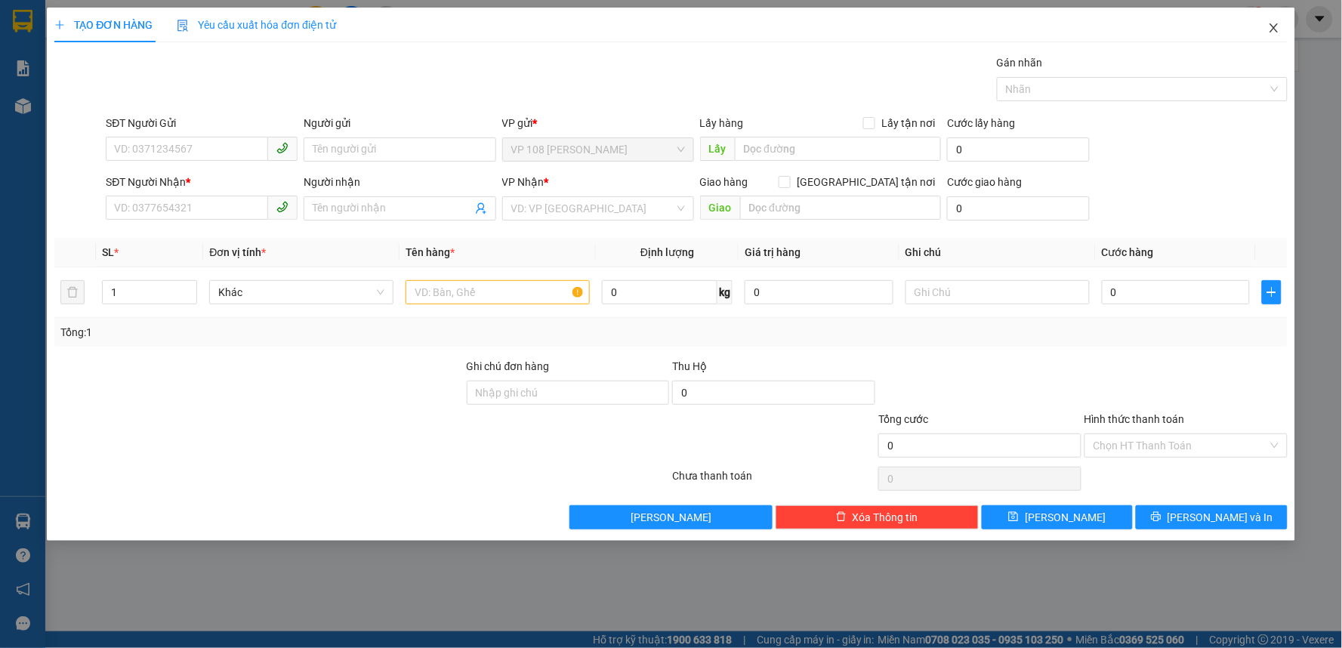
click at [1276, 25] on icon "close" at bounding box center [1274, 28] width 12 height 12
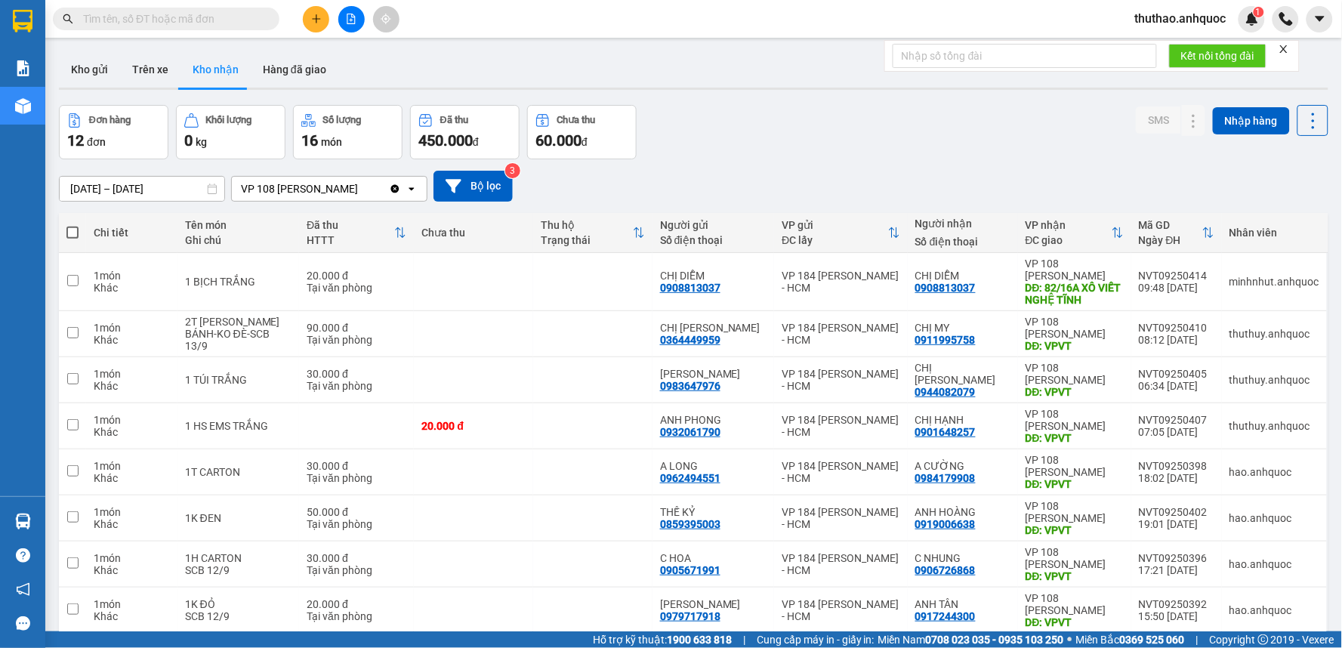
click at [1173, 3] on div "Kết quả tìm kiếm ( 0 ) Bộ lọc No Data thuthao.anhquoc 1" at bounding box center [671, 19] width 1342 height 38
click at [1173, 14] on span "thuthao.anhquoc" at bounding box center [1181, 18] width 116 height 19
click at [1153, 47] on span "Đăng xuất" at bounding box center [1187, 47] width 85 height 17
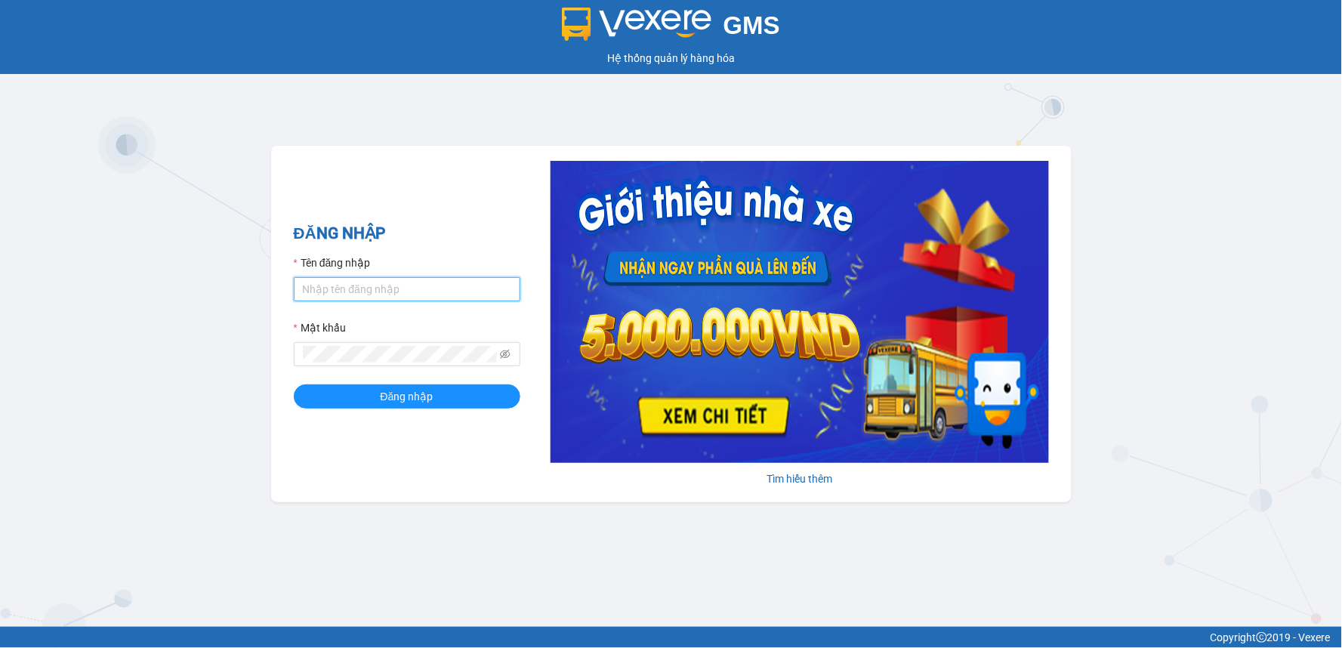
type input "hongtrang.anhquoc"
drag, startPoint x: 618, startPoint y: 568, endPoint x: 532, endPoint y: 593, distance: 88.7
click at [618, 568] on div "GMS Hệ thống quản lý hàng hóa ĐĂNG NHẬP Tên đăng nhập hongtrang.anhquoc Mật khẩ…" at bounding box center [671, 313] width 1342 height 627
click at [428, 291] on input "hongtrang.anhquoc" at bounding box center [407, 289] width 226 height 24
type input "ngochai.anhquoc"
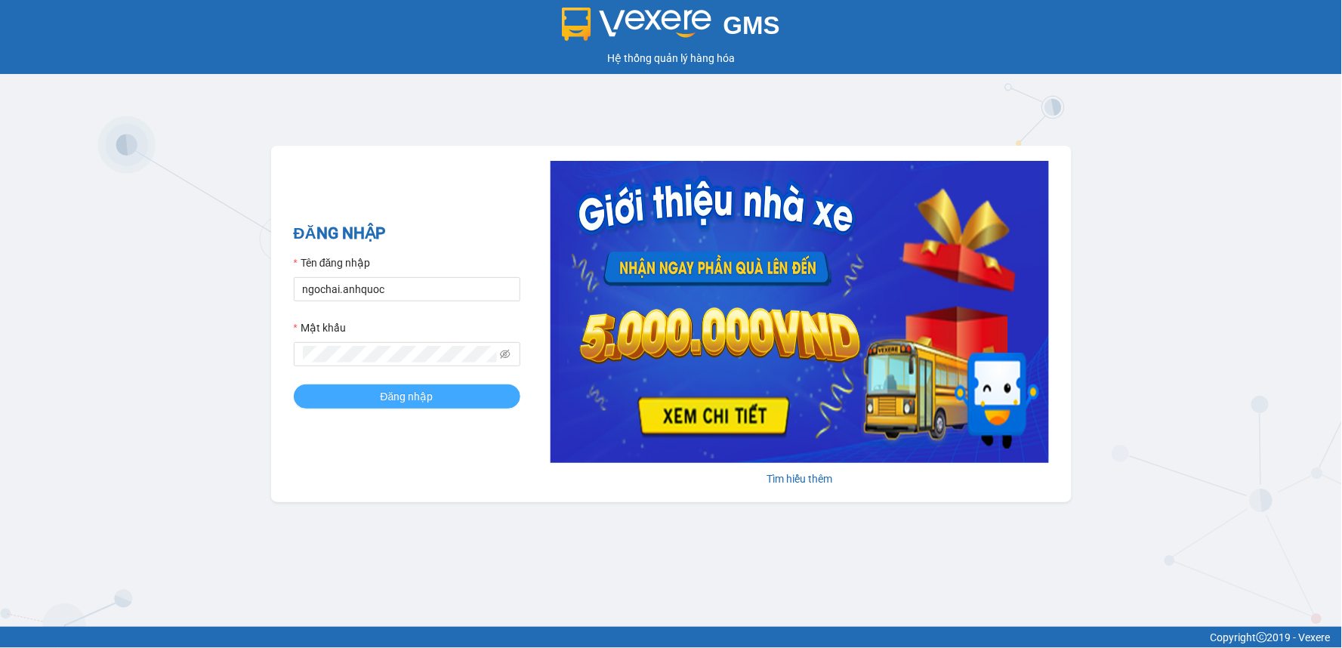
click at [478, 391] on button "Đăng nhập" at bounding box center [407, 396] width 226 height 24
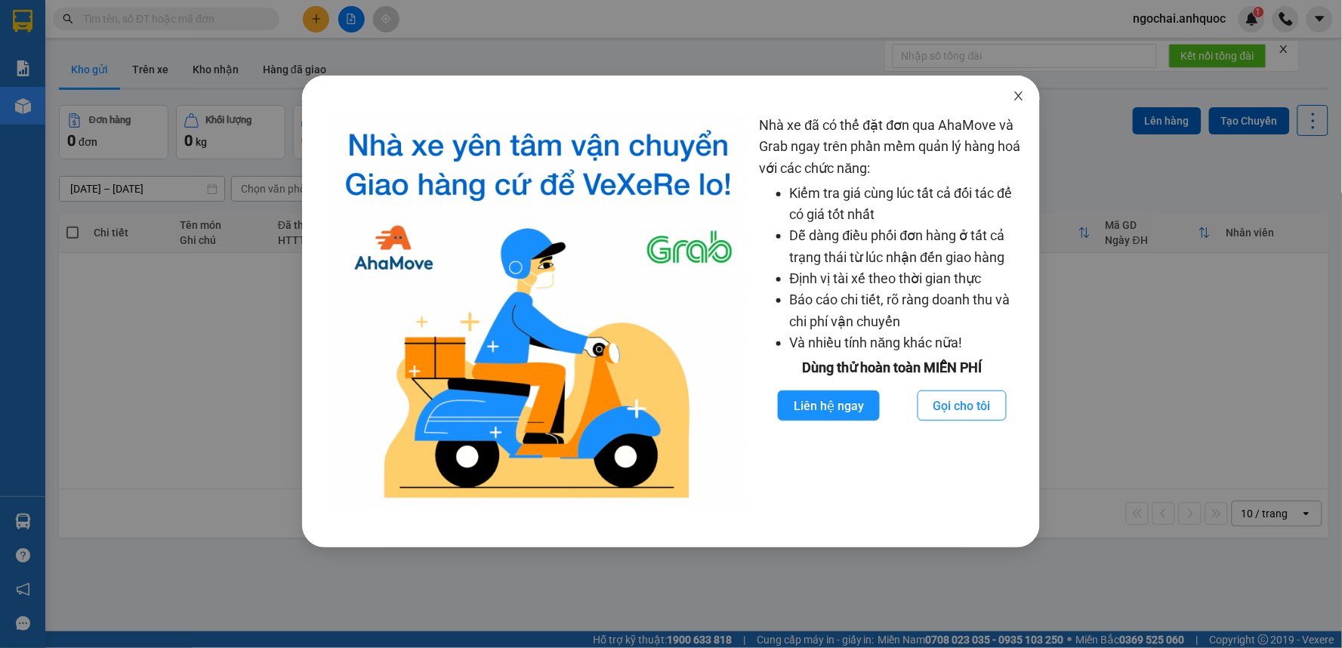
click at [1023, 97] on icon "close" at bounding box center [1018, 96] width 12 height 12
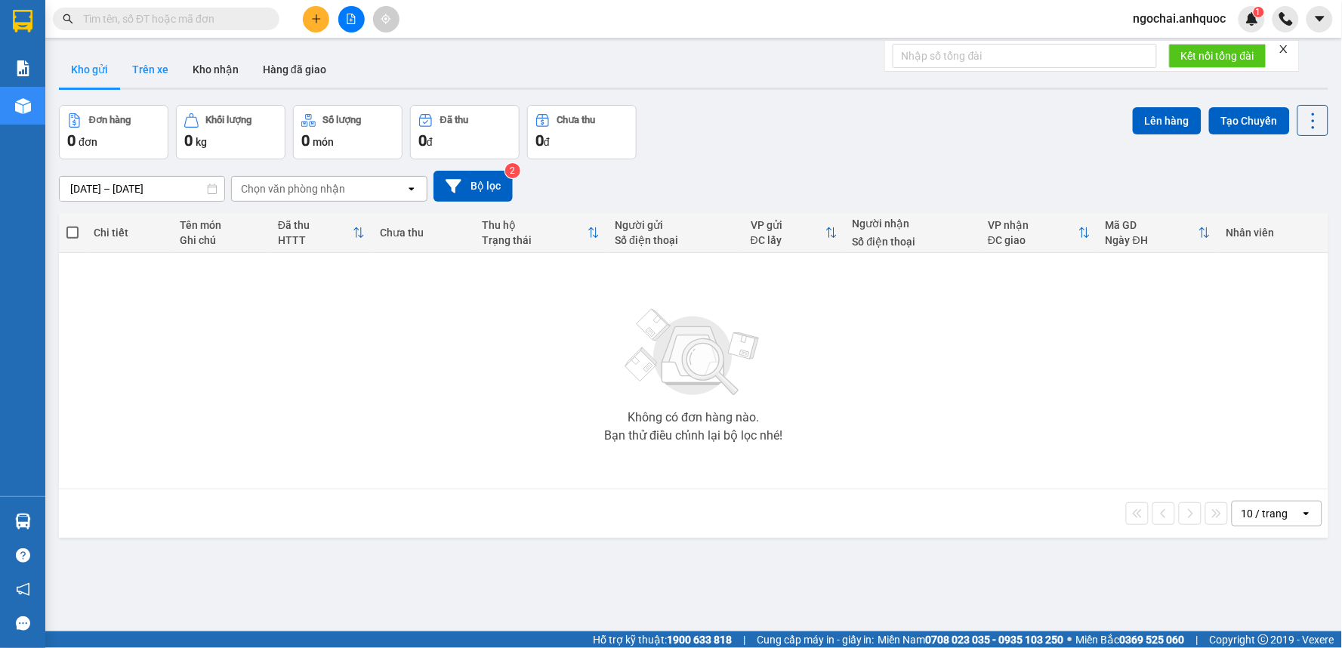
click at [164, 72] on button "Trên xe" at bounding box center [150, 69] width 60 height 36
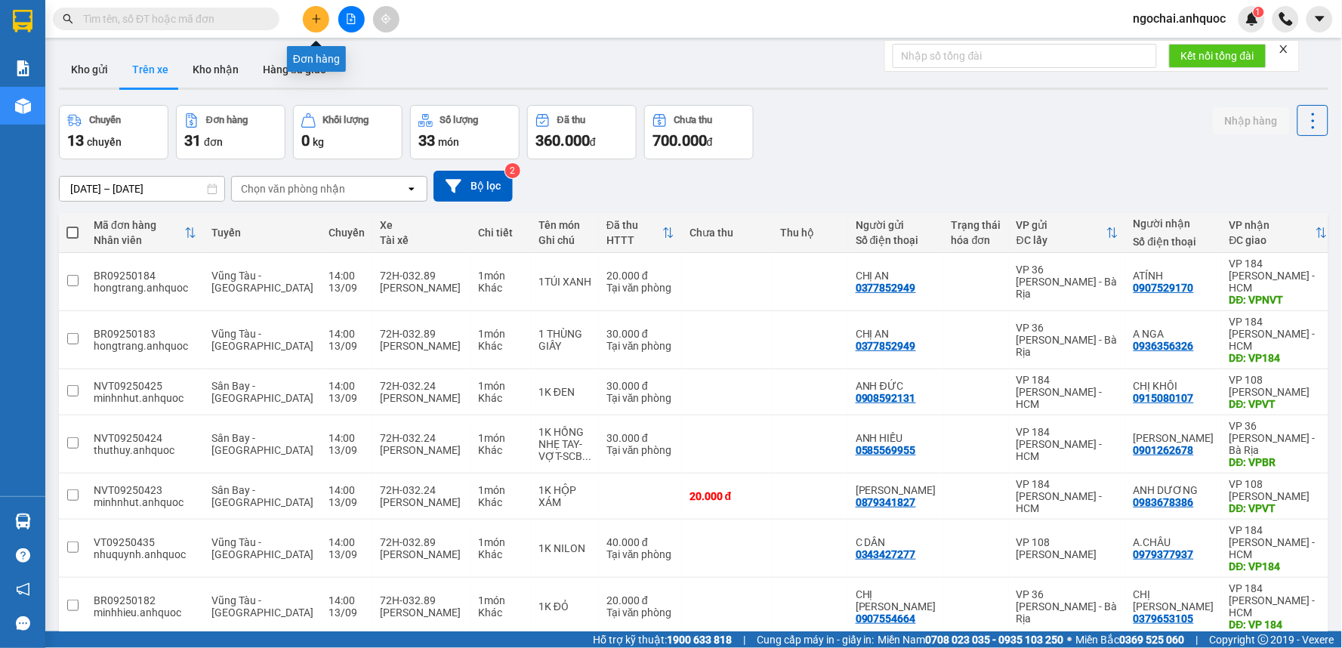
click at [314, 12] on button at bounding box center [316, 19] width 26 height 26
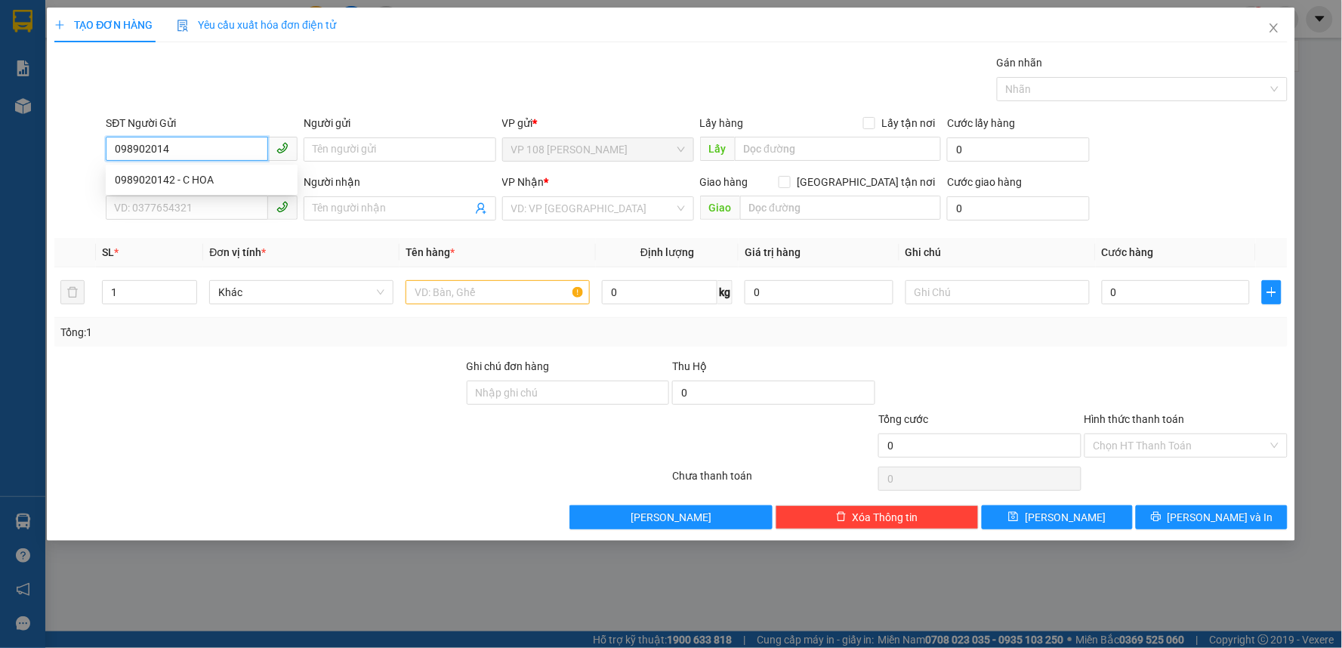
type input "0989020142"
click at [223, 178] on div "0989020142 - C HOA" at bounding box center [202, 179] width 174 height 17
type input "C HOA"
type input "0941105921"
type input "CHỊ [PERSON_NAME]"
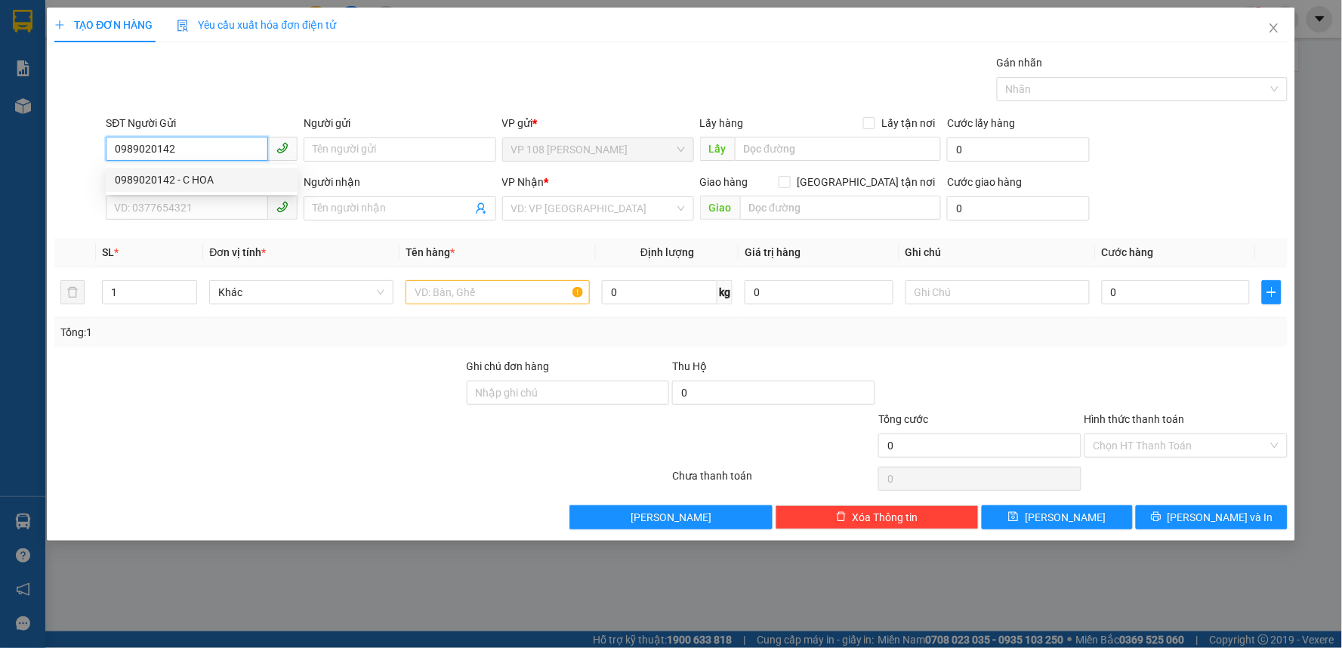
type input "VP184"
type input "0911325478 SDT PHỤ"
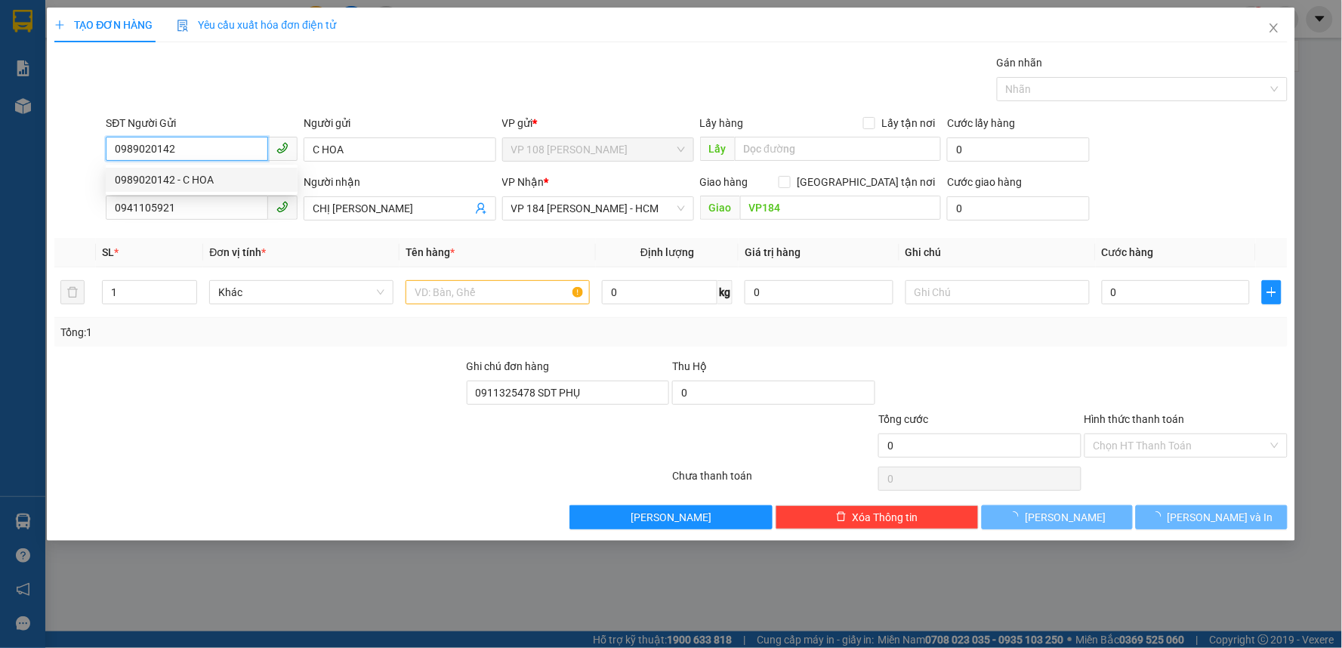
type input "40.000"
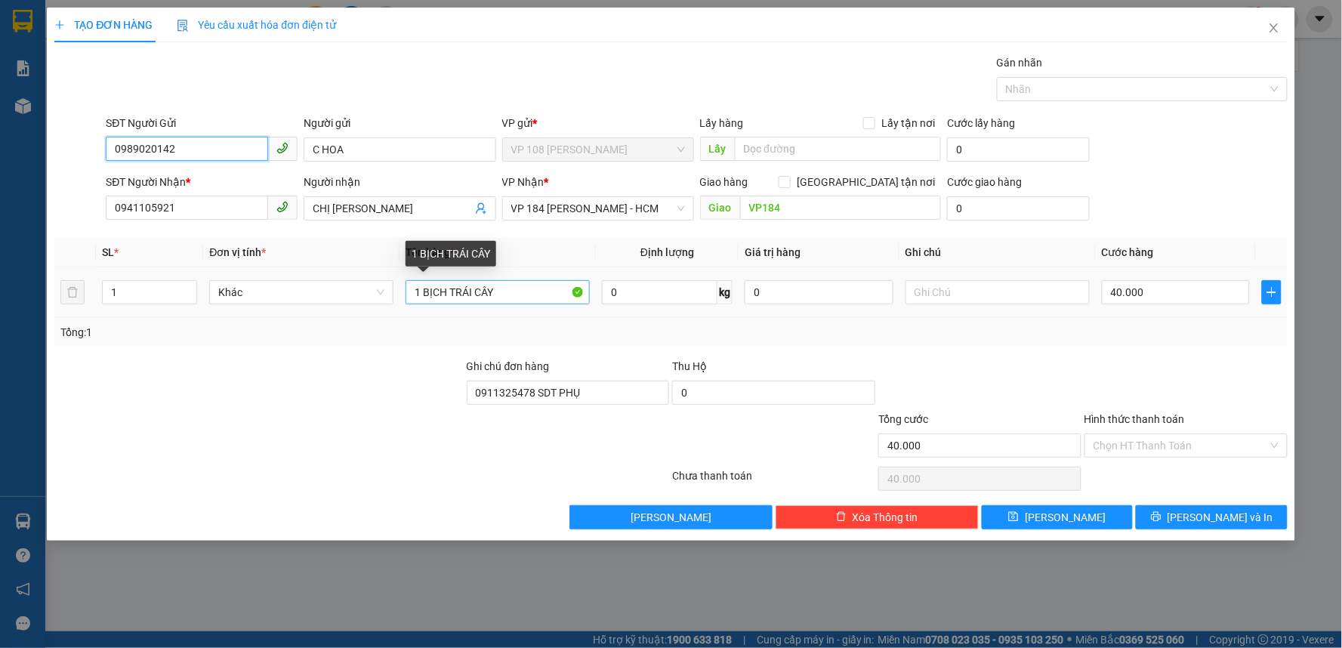
type input "0989020142"
click at [516, 297] on input "1 BỊCH TRÁI CÂY" at bounding box center [497, 292] width 184 height 24
type input "1 BỊCH MỸ PHẨM"
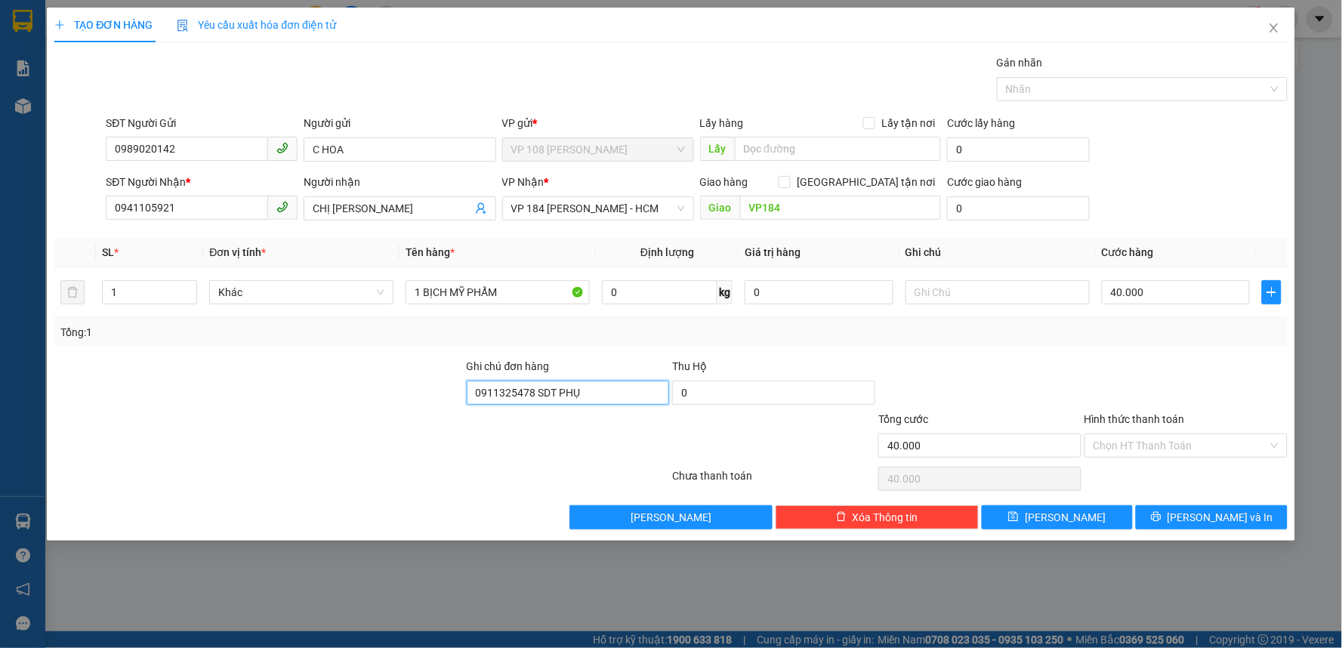
click at [555, 399] on input "0911325478 SDT PHỤ" at bounding box center [568, 393] width 203 height 24
click at [1163, 289] on input "40.000" at bounding box center [1175, 292] width 149 height 24
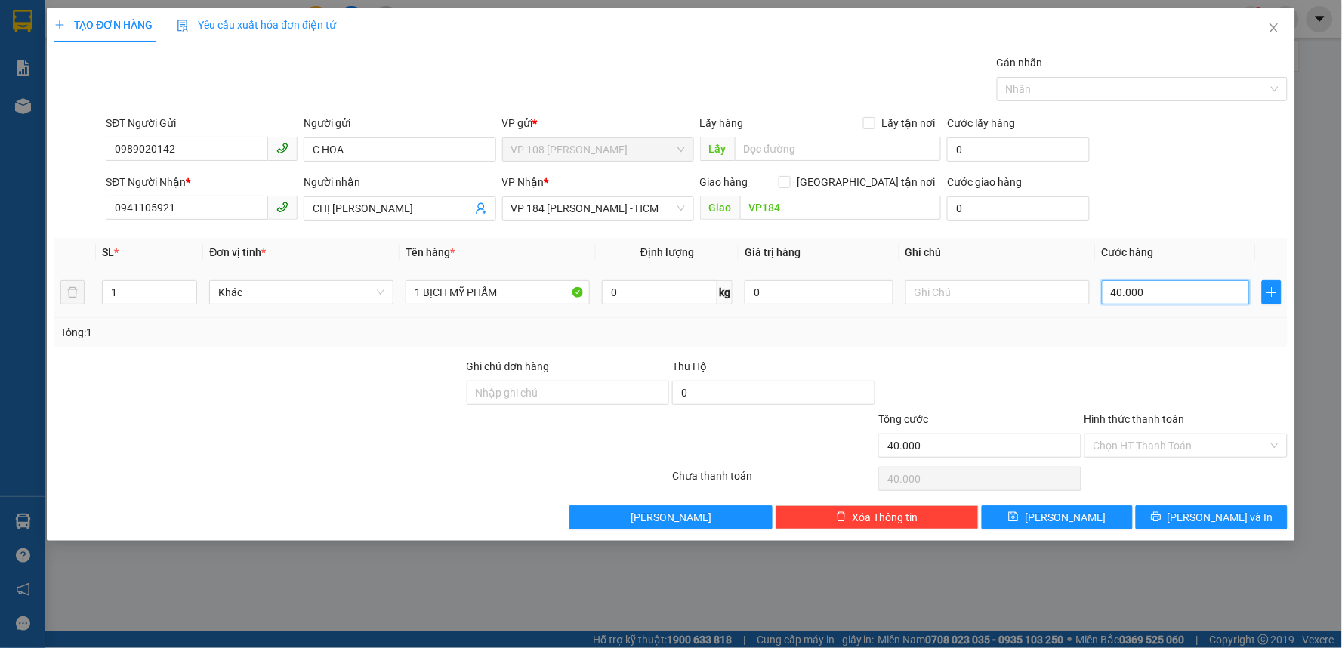
type input "3"
type input "30"
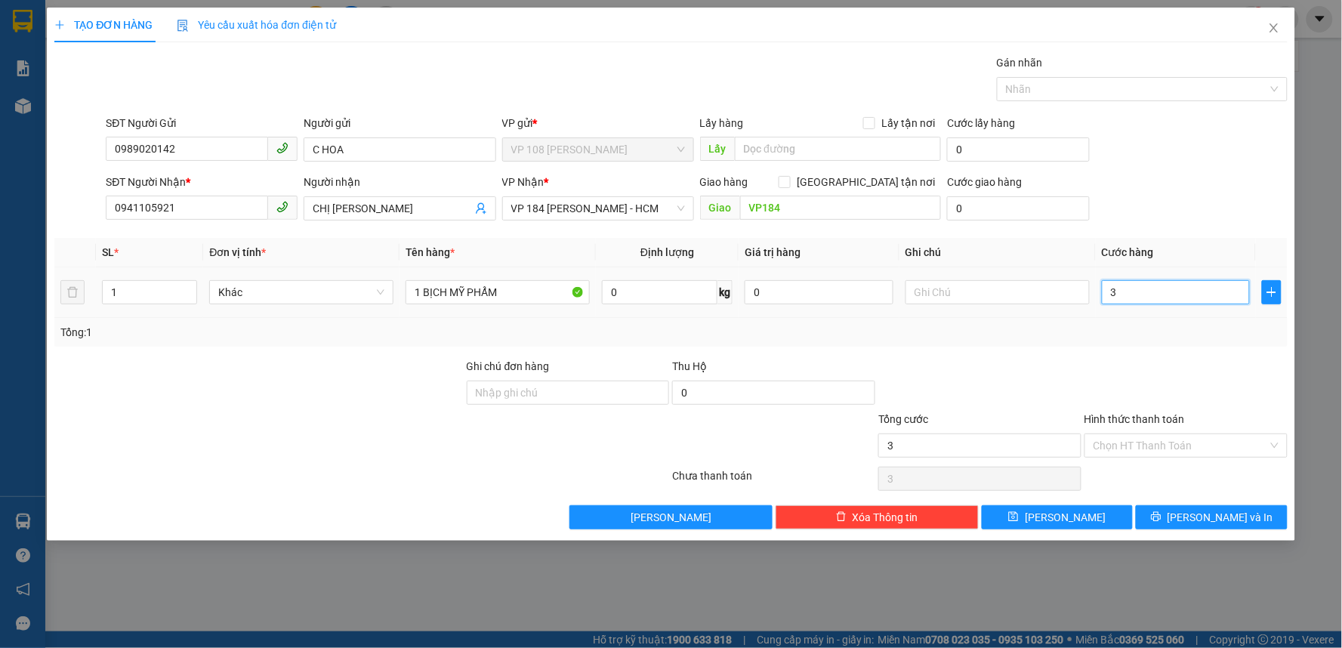
type input "30"
type input "300"
type input "3.000"
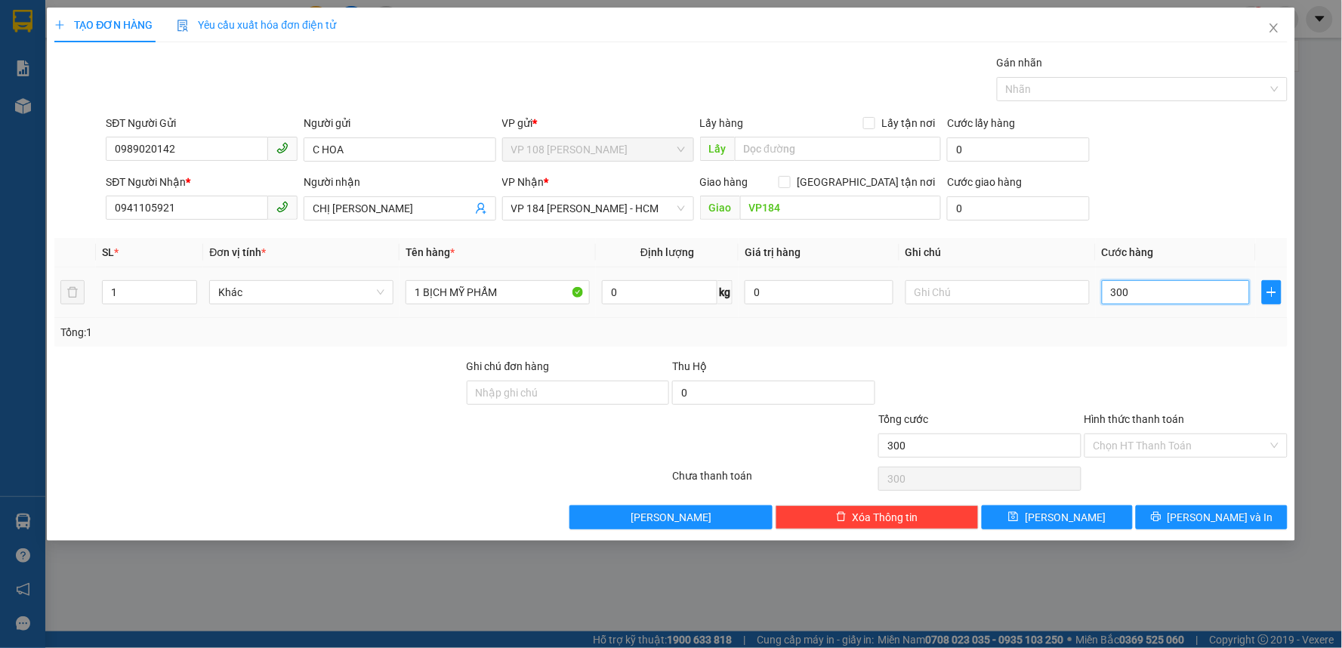
type input "3.000"
type input "30.000"
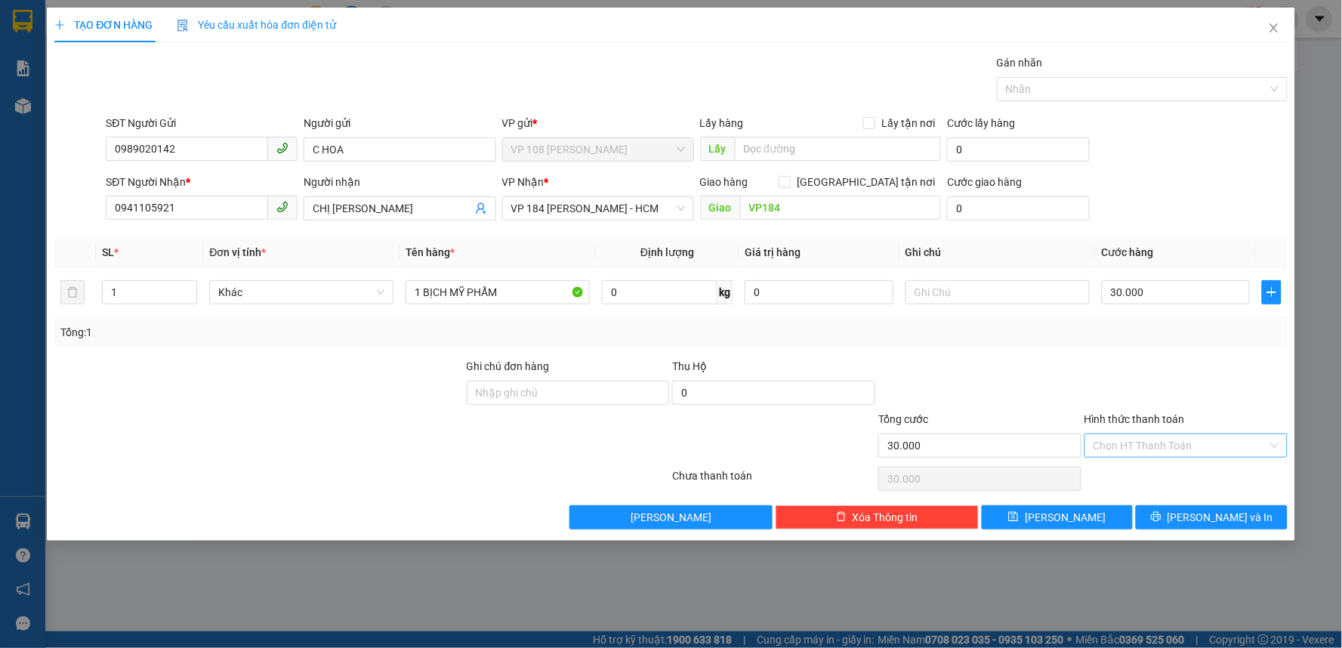
click at [1132, 438] on input "Hình thức thanh toán" at bounding box center [1180, 445] width 174 height 23
click at [1131, 476] on div "Tại văn phòng" at bounding box center [1186, 475] width 185 height 17
type input "0"
click at [1201, 525] on span "[PERSON_NAME] và In" at bounding box center [1220, 517] width 106 height 17
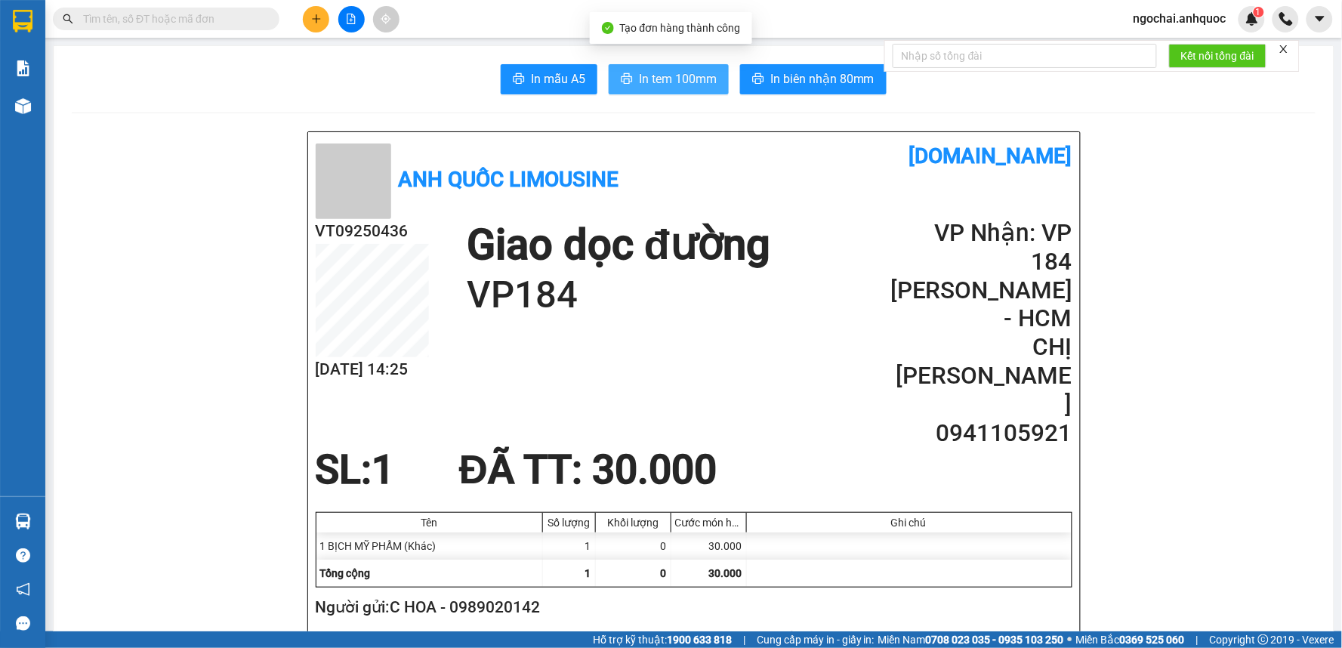
click at [679, 85] on span "In tem 100mm" at bounding box center [678, 78] width 78 height 19
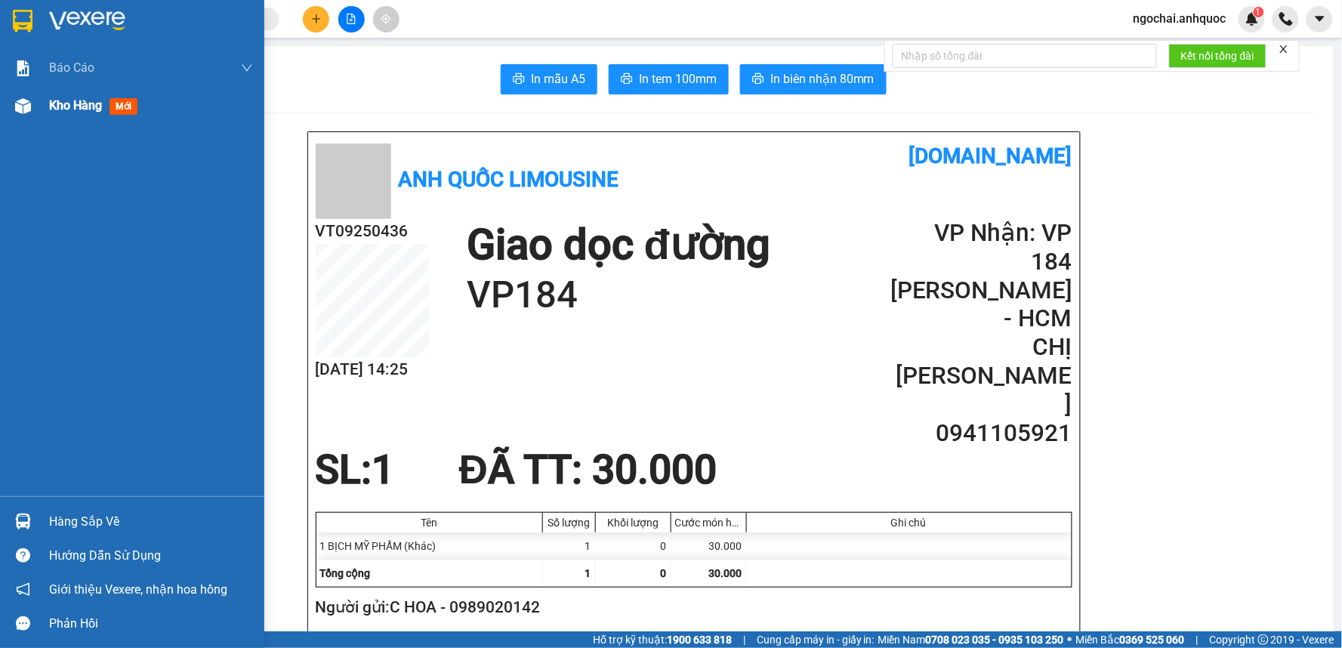
click at [57, 117] on div "Kho hàng mới" at bounding box center [151, 106] width 204 height 38
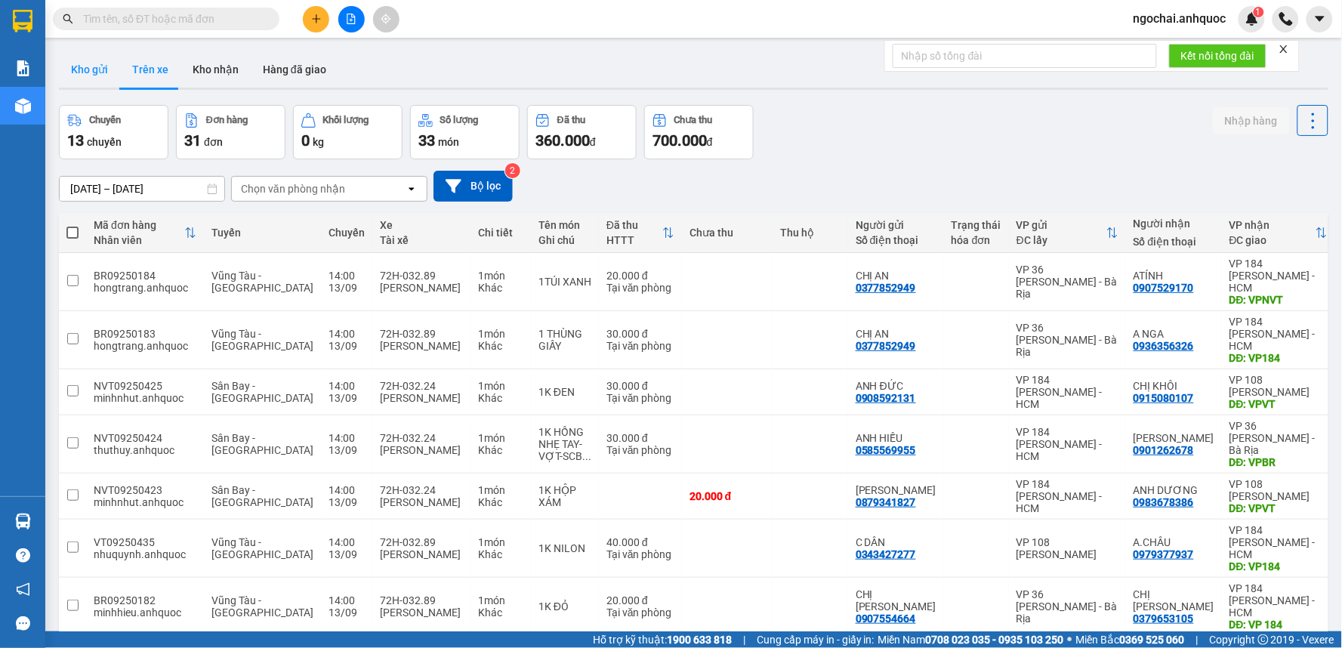
click at [95, 77] on button "Kho gửi" at bounding box center [89, 69] width 61 height 36
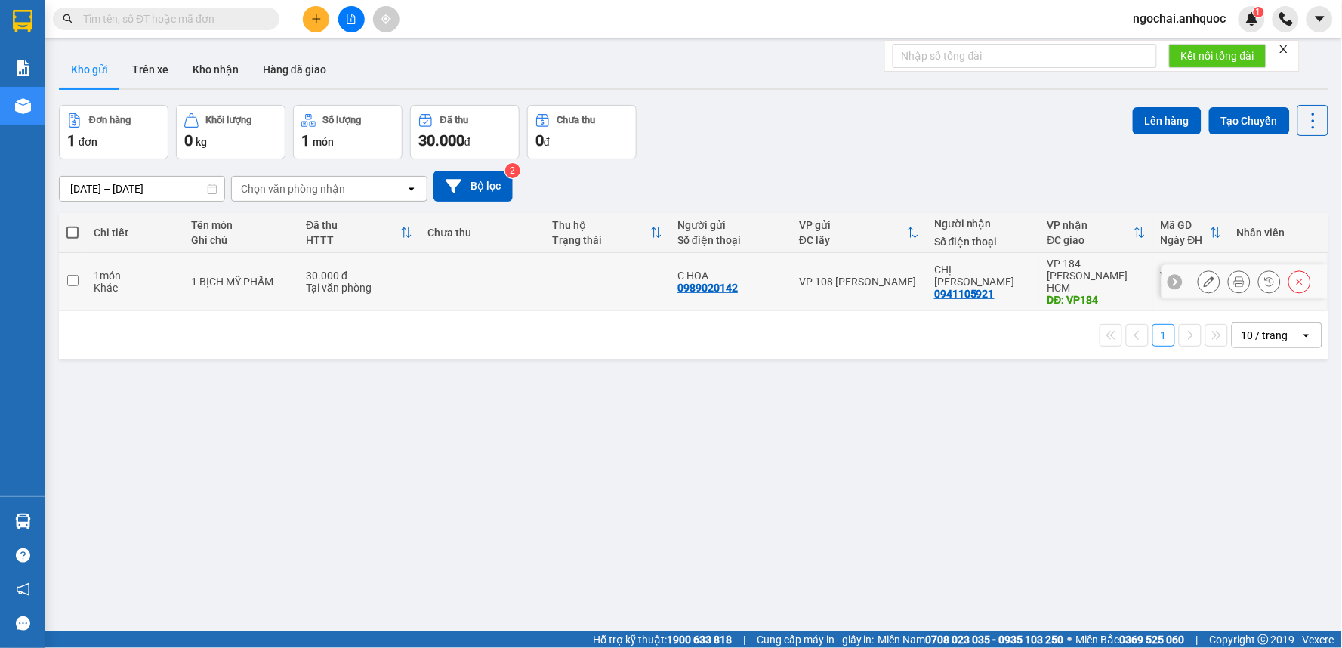
click at [72, 275] on input "checkbox" at bounding box center [72, 280] width 11 height 11
checkbox input "true"
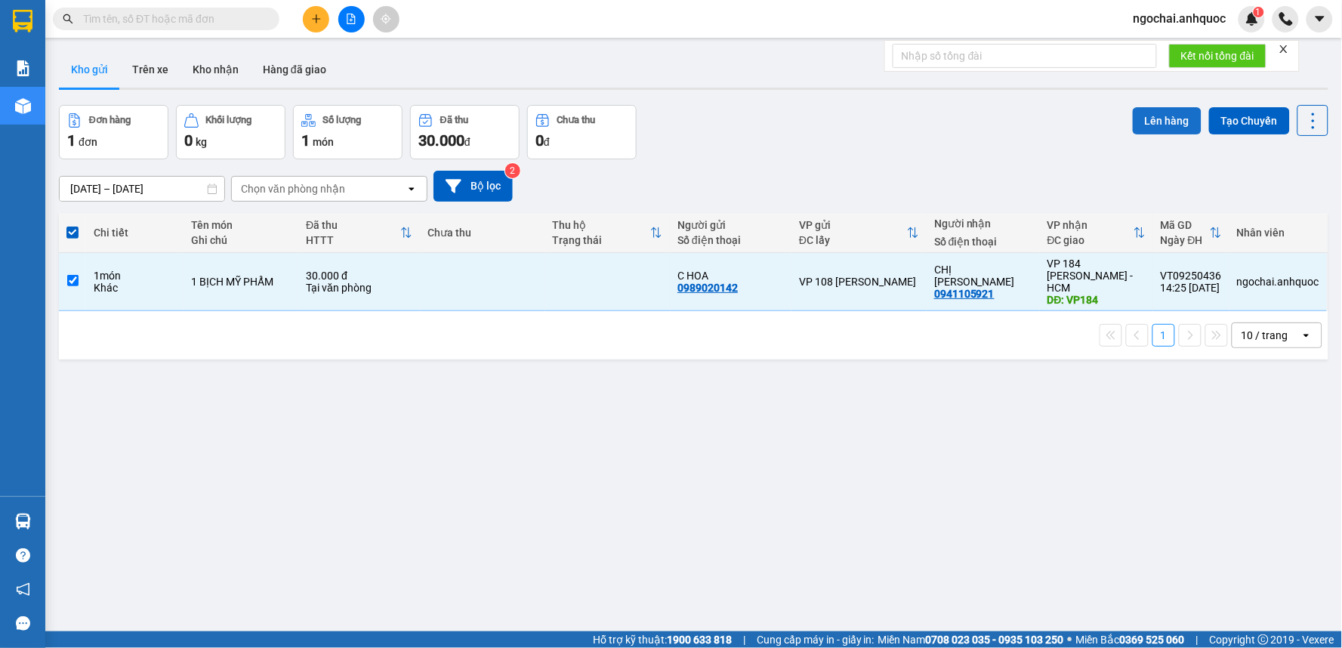
click at [1178, 130] on button "Lên hàng" at bounding box center [1166, 120] width 69 height 27
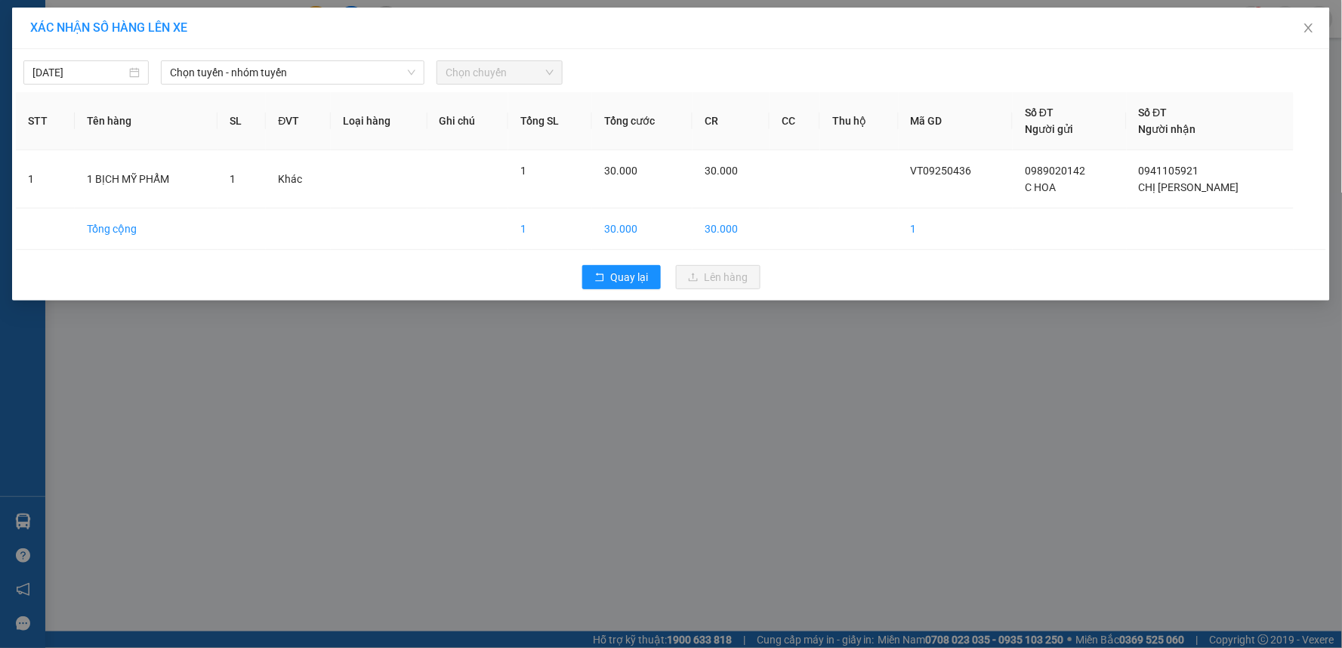
click at [337, 85] on div "Chọn tuyến - nhóm tuyến" at bounding box center [293, 72] width 276 height 24
drag, startPoint x: 303, startPoint y: 75, endPoint x: 302, endPoint y: 85, distance: 9.1
click at [303, 76] on span "Chọn tuyến - nhóm tuyến" at bounding box center [292, 72] width 245 height 23
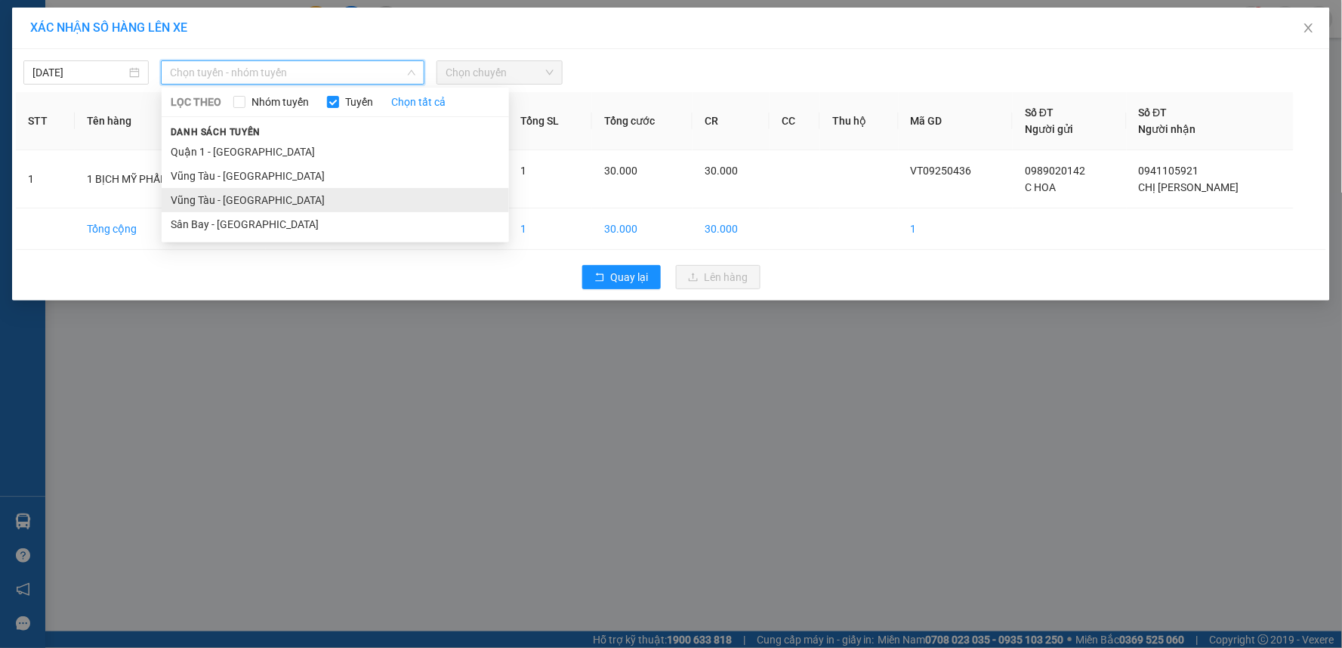
click at [264, 199] on li "Vũng Tàu - [GEOGRAPHIC_DATA]" at bounding box center [335, 200] width 347 height 24
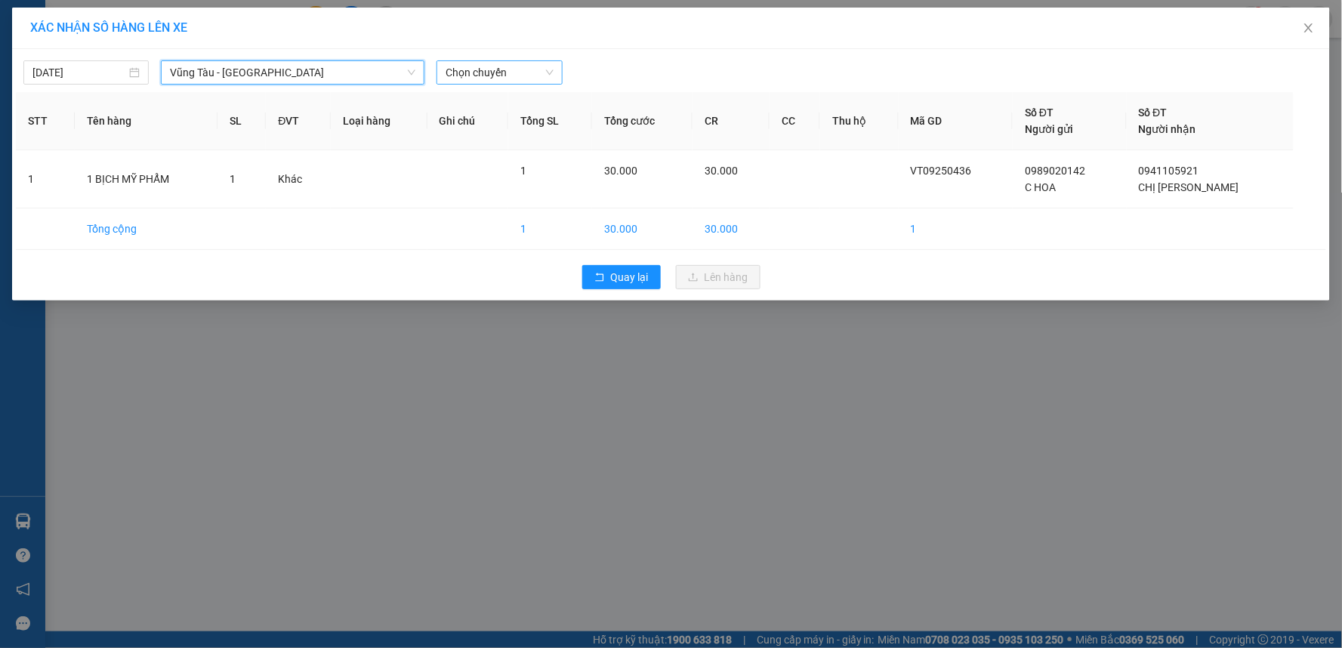
click at [510, 83] on span "Chọn chuyến" at bounding box center [498, 72] width 107 height 23
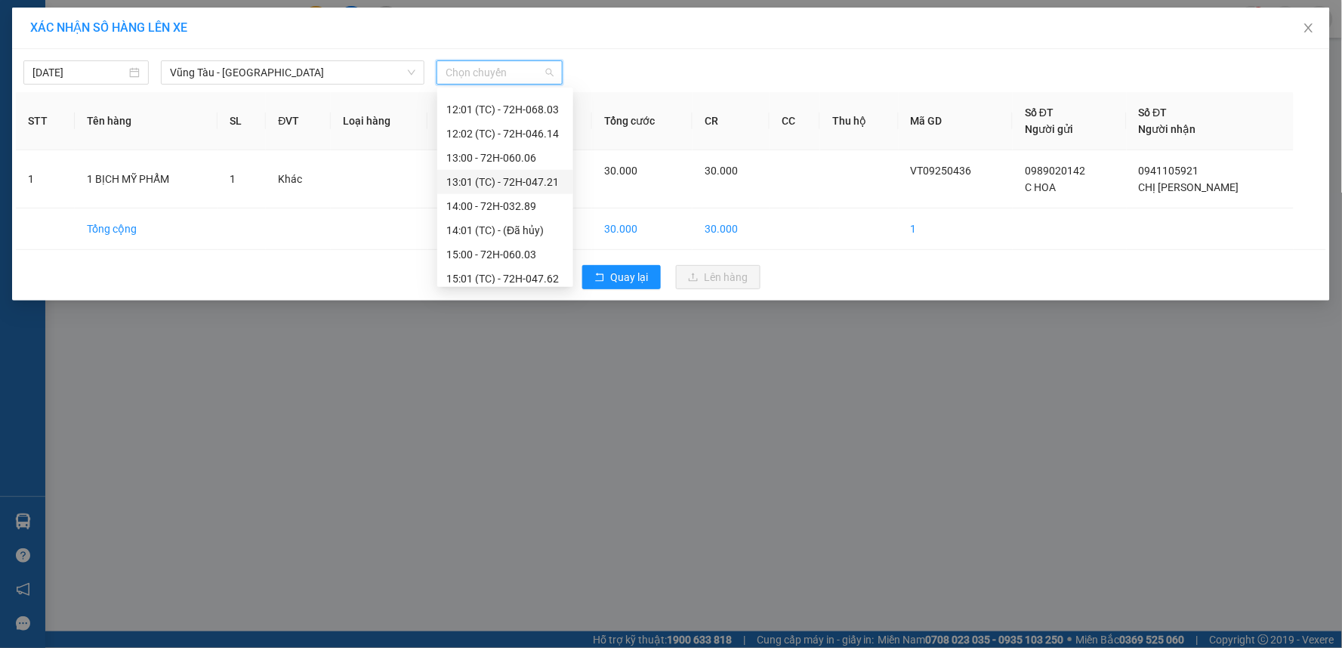
scroll to position [503, 0]
click at [507, 225] on div "15:00 - 72H-060.03" at bounding box center [505, 228] width 118 height 17
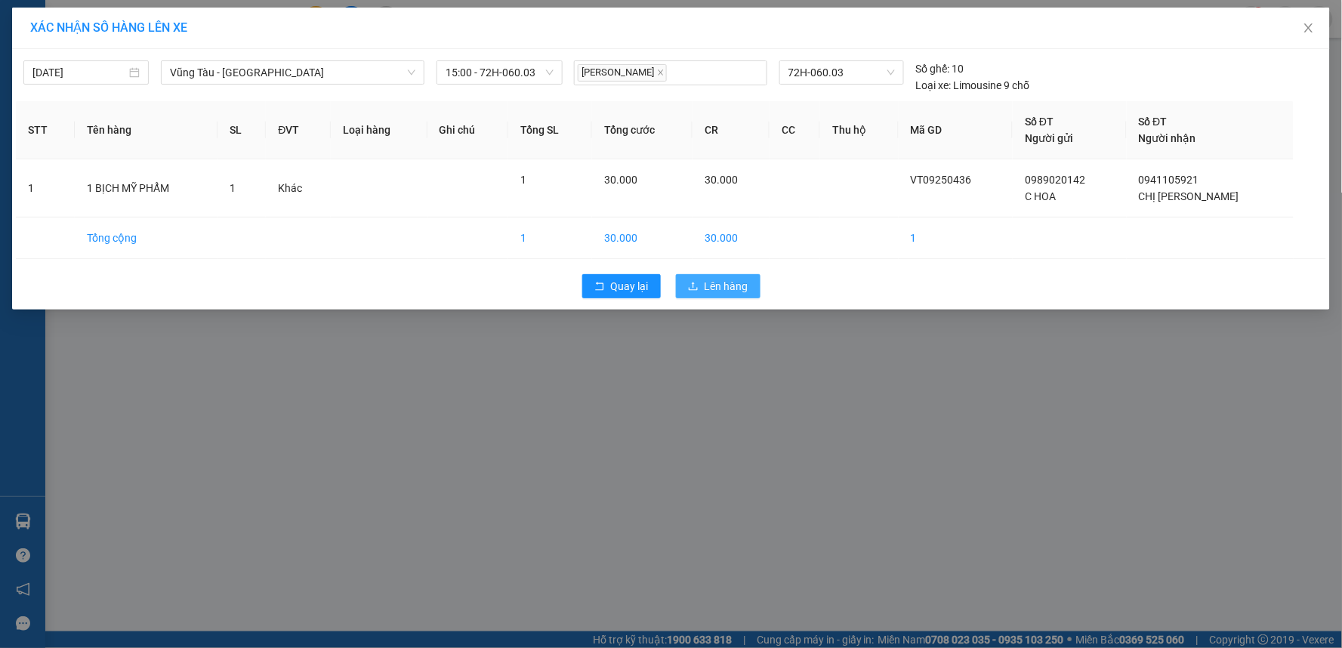
click at [710, 282] on span "Lên hàng" at bounding box center [726, 286] width 44 height 17
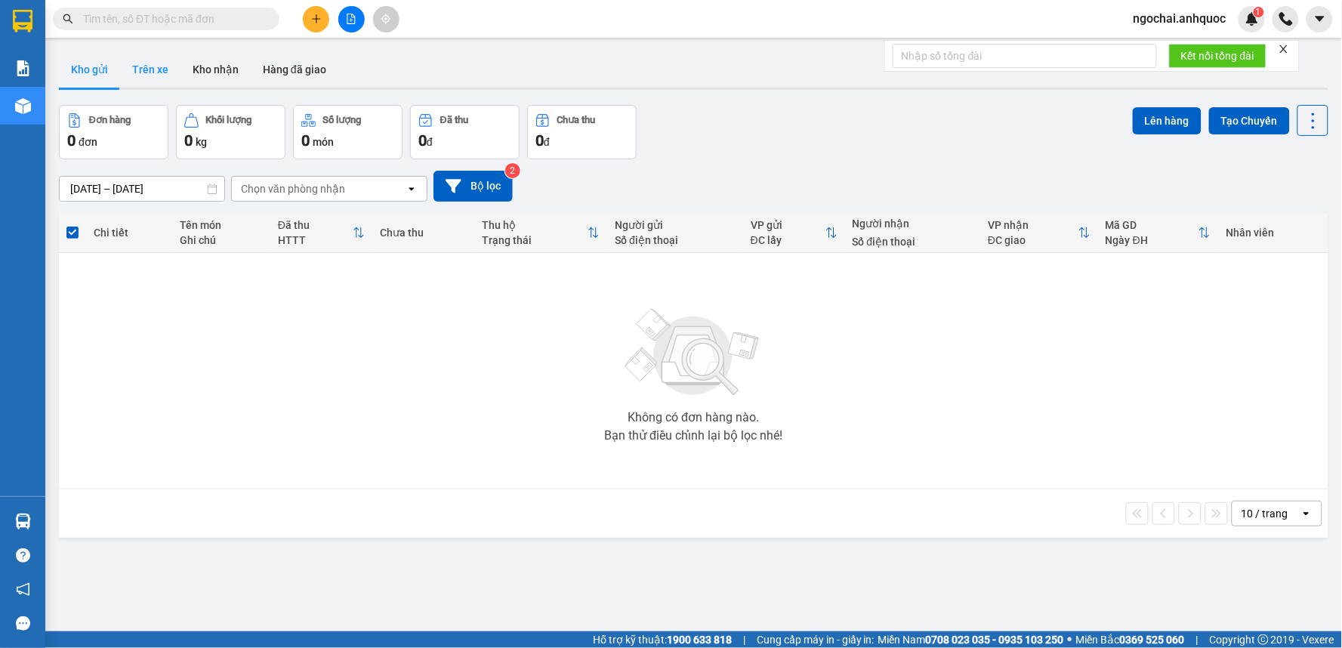
click at [156, 66] on button "Trên xe" at bounding box center [150, 69] width 60 height 36
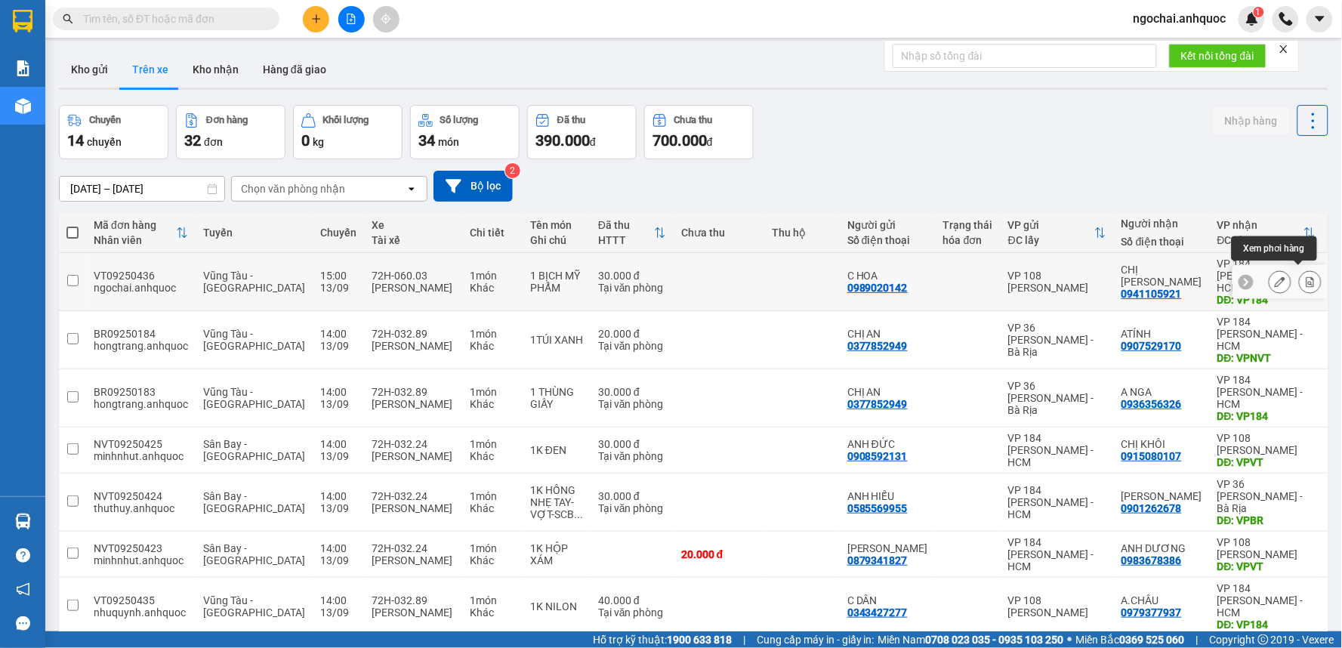
click at [1305, 276] on icon at bounding box center [1310, 281] width 11 height 11
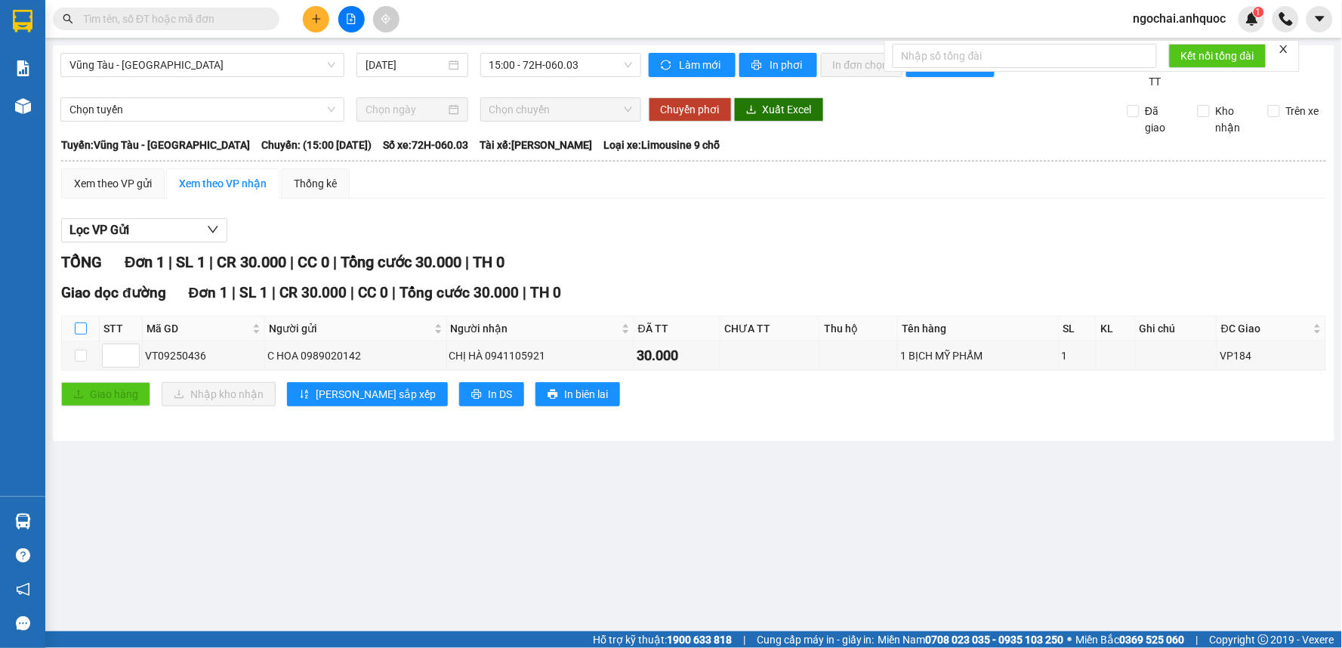
click at [83, 333] on input "checkbox" at bounding box center [81, 328] width 12 height 12
checkbox input "true"
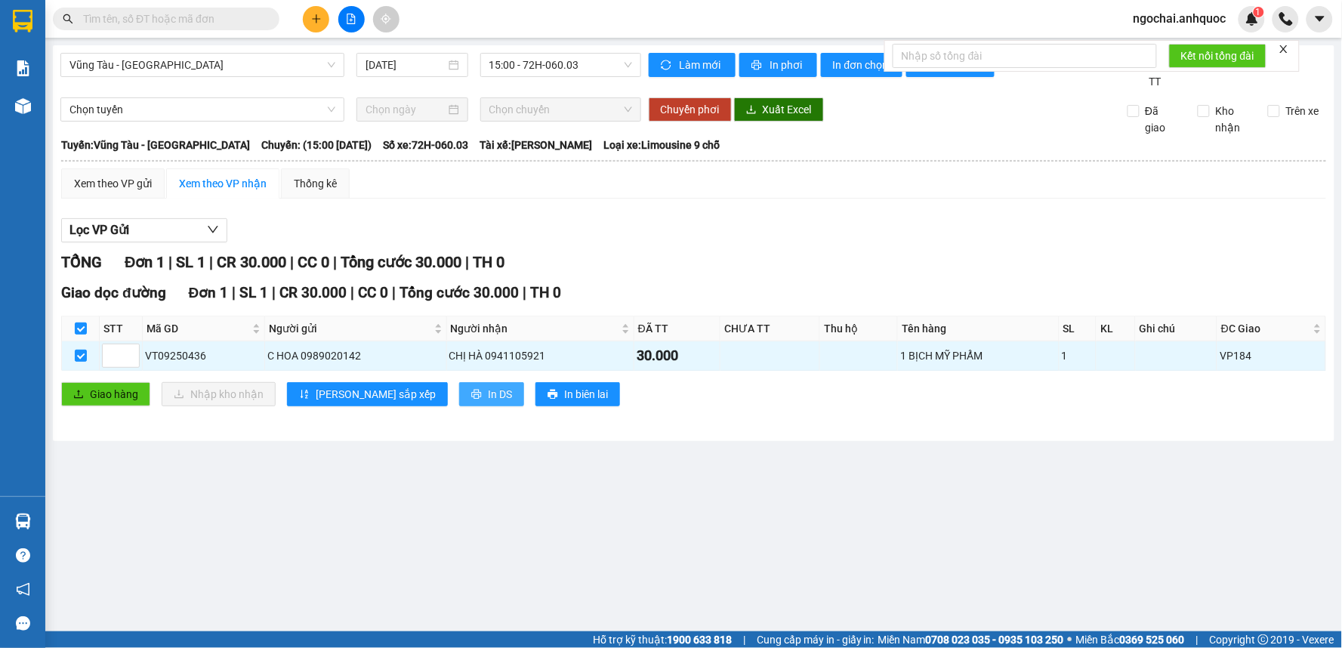
click at [488, 402] on span "In DS" at bounding box center [500, 394] width 24 height 17
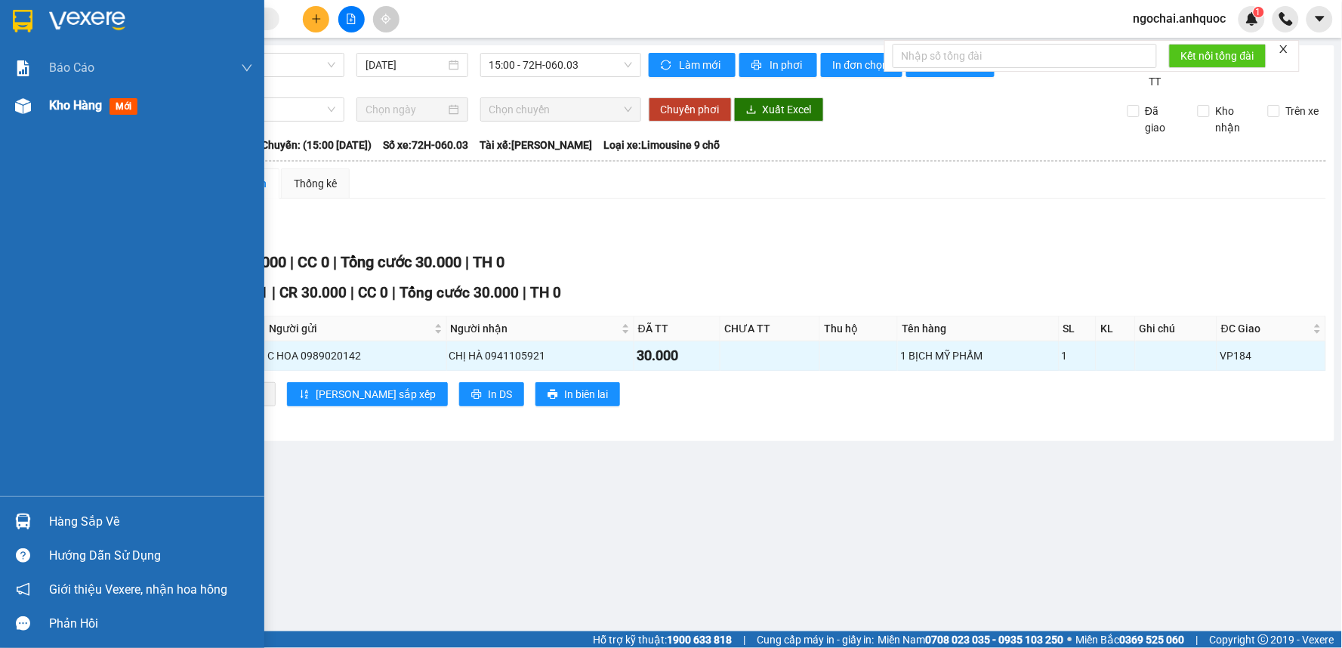
click at [57, 111] on span "Kho hàng" at bounding box center [75, 105] width 53 height 14
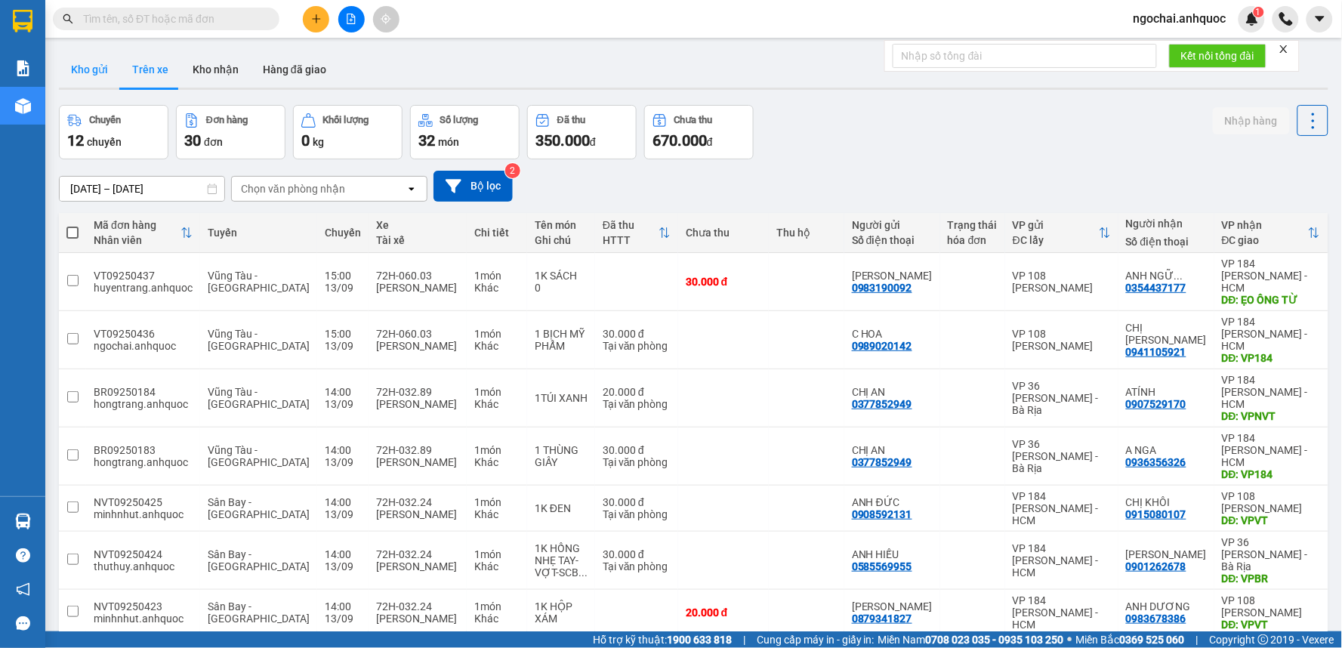
click at [100, 74] on button "Kho gửi" at bounding box center [89, 69] width 61 height 36
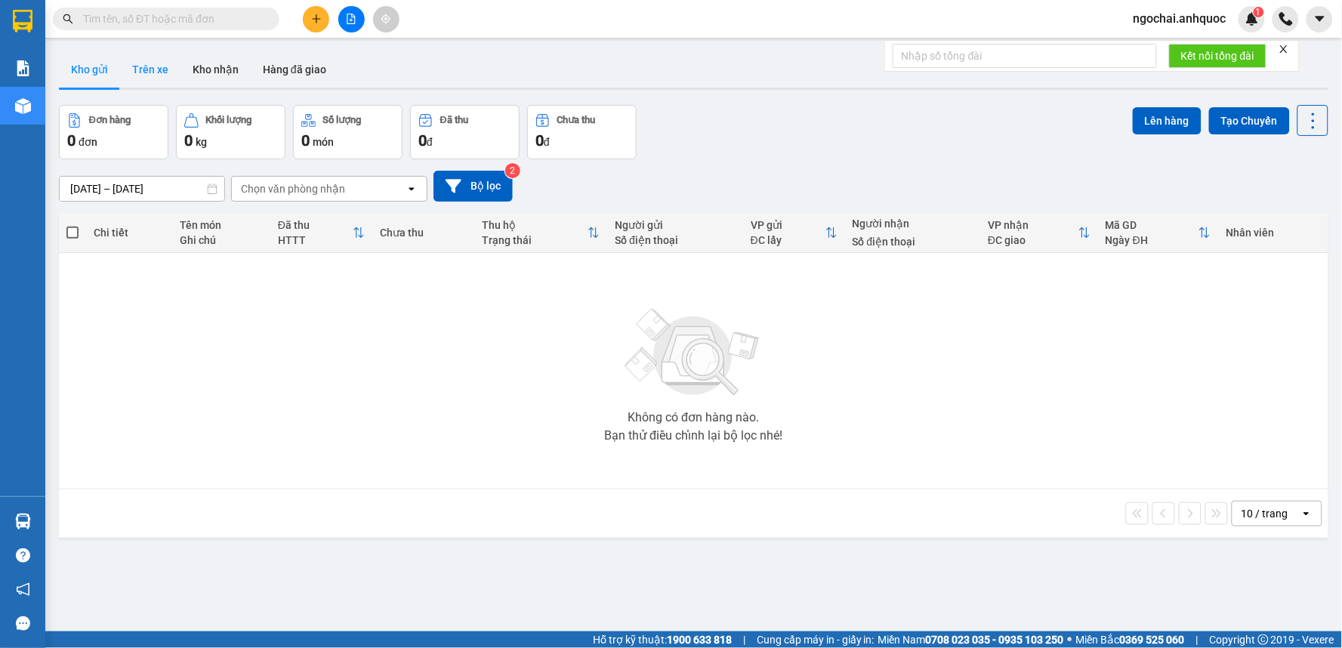
click at [139, 69] on button "Trên xe" at bounding box center [150, 69] width 60 height 36
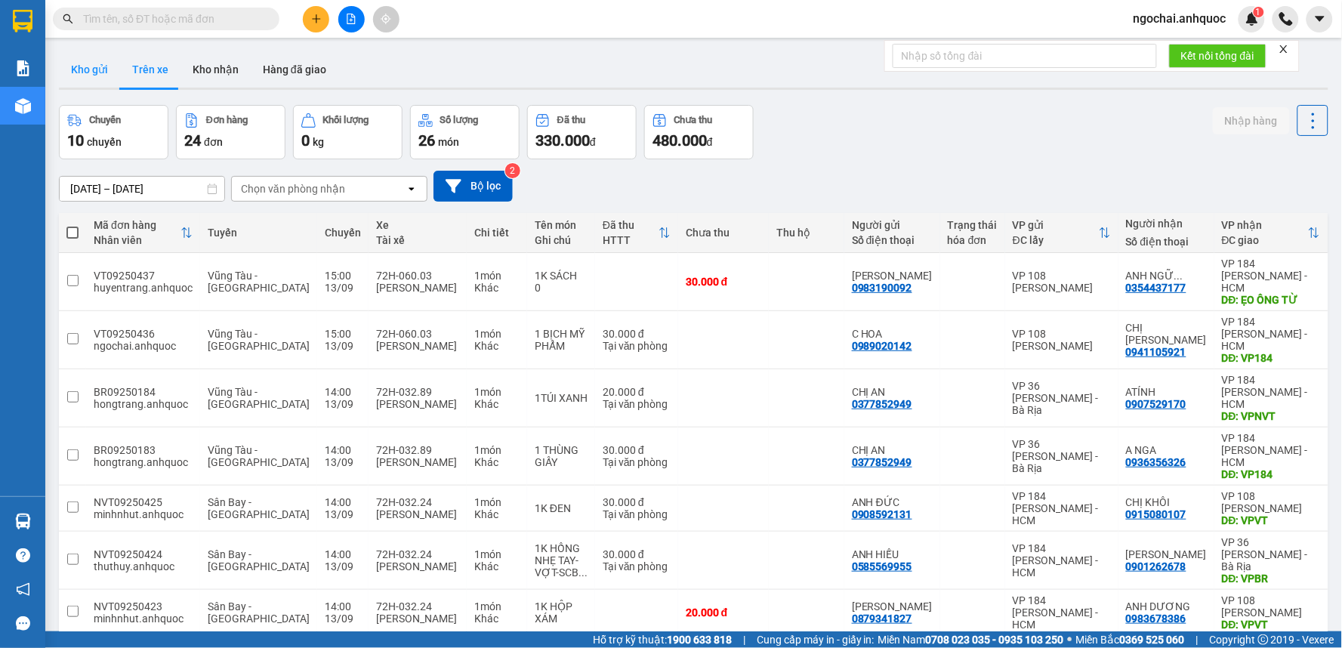
click at [98, 83] on button "Kho gửi" at bounding box center [89, 69] width 61 height 36
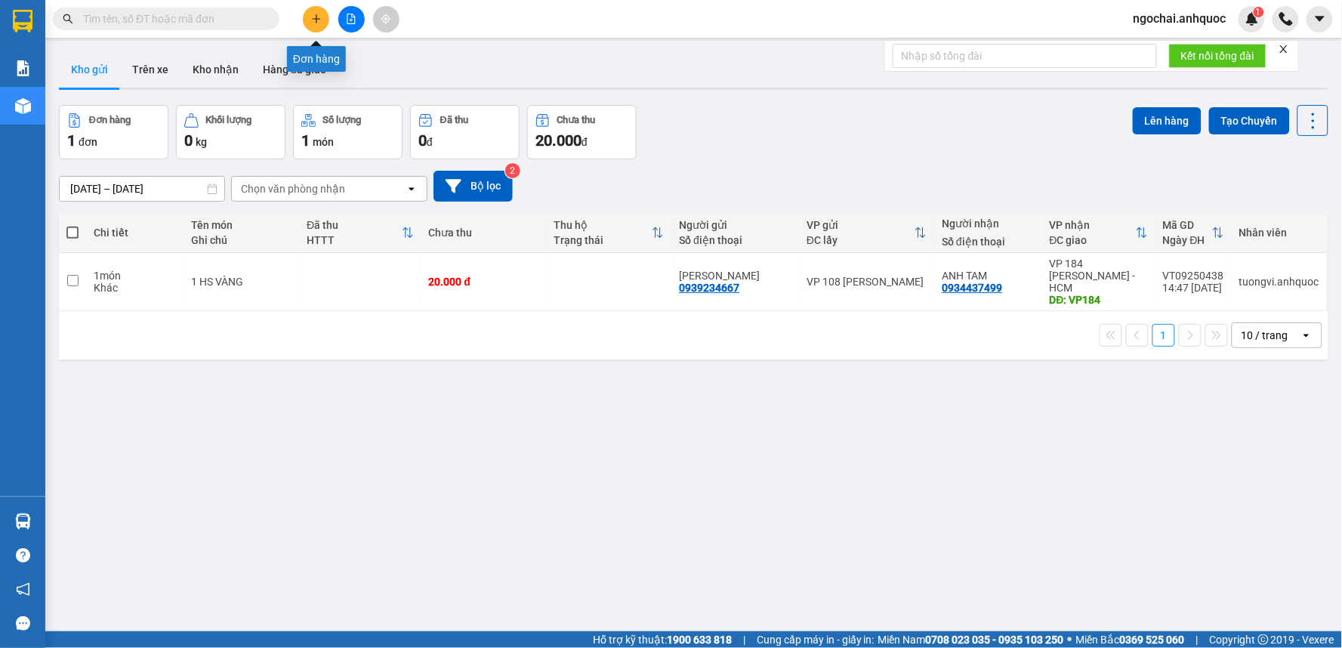
click at [315, 24] on button at bounding box center [316, 19] width 26 height 26
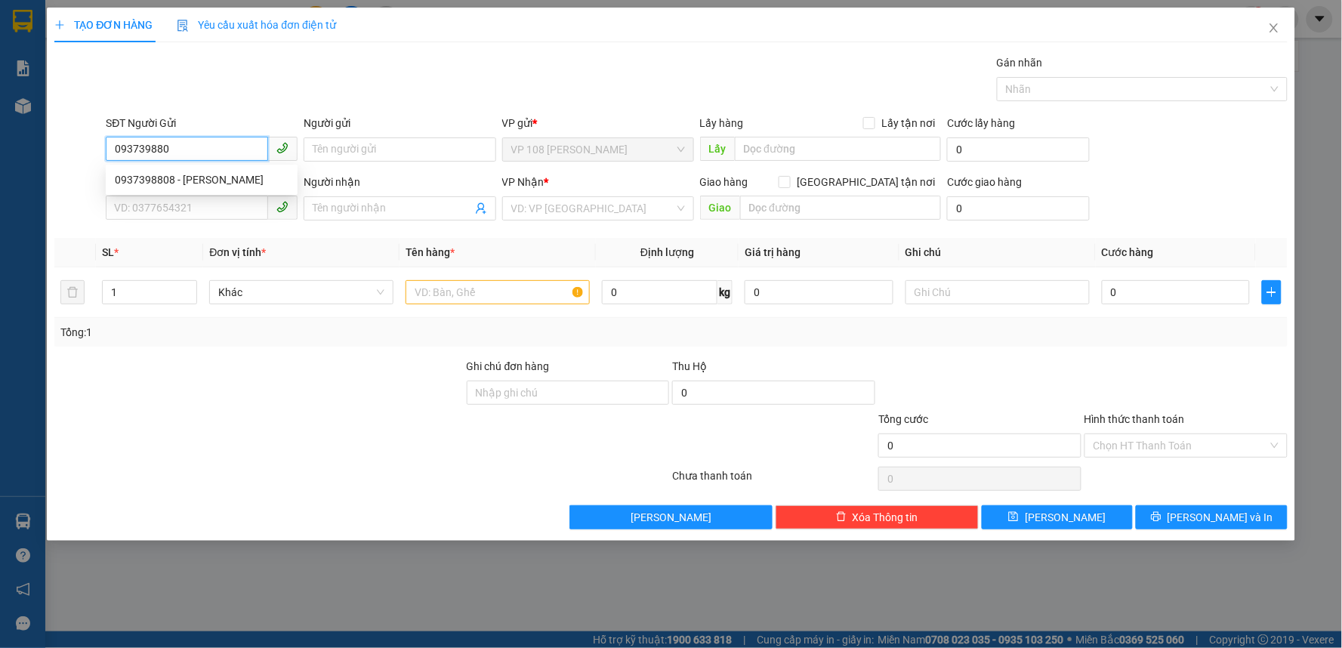
type input "0937398808"
drag, startPoint x: 225, startPoint y: 172, endPoint x: 242, endPoint y: 178, distance: 17.7
click at [225, 172] on div "0937398808 - [PERSON_NAME]" at bounding box center [202, 179] width 174 height 17
type input "[PERSON_NAME]"
type input "0933030411"
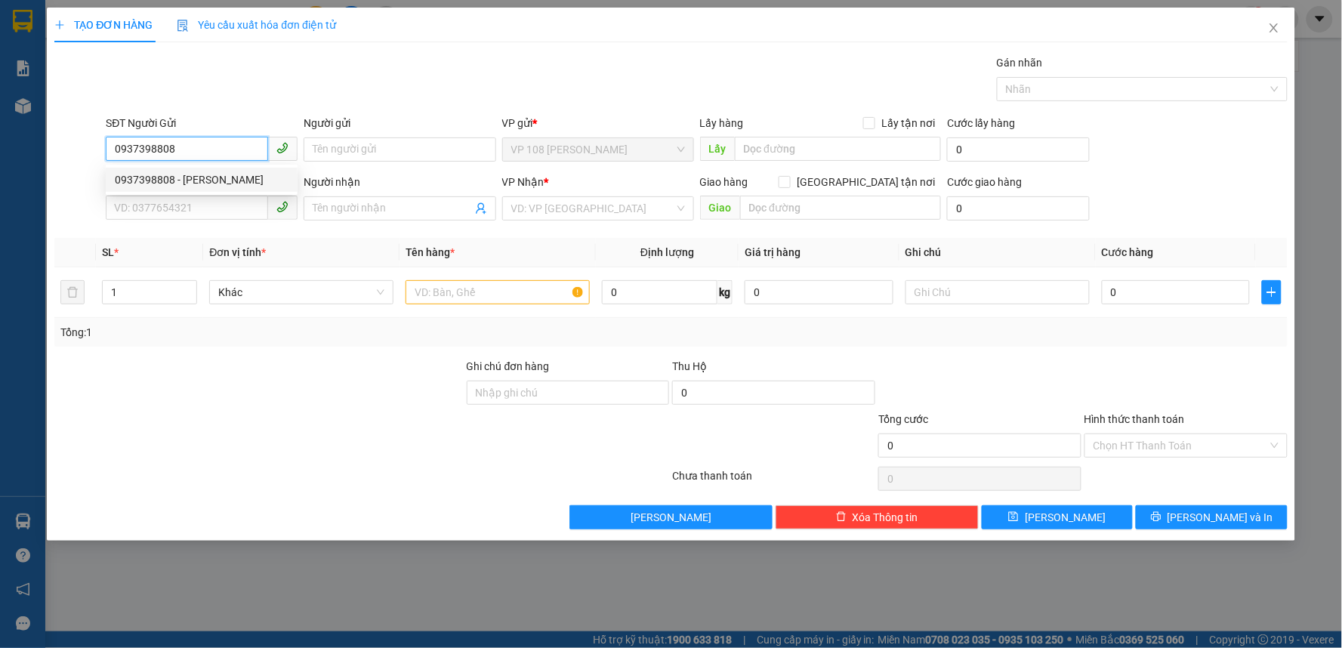
type input "ANH HIỆP"
type input "VPNVT"
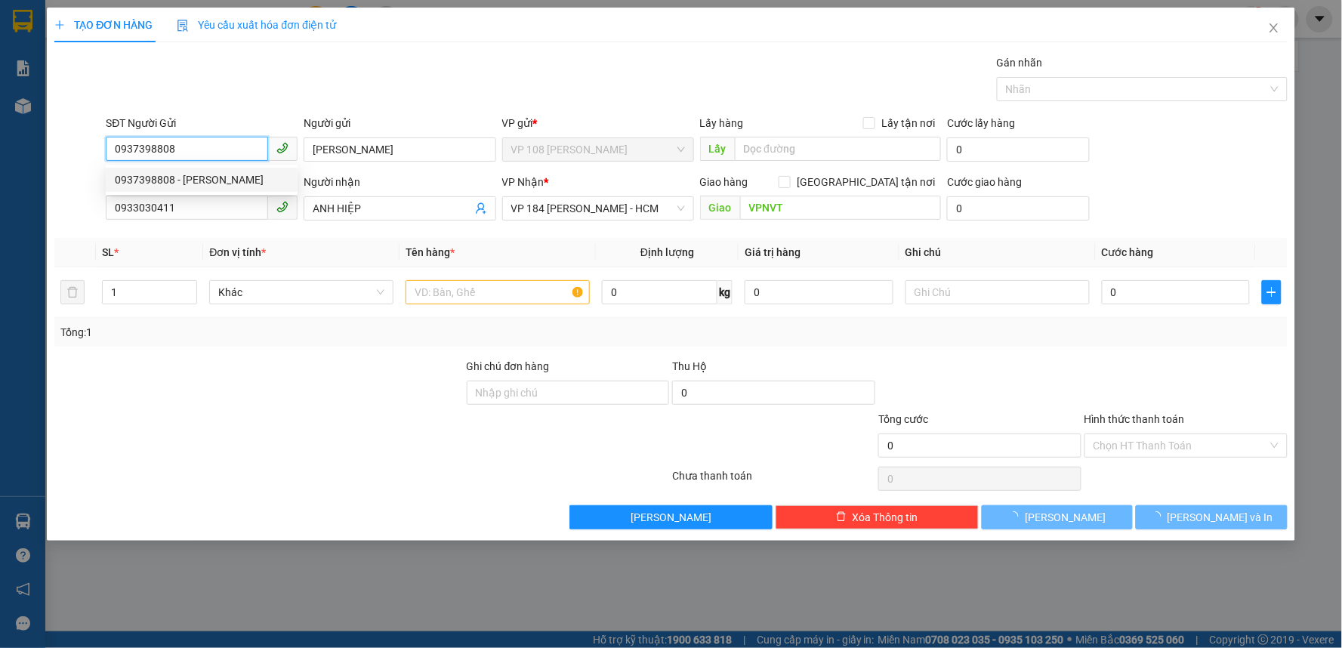
type input "40.000"
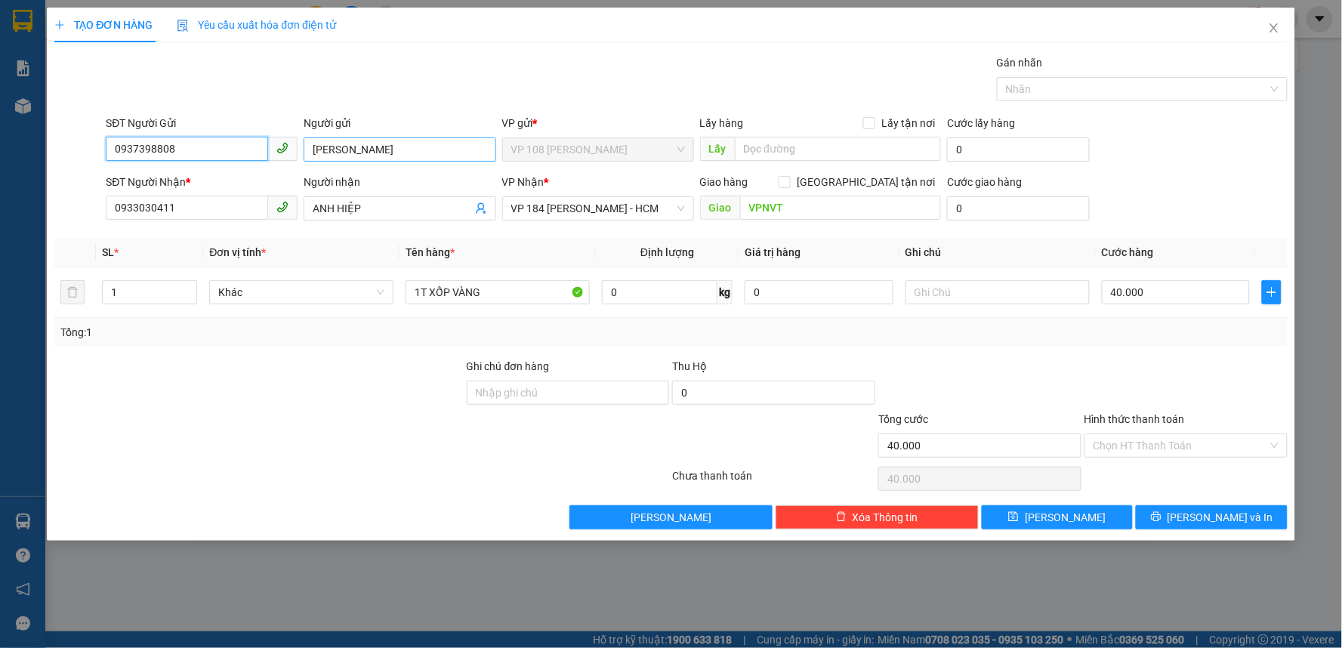
type input "0937398808"
click at [319, 151] on input "[PERSON_NAME]" at bounding box center [399, 149] width 192 height 24
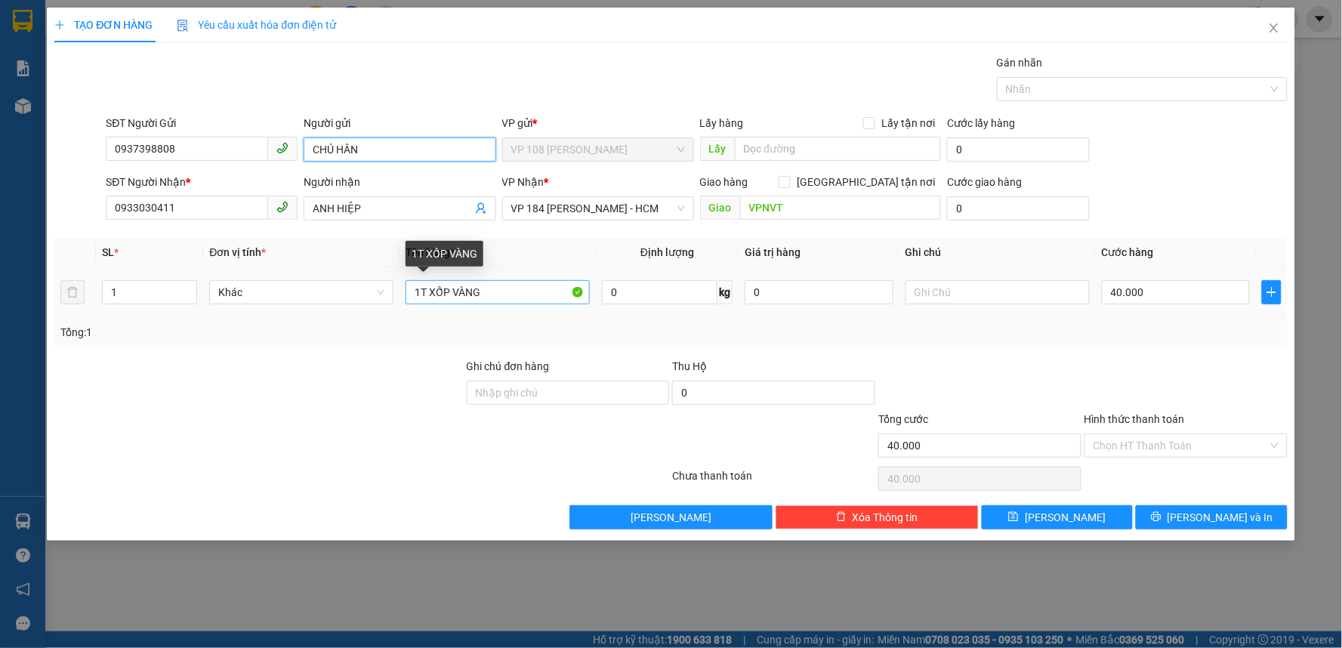
type input "CHÚ HÂN"
click at [489, 293] on input "1T XỐP VÀNG" at bounding box center [497, 292] width 184 height 24
type input "1 BT TRẮNG"
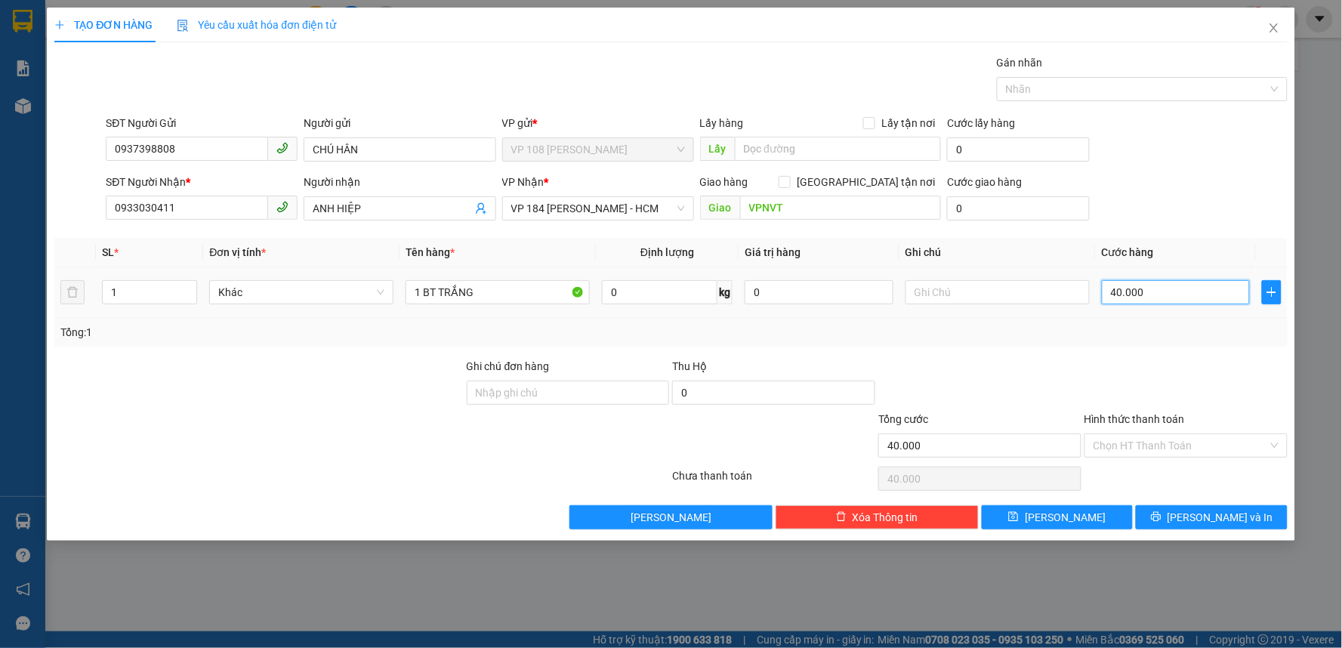
click at [1142, 292] on input "40.000" at bounding box center [1175, 292] width 149 height 24
type input "2"
type input "20"
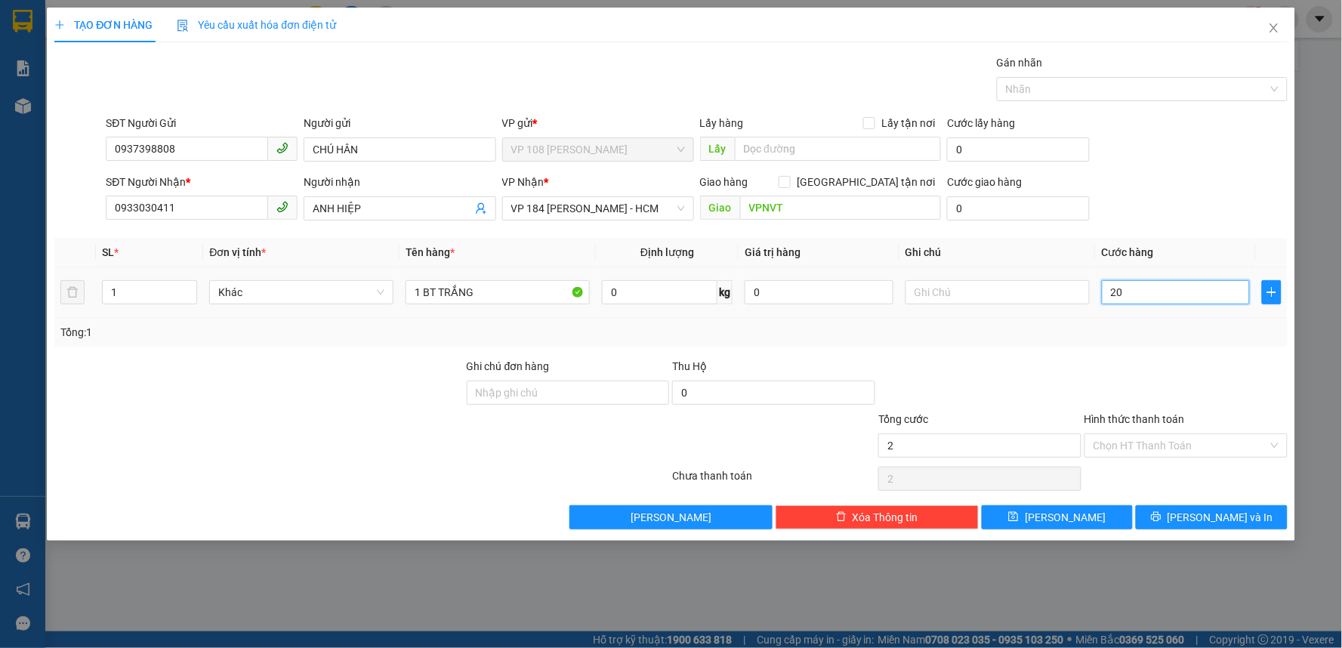
type input "20"
type input "200"
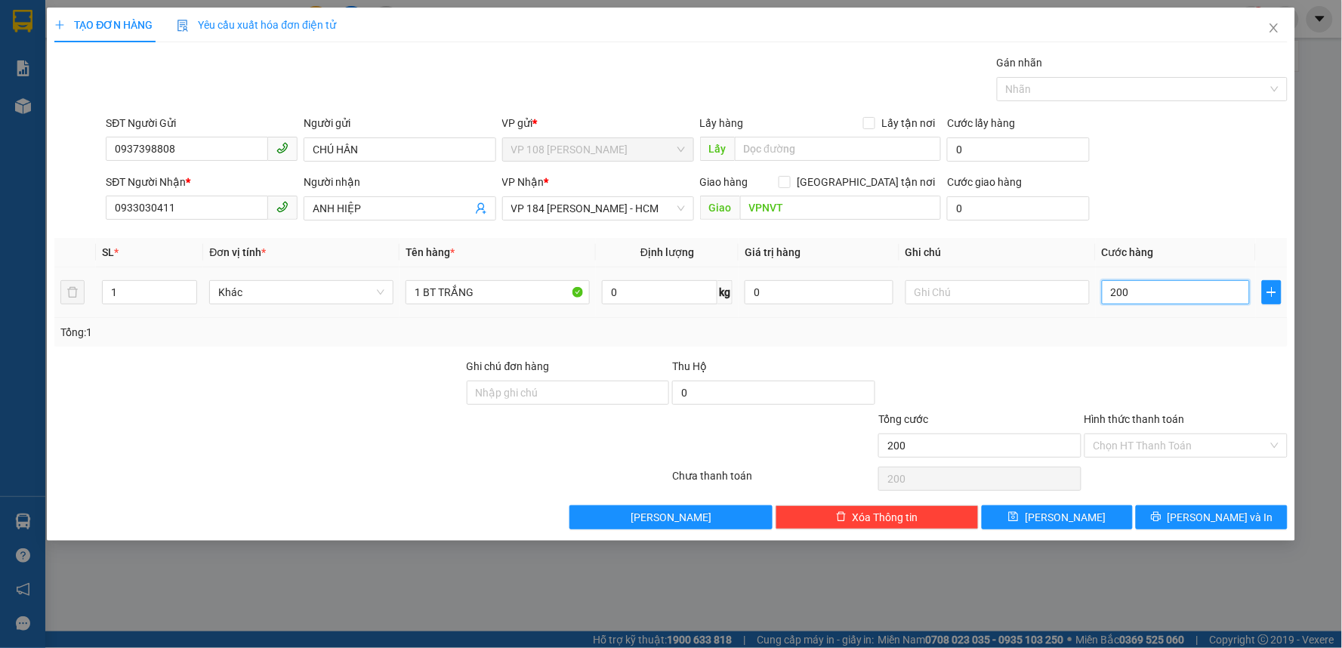
type input "2.000"
type input "20.000"
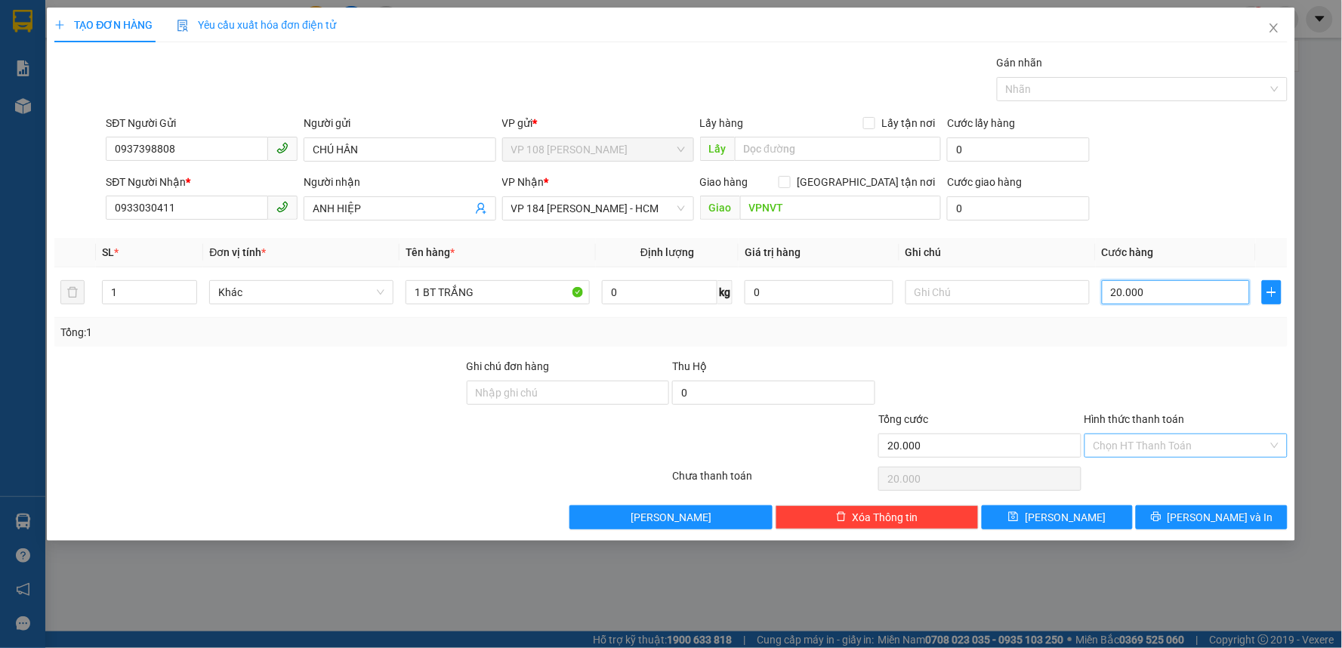
type input "20.000"
click at [1135, 444] on input "Hình thức thanh toán" at bounding box center [1180, 445] width 174 height 23
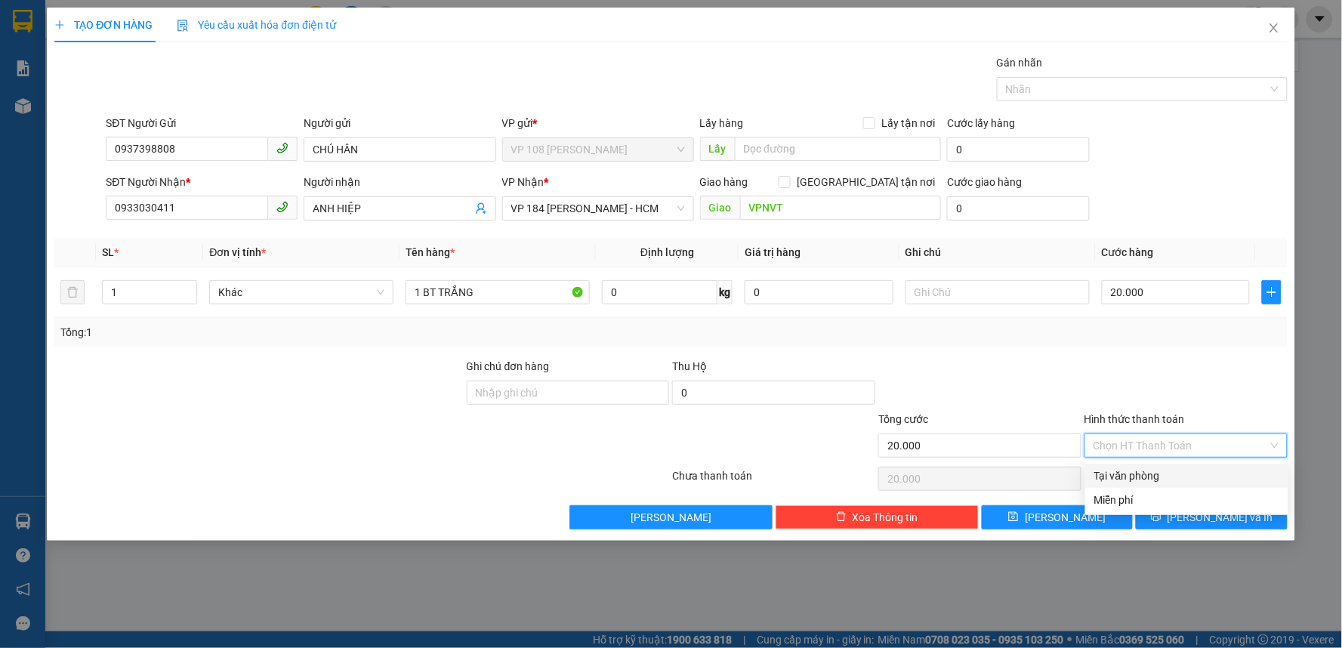
click at [1133, 476] on div "Tại văn phòng" at bounding box center [1186, 475] width 185 height 17
type input "0"
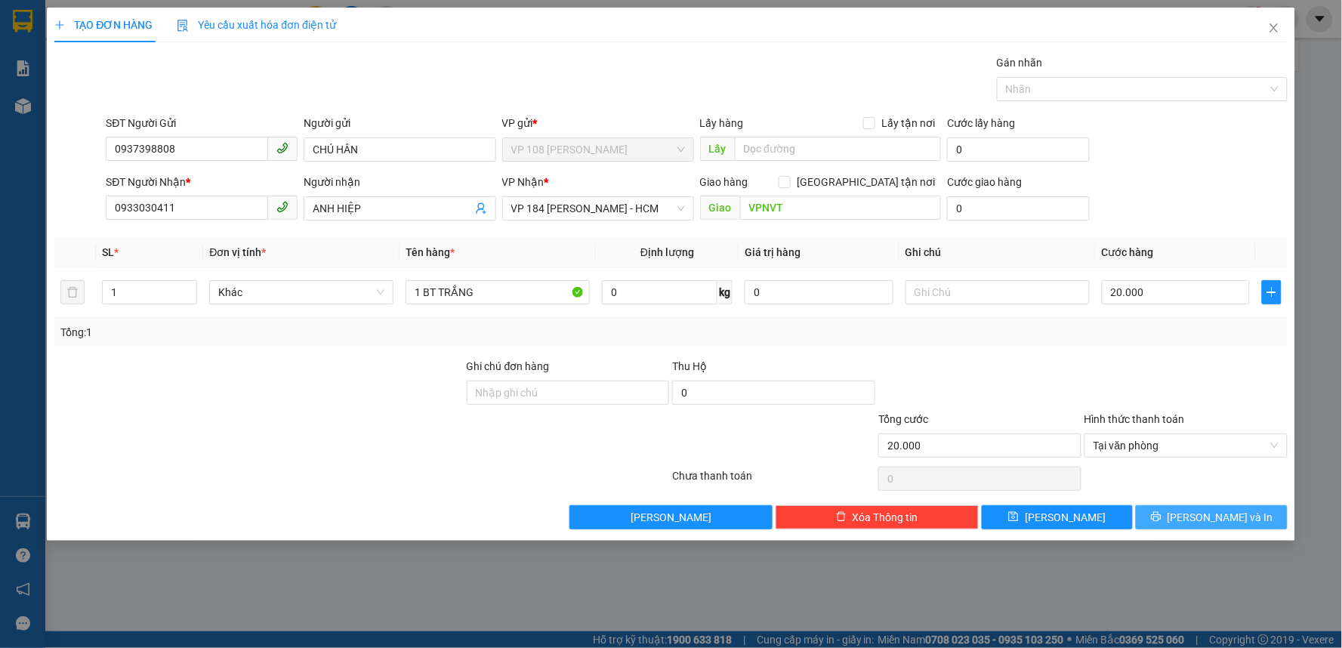
click at [1161, 511] on icon "printer" at bounding box center [1156, 516] width 11 height 11
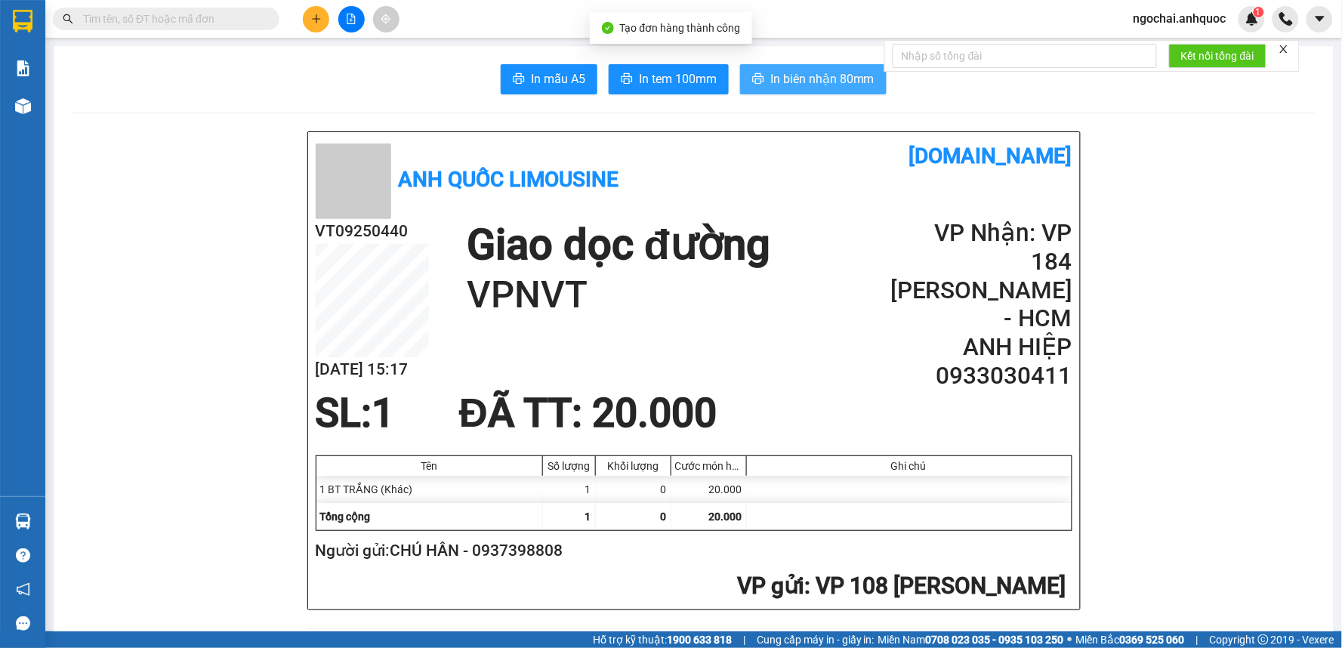
click at [803, 71] on span "In biên nhận 80mm" at bounding box center [822, 78] width 104 height 19
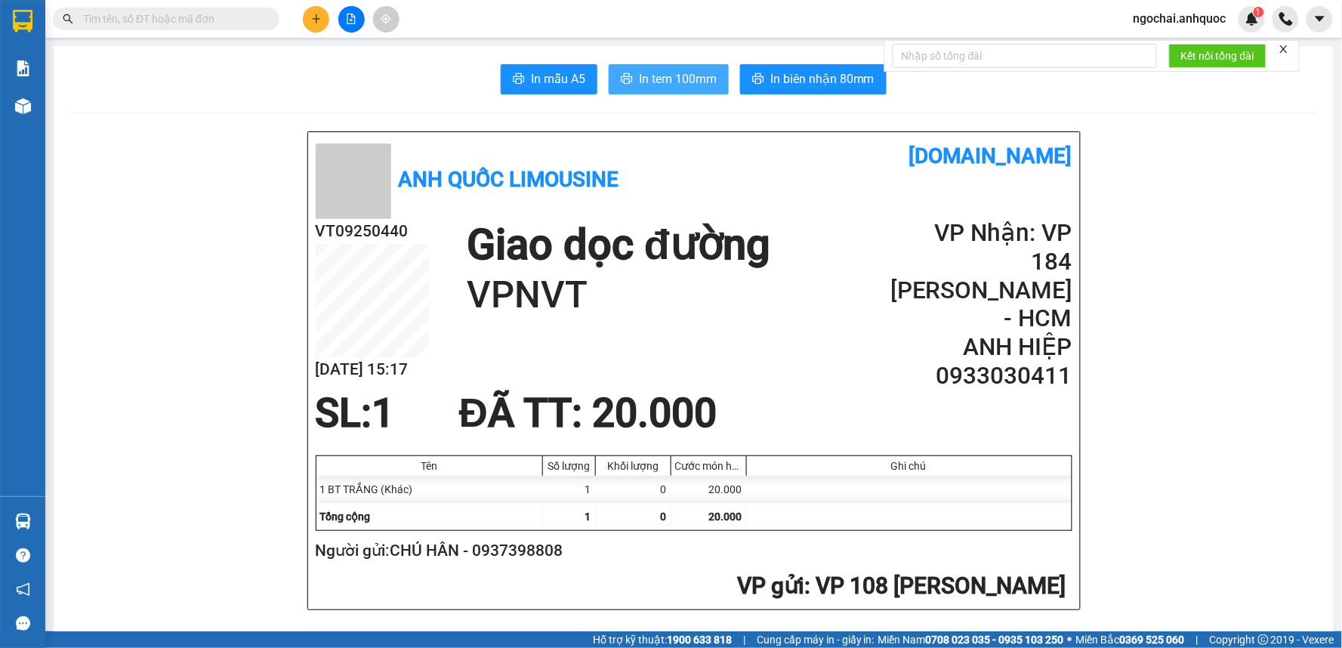
click at [639, 79] on span "In tem 100mm" at bounding box center [678, 78] width 78 height 19
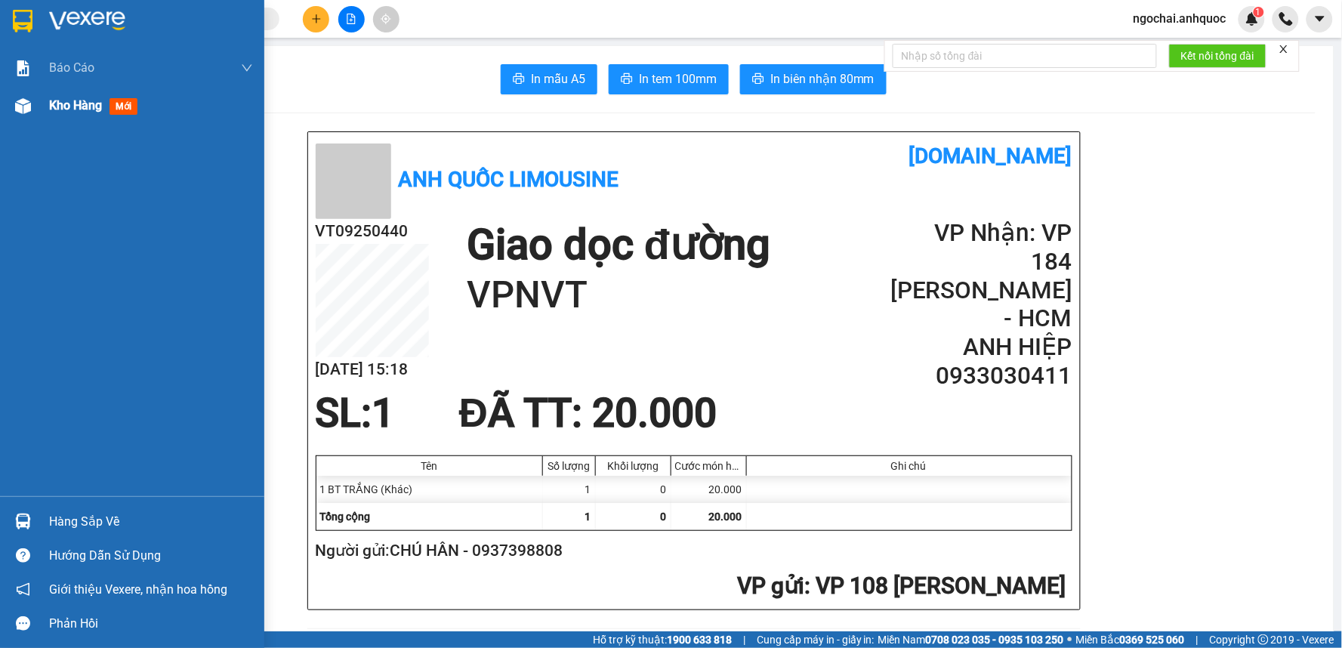
click at [63, 109] on span "Kho hàng" at bounding box center [75, 105] width 53 height 14
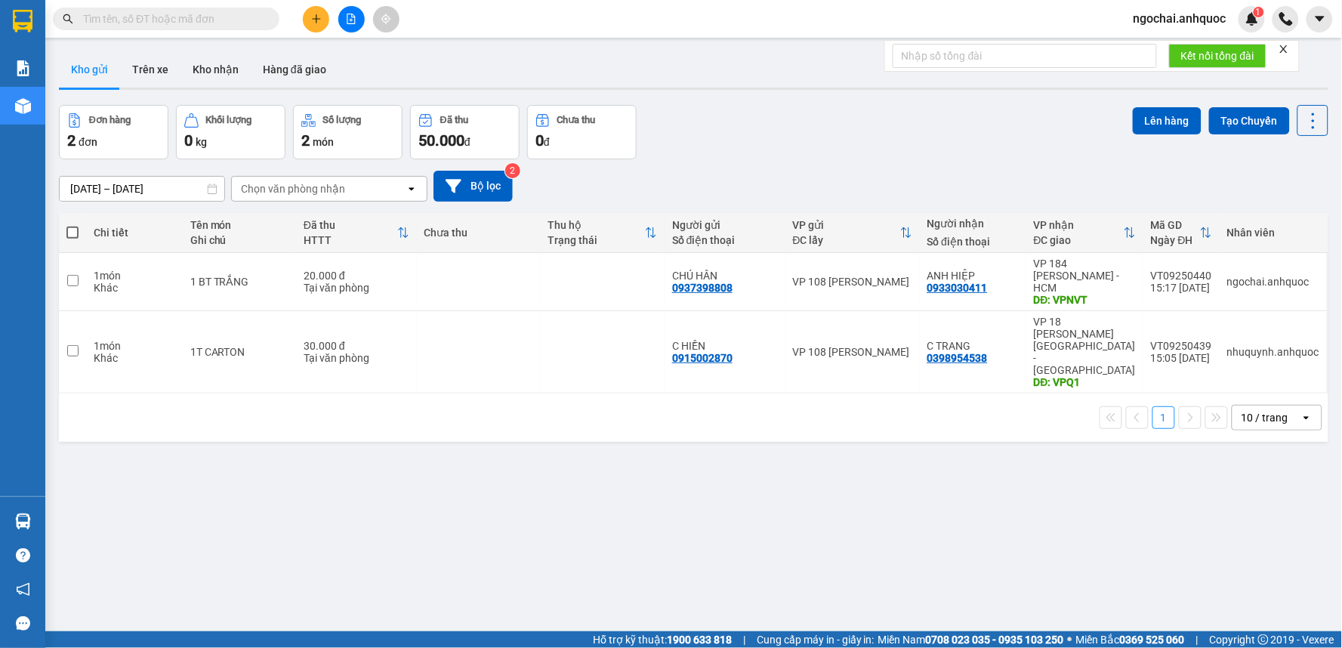
click at [75, 230] on span at bounding box center [72, 232] width 12 height 12
click at [72, 225] on input "checkbox" at bounding box center [72, 225] width 0 height 0
checkbox input "true"
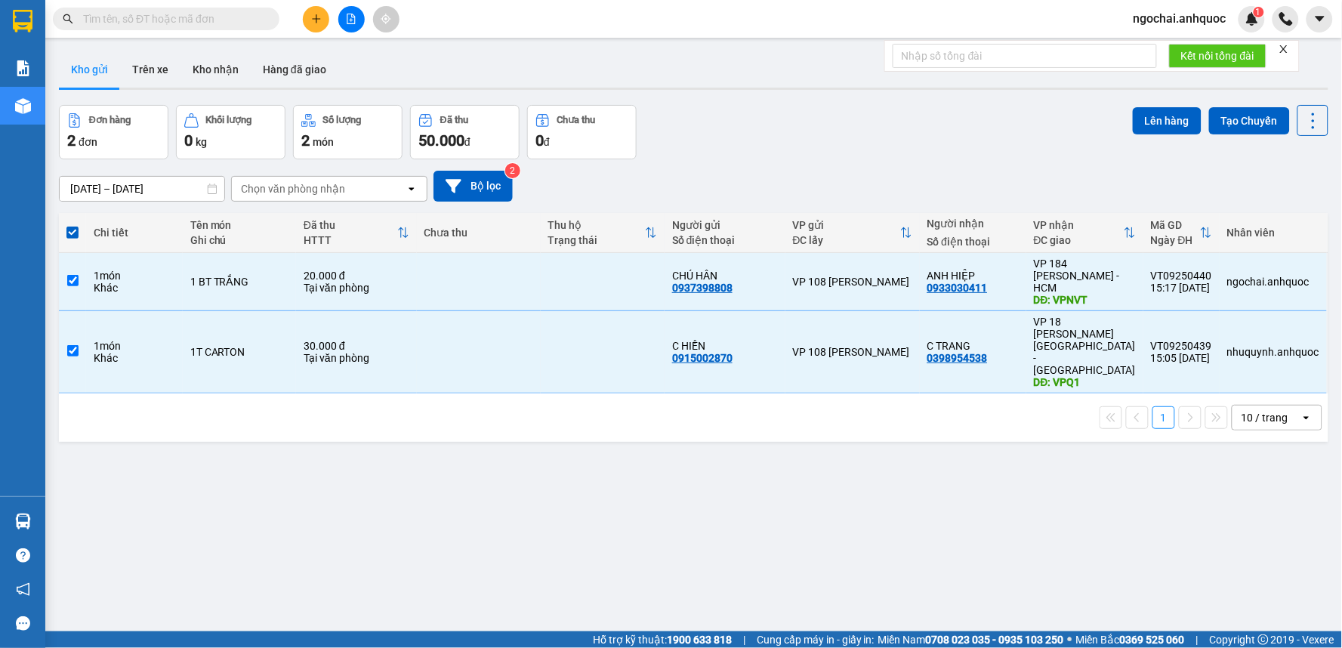
click at [75, 234] on span at bounding box center [72, 232] width 12 height 12
click at [72, 225] on input "checkbox" at bounding box center [72, 225] width 0 height 0
checkbox input "false"
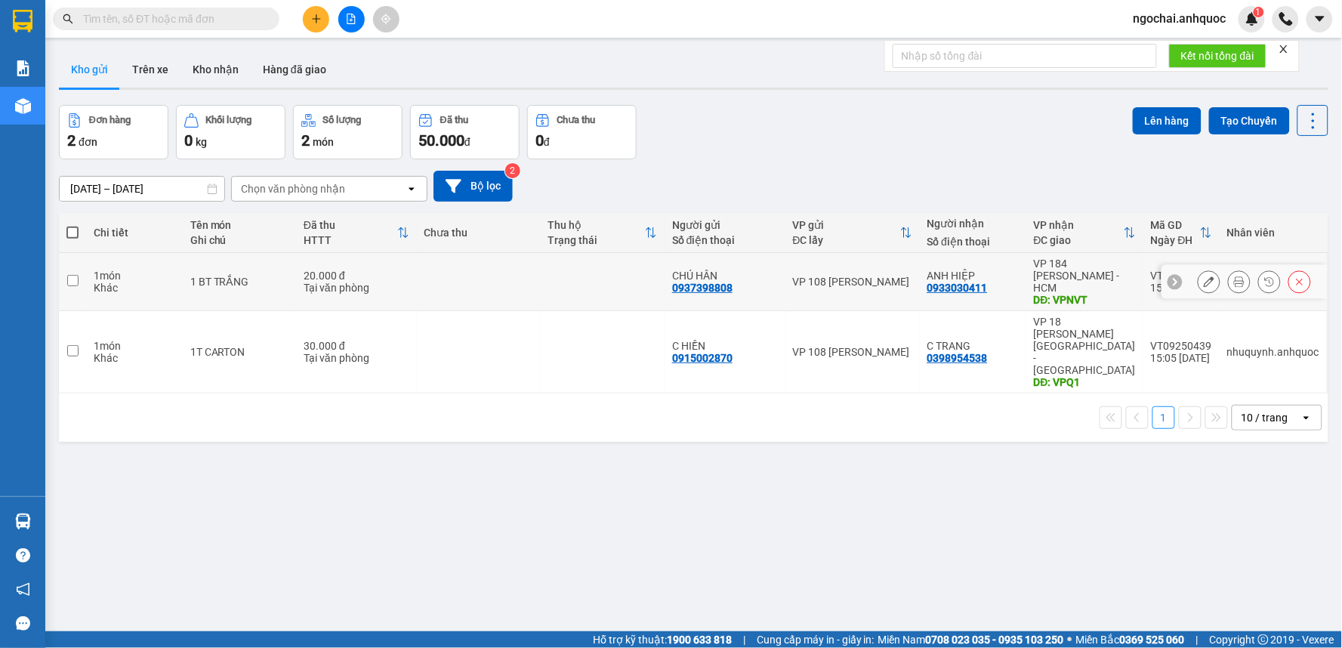
click at [79, 275] on td at bounding box center [72, 282] width 27 height 58
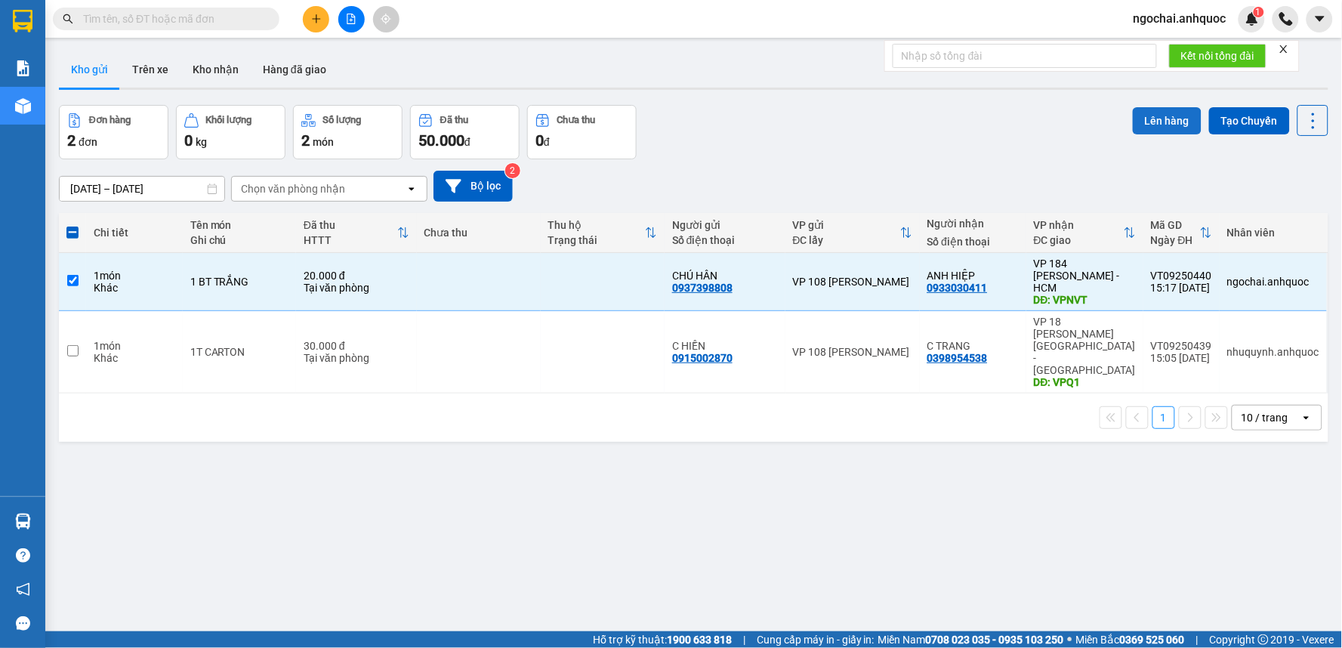
click at [1153, 119] on button "Lên hàng" at bounding box center [1166, 120] width 69 height 27
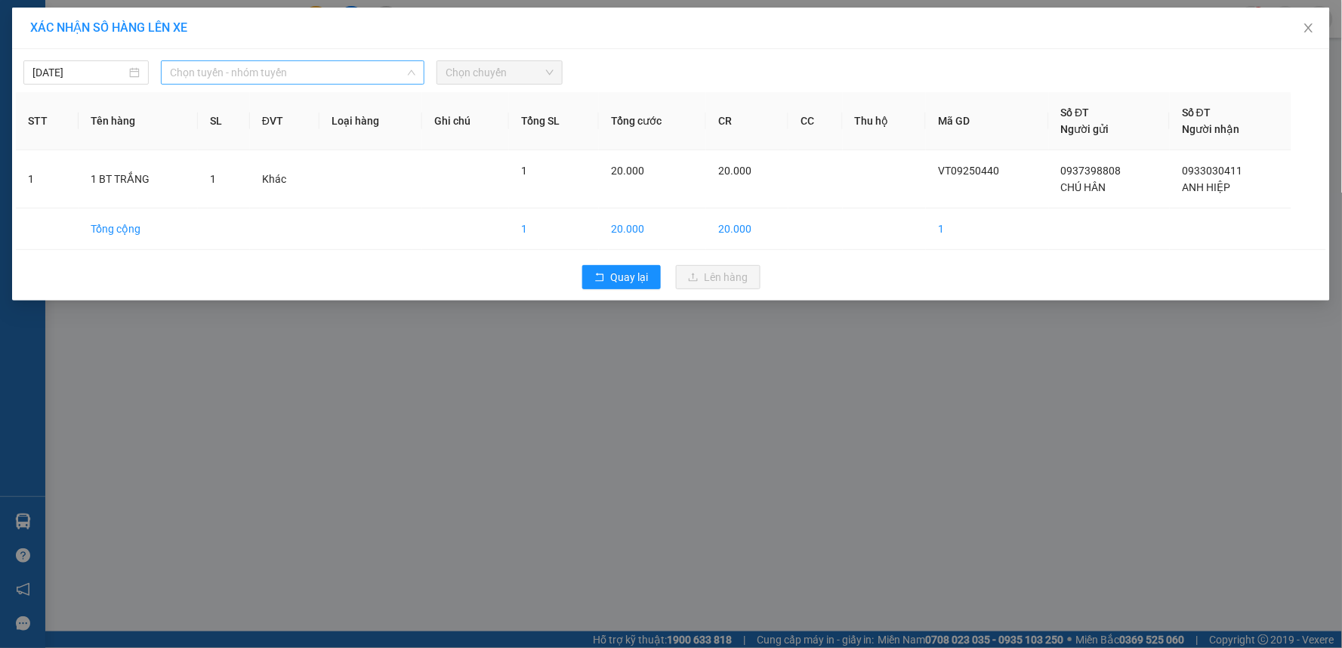
click at [242, 63] on span "Chọn tuyến - nhóm tuyến" at bounding box center [292, 72] width 245 height 23
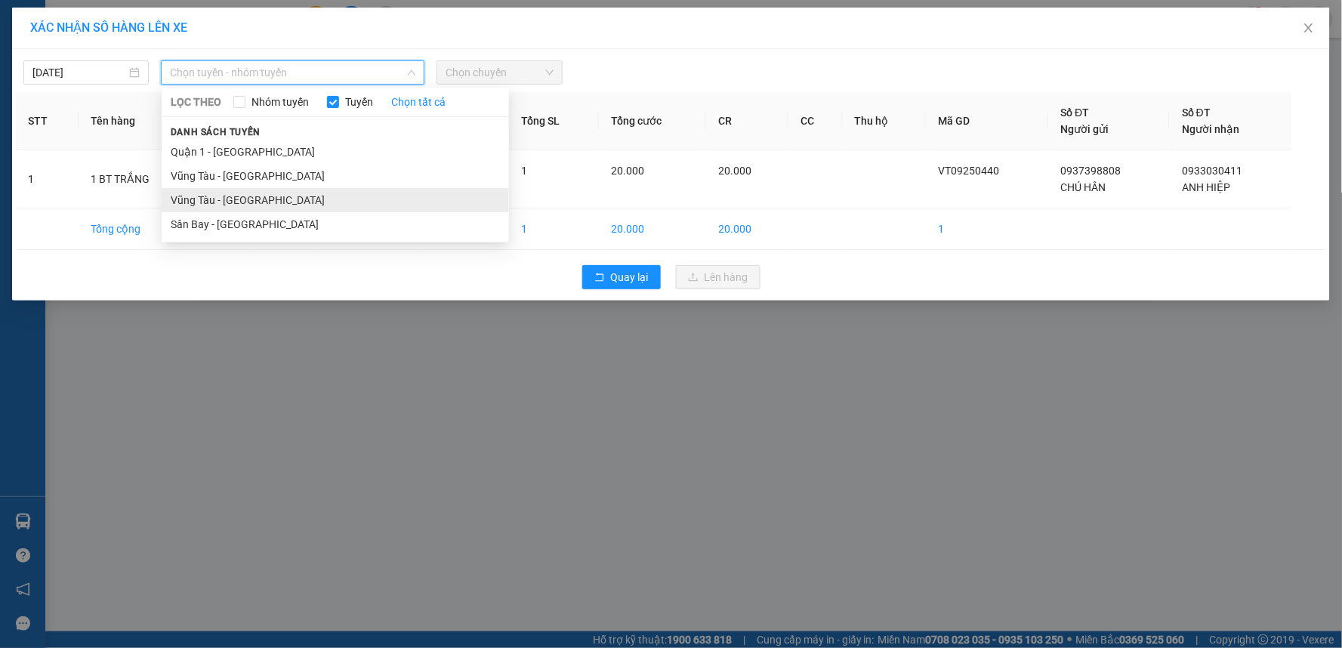
click at [257, 201] on li "Vũng Tàu - [GEOGRAPHIC_DATA]" at bounding box center [335, 200] width 347 height 24
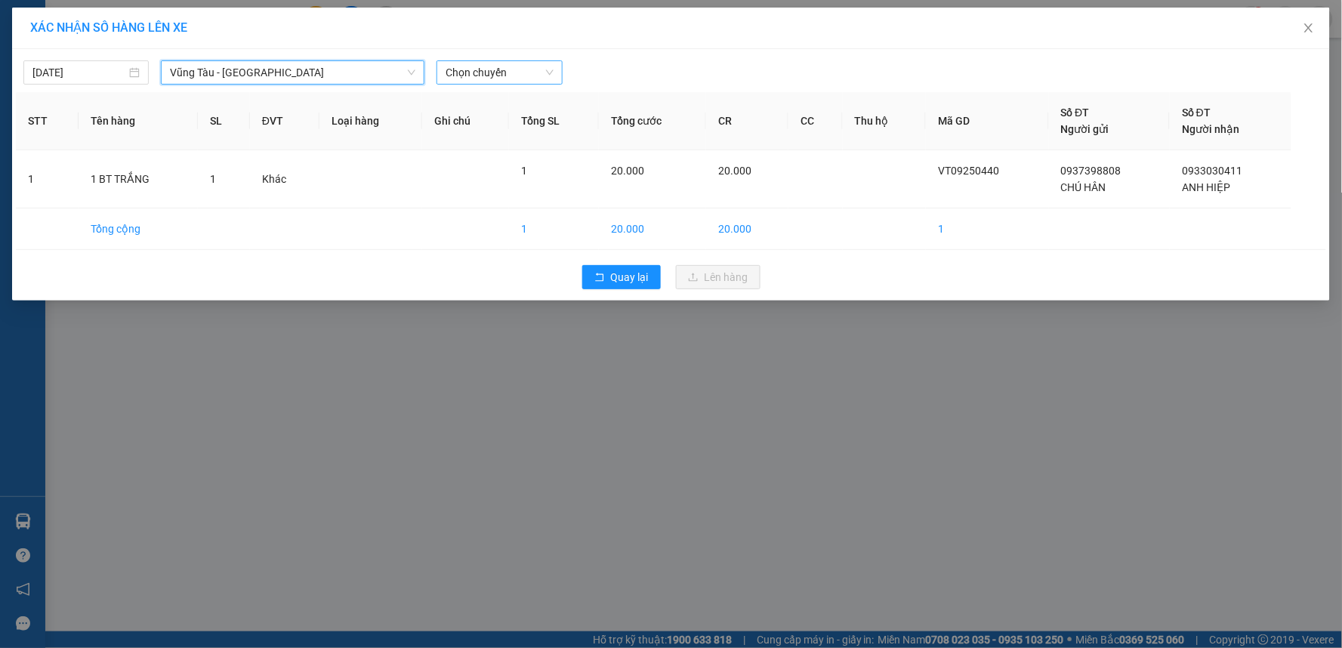
click at [489, 75] on span "Chọn chuyến" at bounding box center [498, 72] width 107 height 23
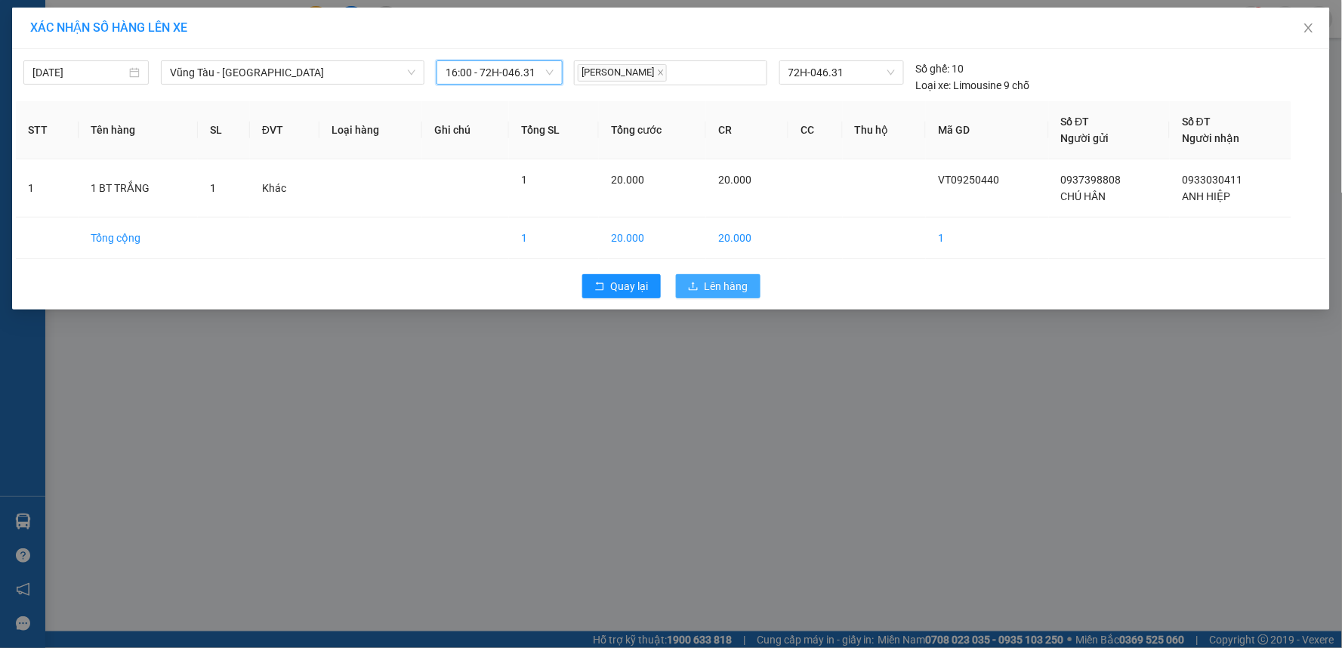
click at [708, 283] on span "Lên hàng" at bounding box center [726, 286] width 44 height 17
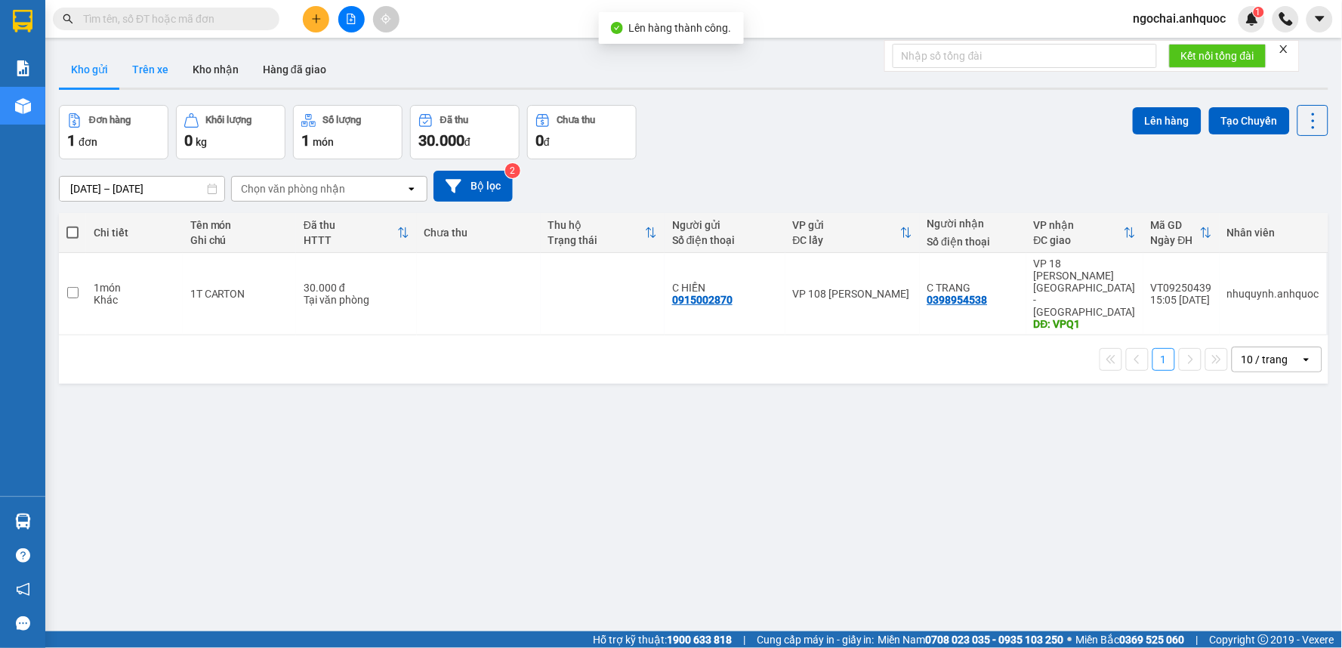
click at [151, 70] on button "Trên xe" at bounding box center [150, 69] width 60 height 36
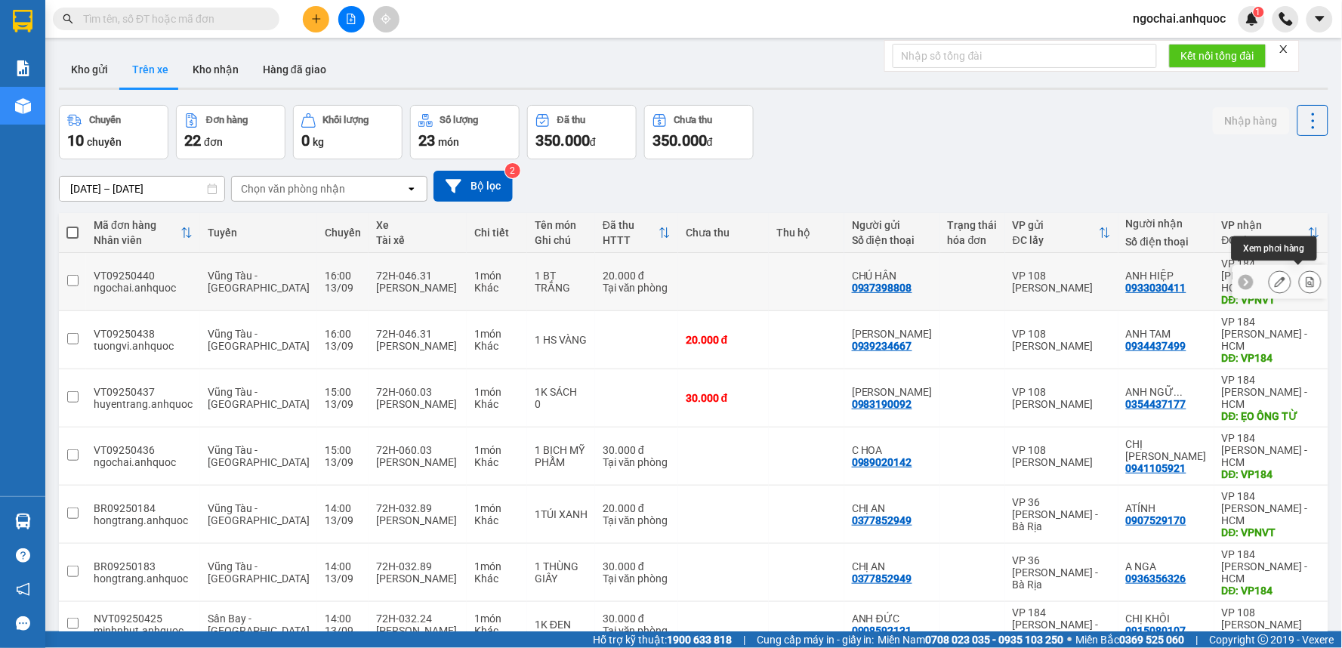
click at [1304, 276] on button at bounding box center [1309, 282] width 21 height 26
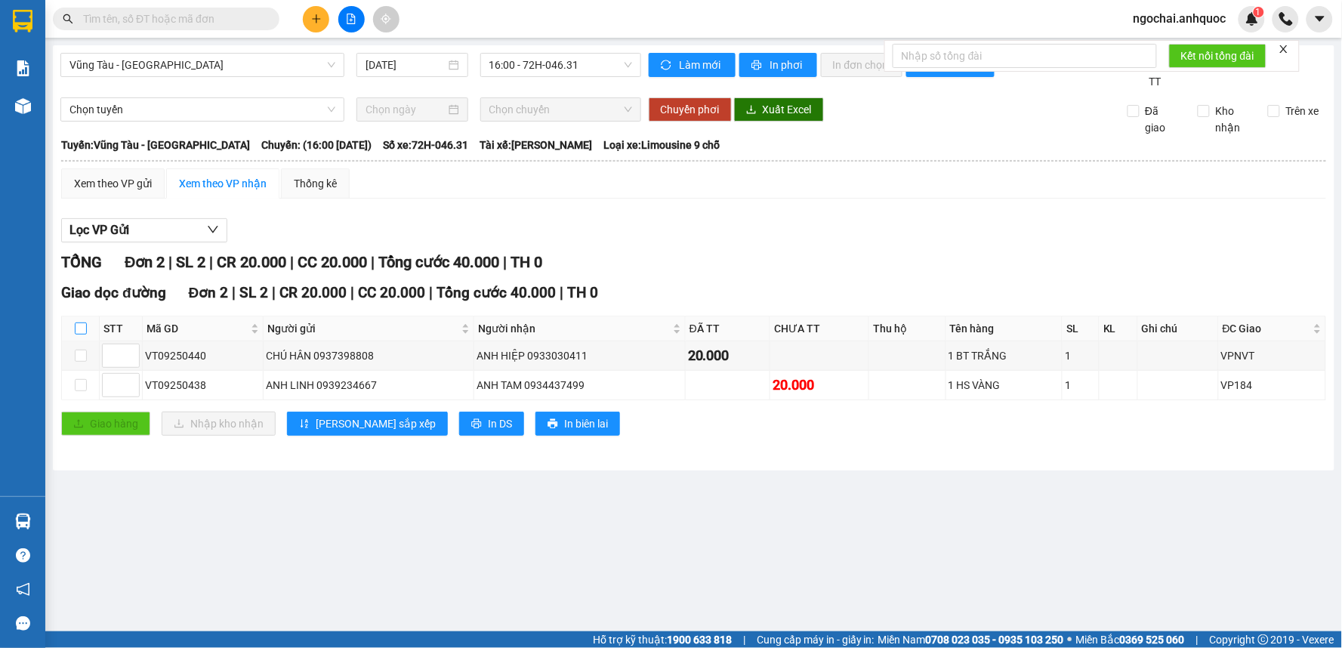
click at [78, 328] on input "checkbox" at bounding box center [81, 328] width 12 height 12
checkbox input "true"
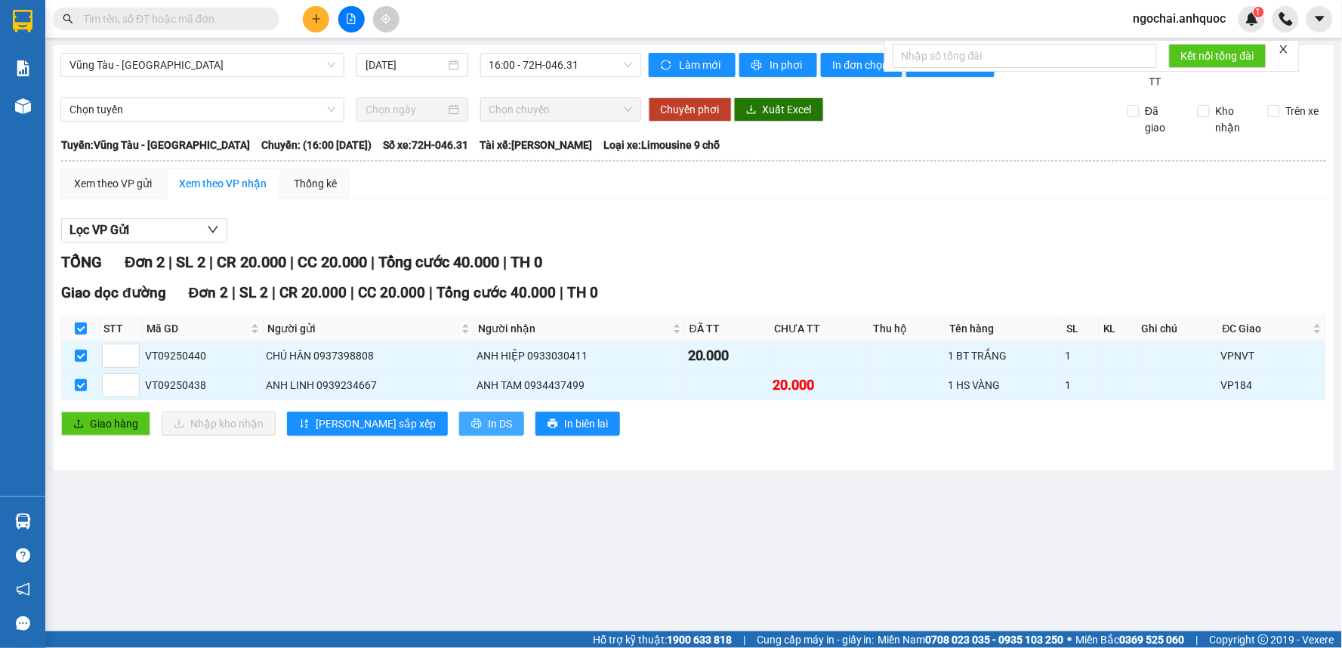
click at [488, 429] on span "In DS" at bounding box center [500, 423] width 24 height 17
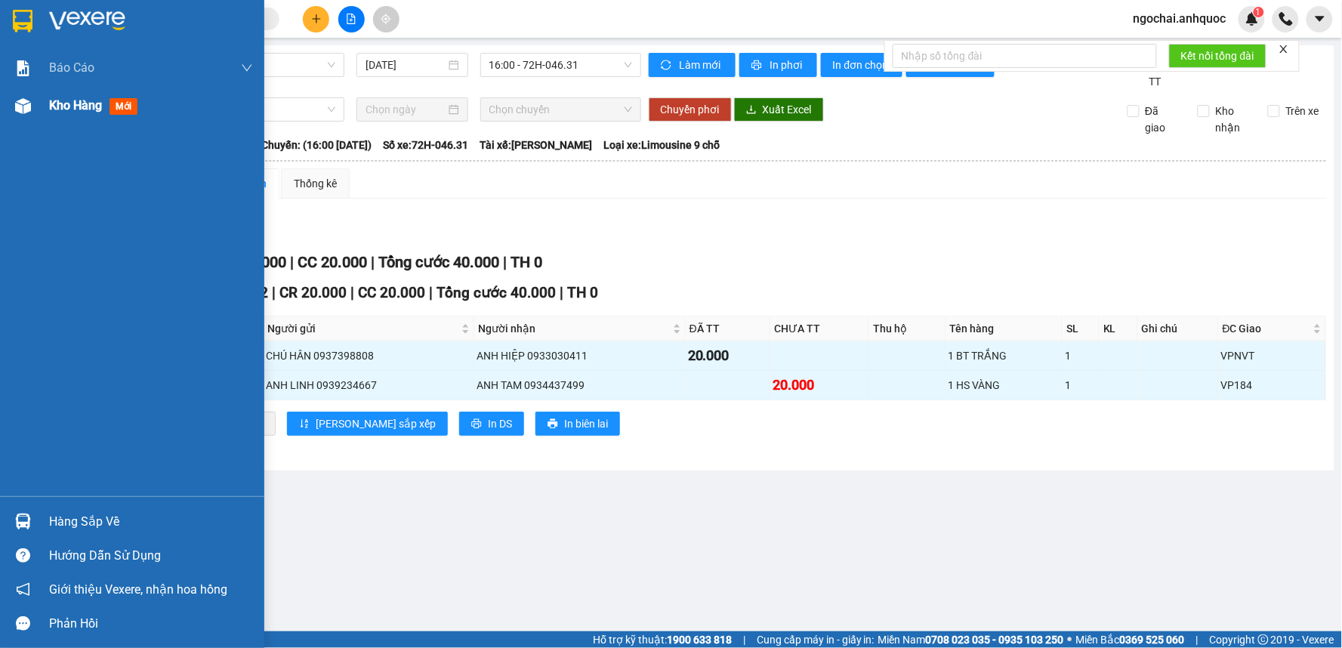
click at [64, 98] on span "Kho hàng" at bounding box center [75, 105] width 53 height 14
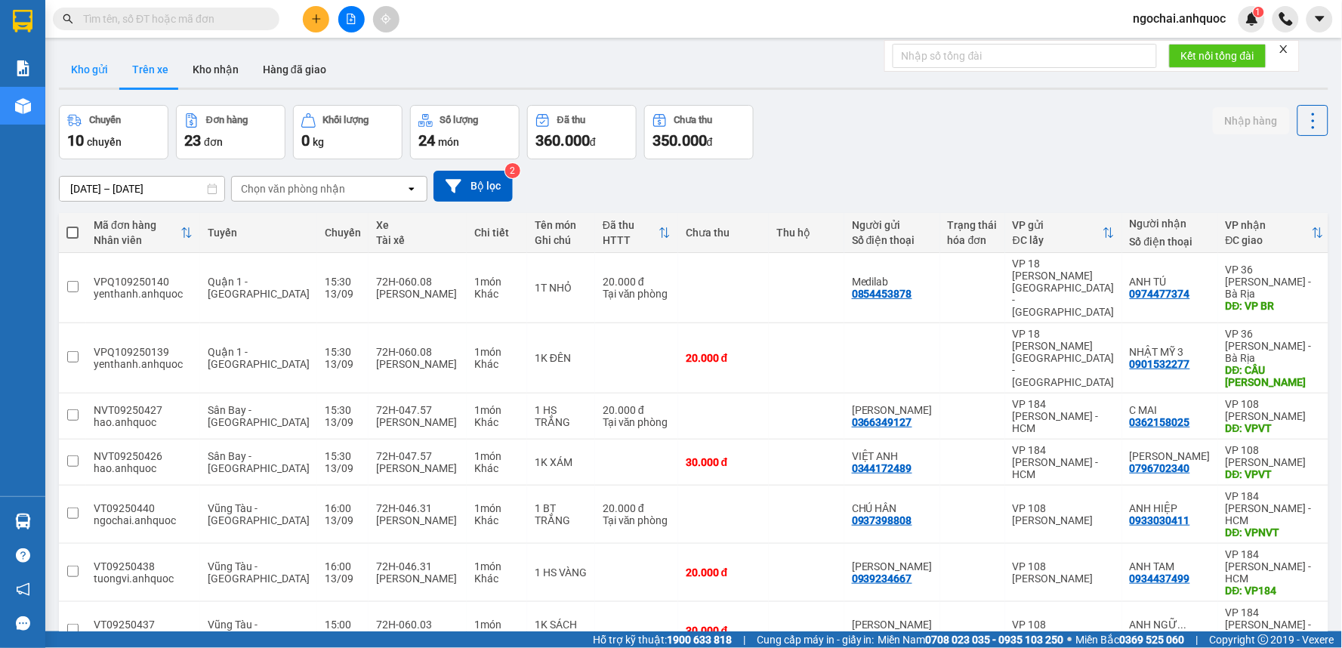
click at [97, 72] on button "Kho gửi" at bounding box center [89, 69] width 61 height 36
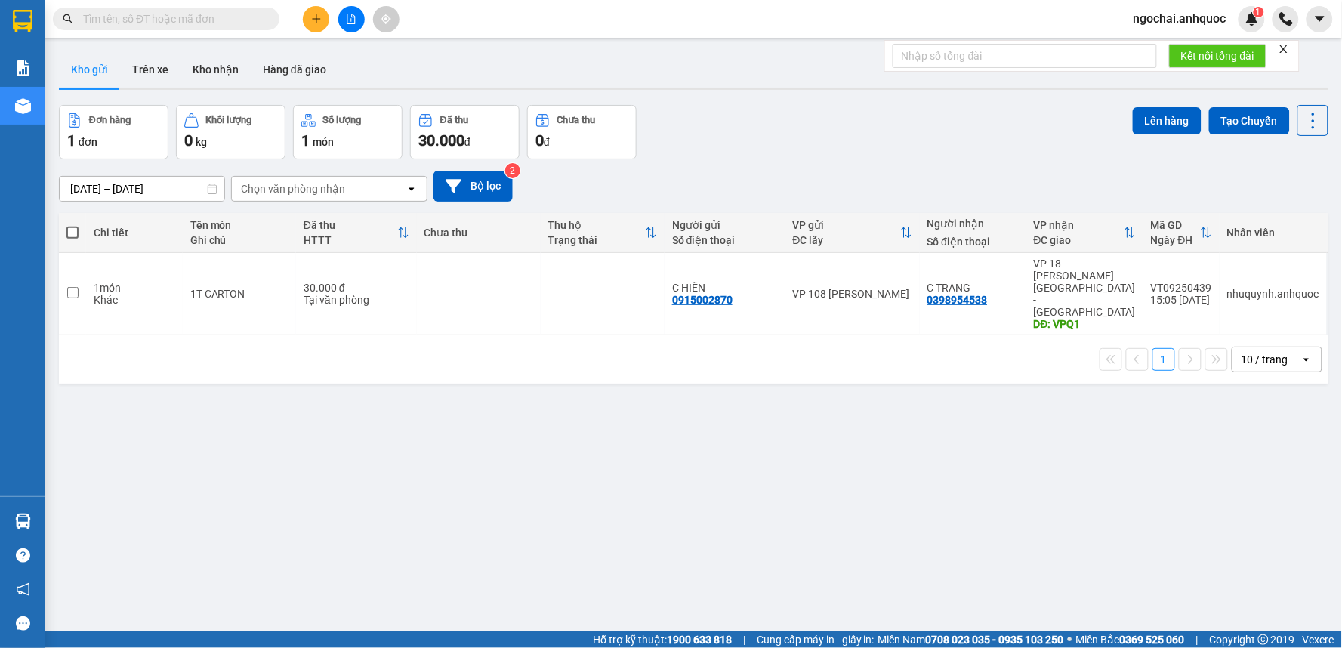
click at [210, 23] on input "text" at bounding box center [172, 19] width 178 height 17
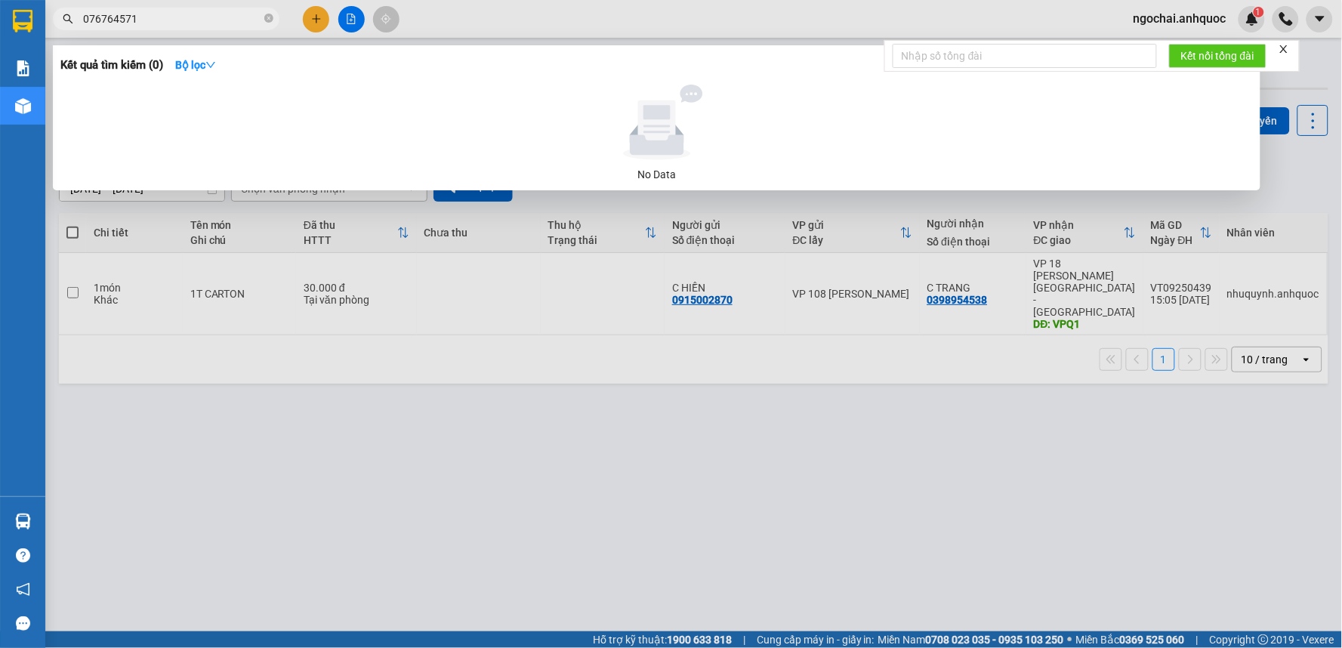
type input "0767645713"
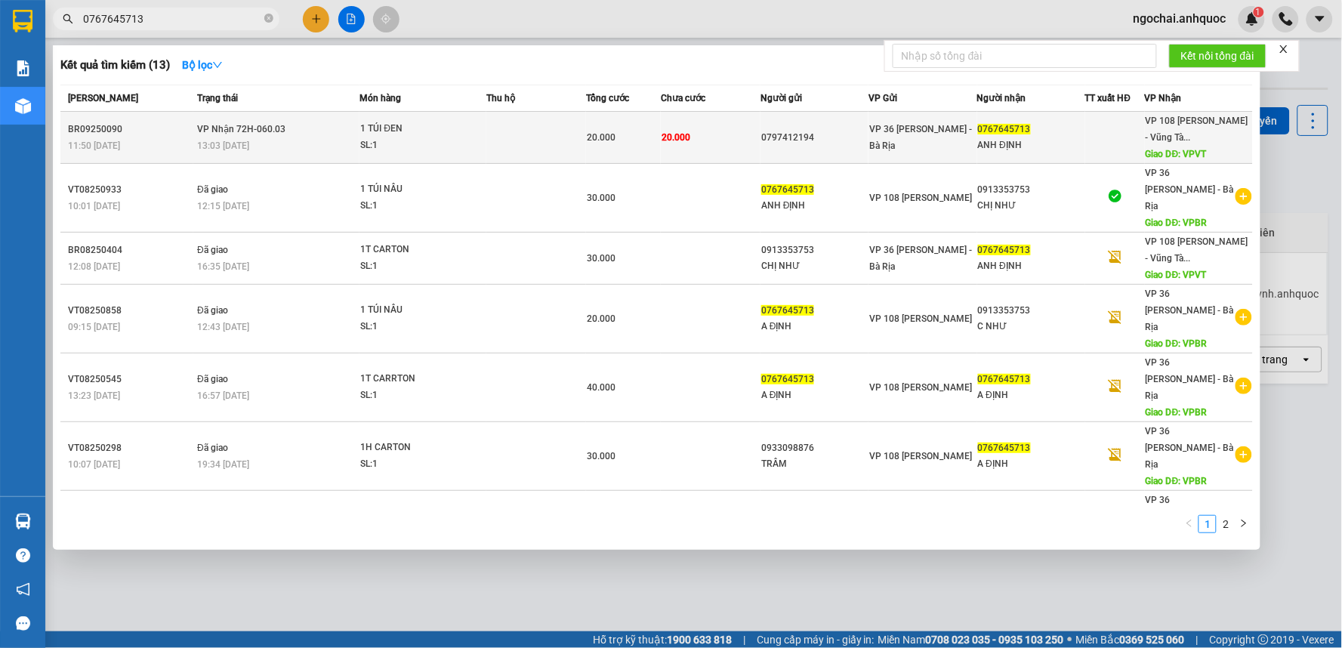
click at [504, 149] on td at bounding box center [536, 138] width 100 height 52
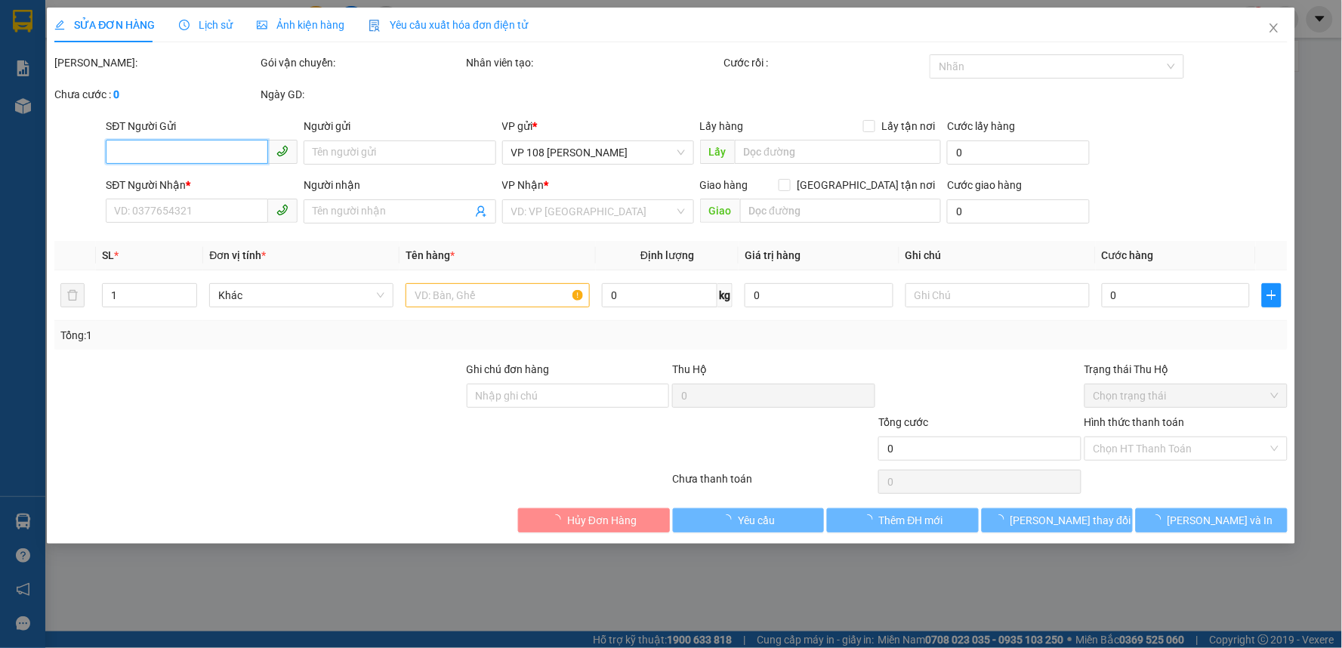
type input "0797412194"
type input "0767645713"
type input "ANH ĐỊNH"
type input "VPVT"
type input "20.000"
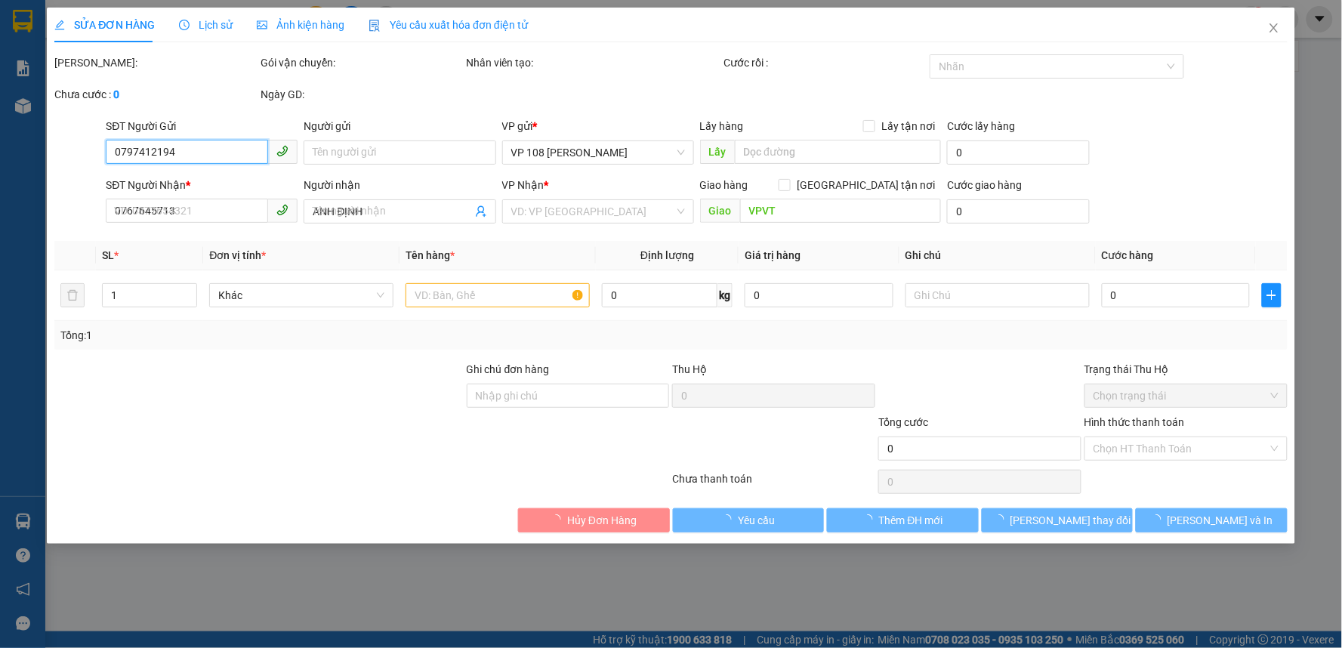
type input "20.000"
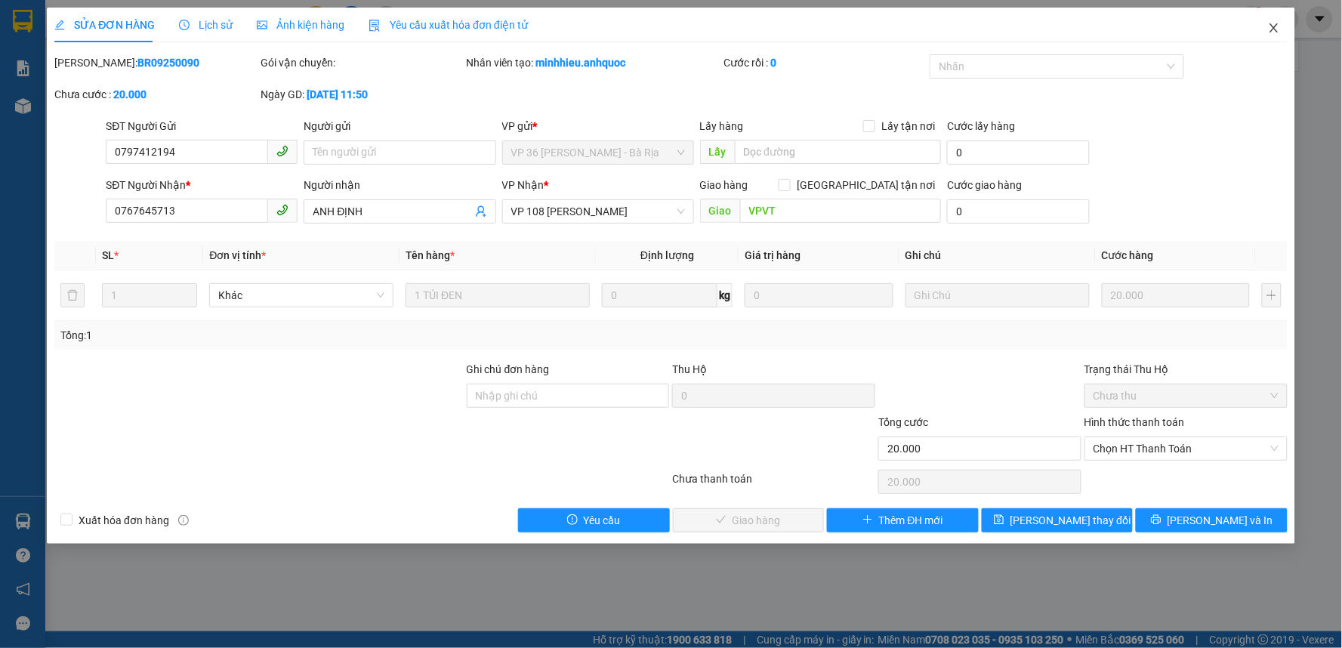
click at [1277, 26] on icon "close" at bounding box center [1274, 28] width 12 height 12
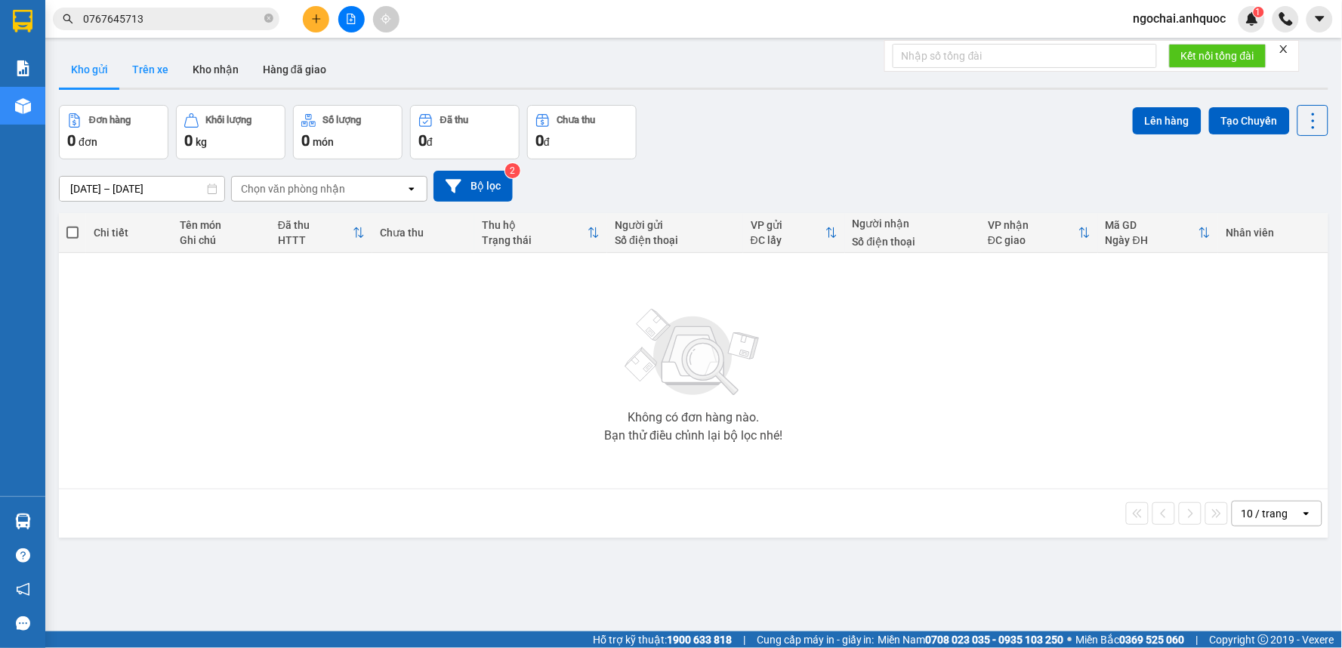
click at [156, 72] on button "Trên xe" at bounding box center [150, 69] width 60 height 36
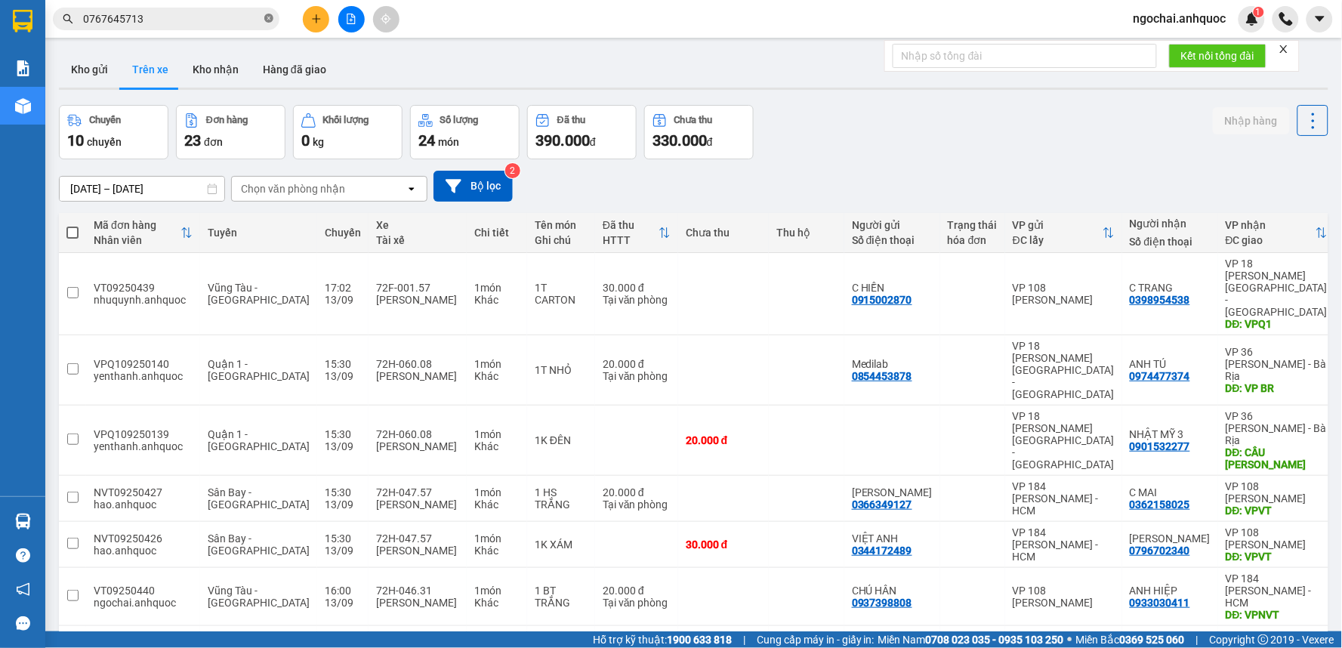
click at [267, 17] on icon "close-circle" at bounding box center [268, 18] width 9 height 9
click at [204, 20] on input "text" at bounding box center [172, 19] width 178 height 17
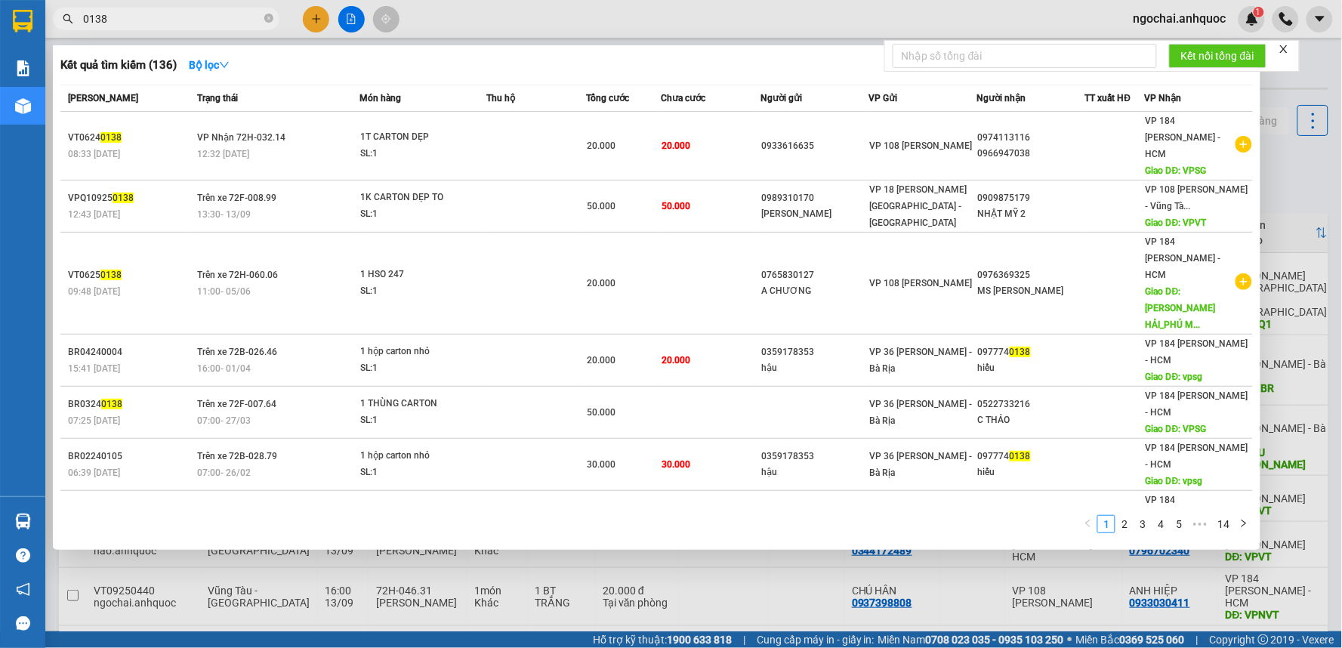
type input "0138"
click at [268, 18] on icon "close-circle" at bounding box center [268, 18] width 9 height 9
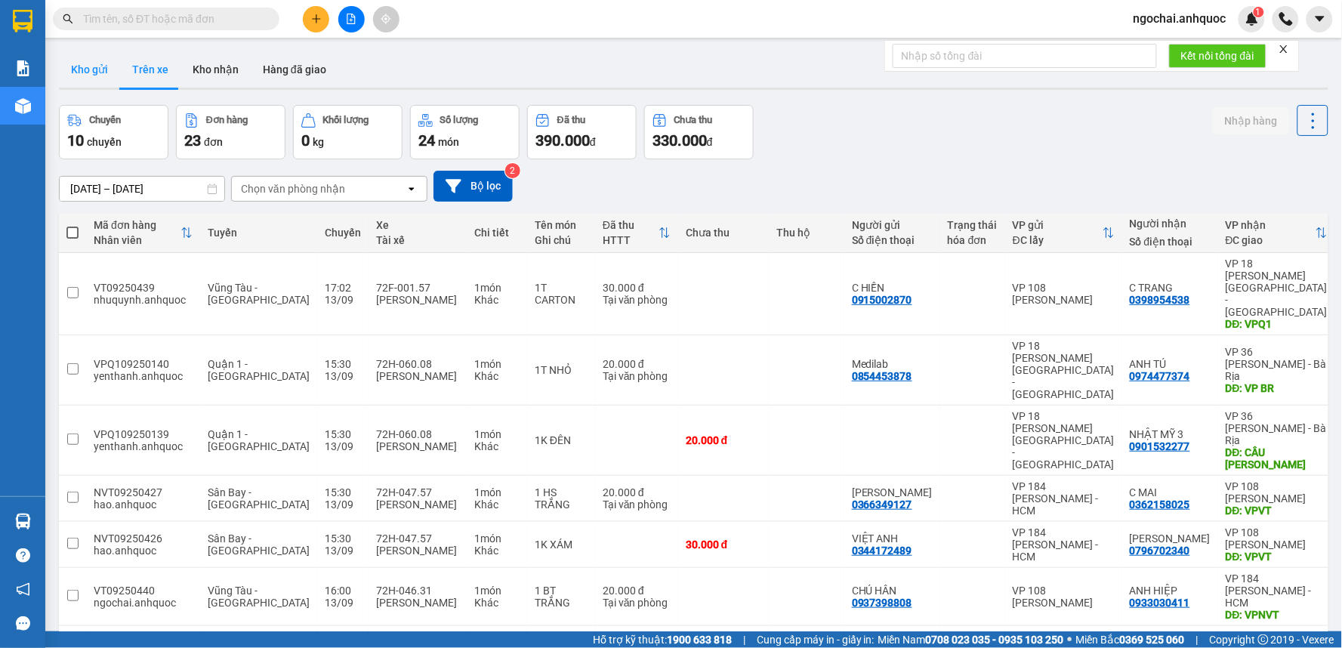
click at [96, 73] on button "Kho gửi" at bounding box center [89, 69] width 61 height 36
